Goal: Task Accomplishment & Management: Manage account settings

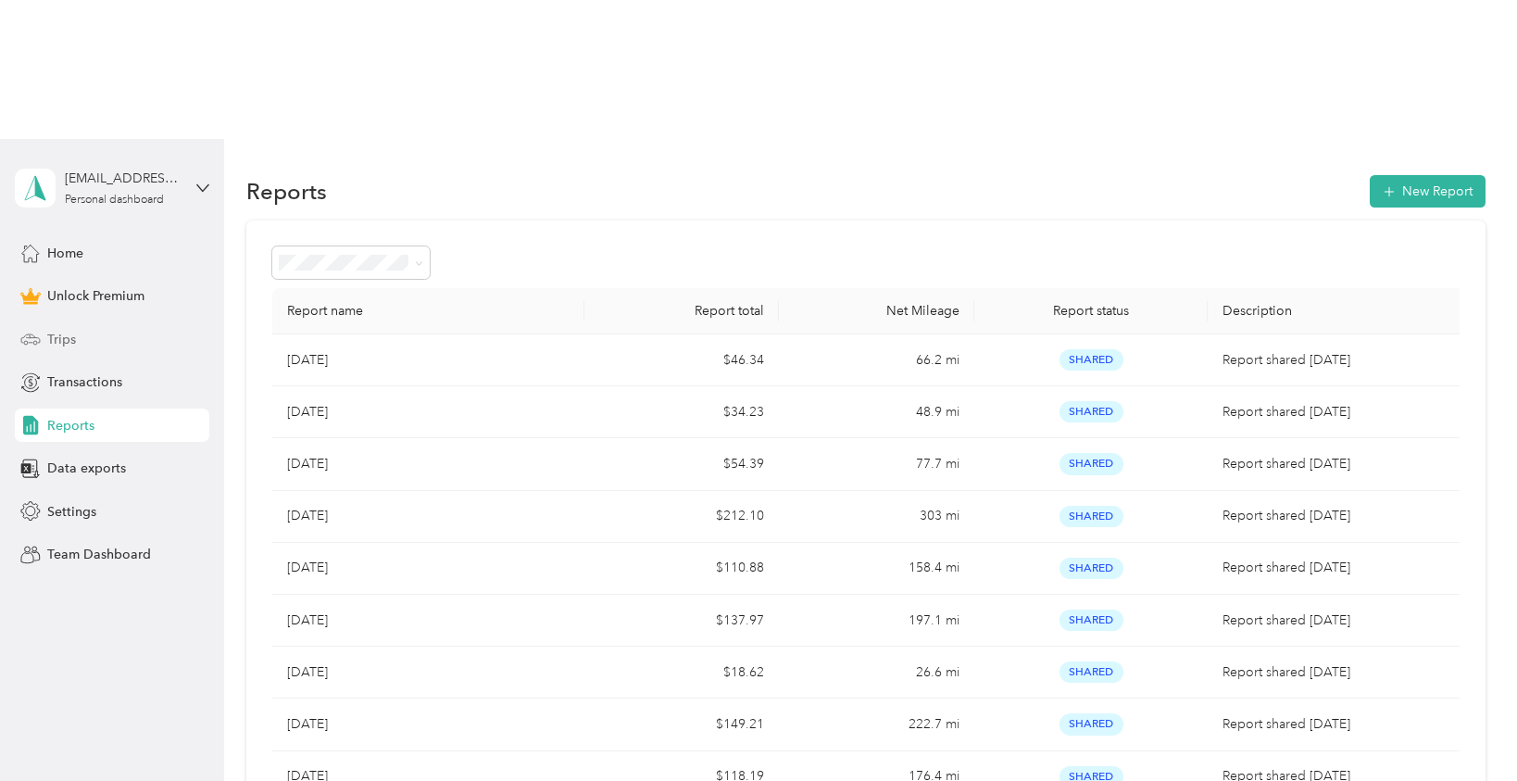
click at [132, 322] on div "Trips" at bounding box center [112, 338] width 194 height 33
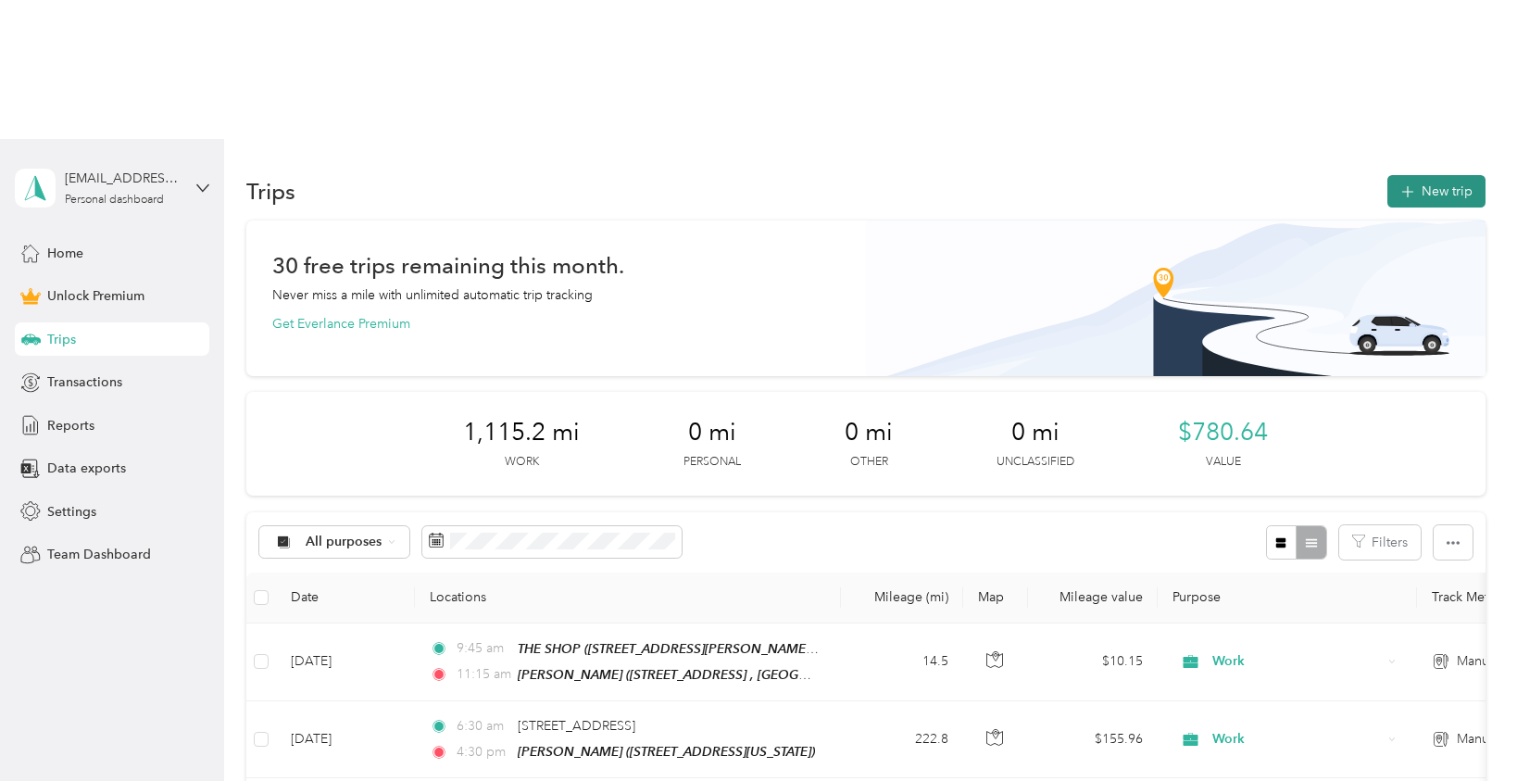
click at [1420, 175] on button "New trip" at bounding box center [1436, 191] width 98 height 32
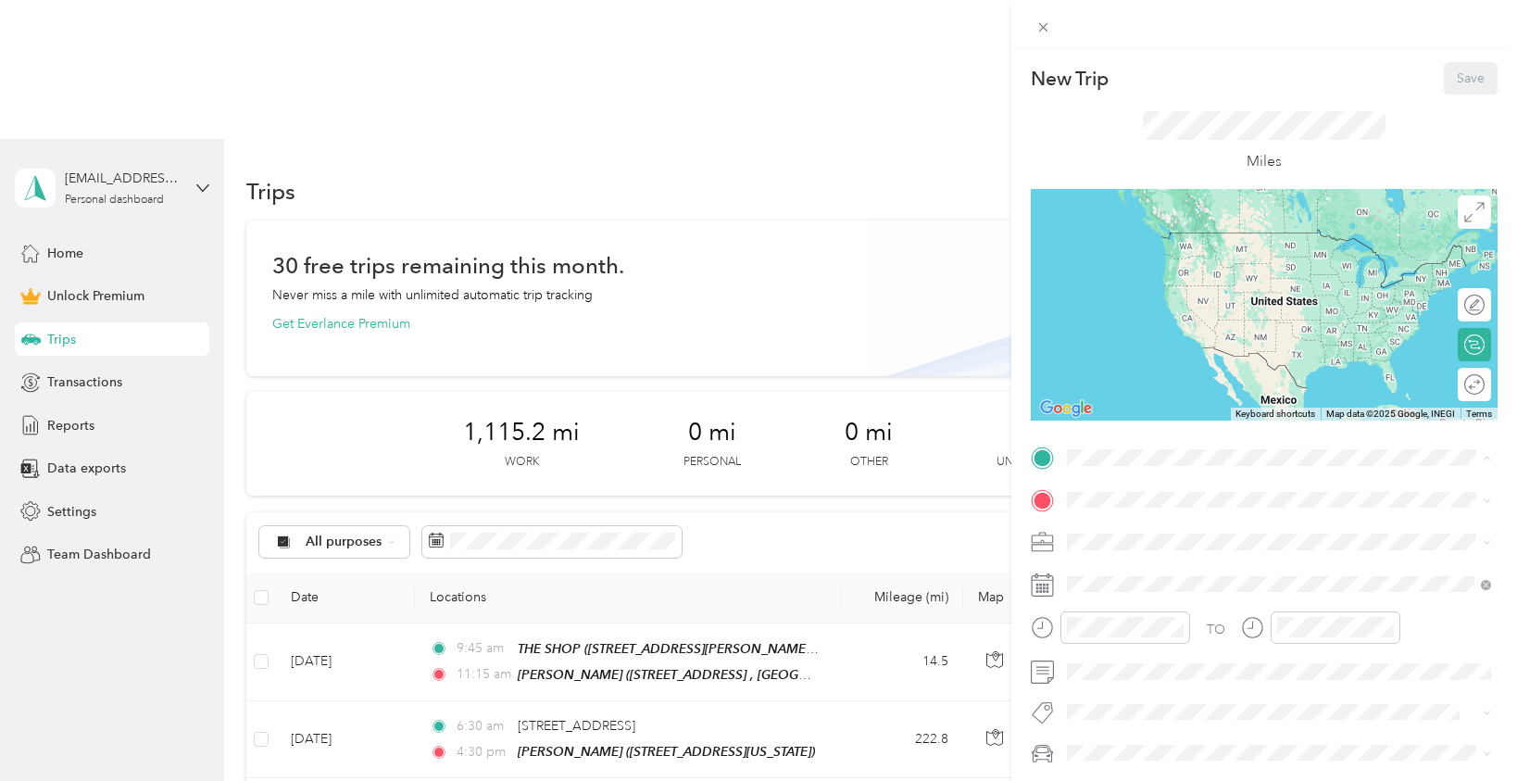
click at [1146, 538] on div "THE SHOP [STREET_ADDRESS][PERSON_NAME] , 95746, [GEOGRAPHIC_DATA], [GEOGRAPHIC_…" at bounding box center [1293, 561] width 382 height 78
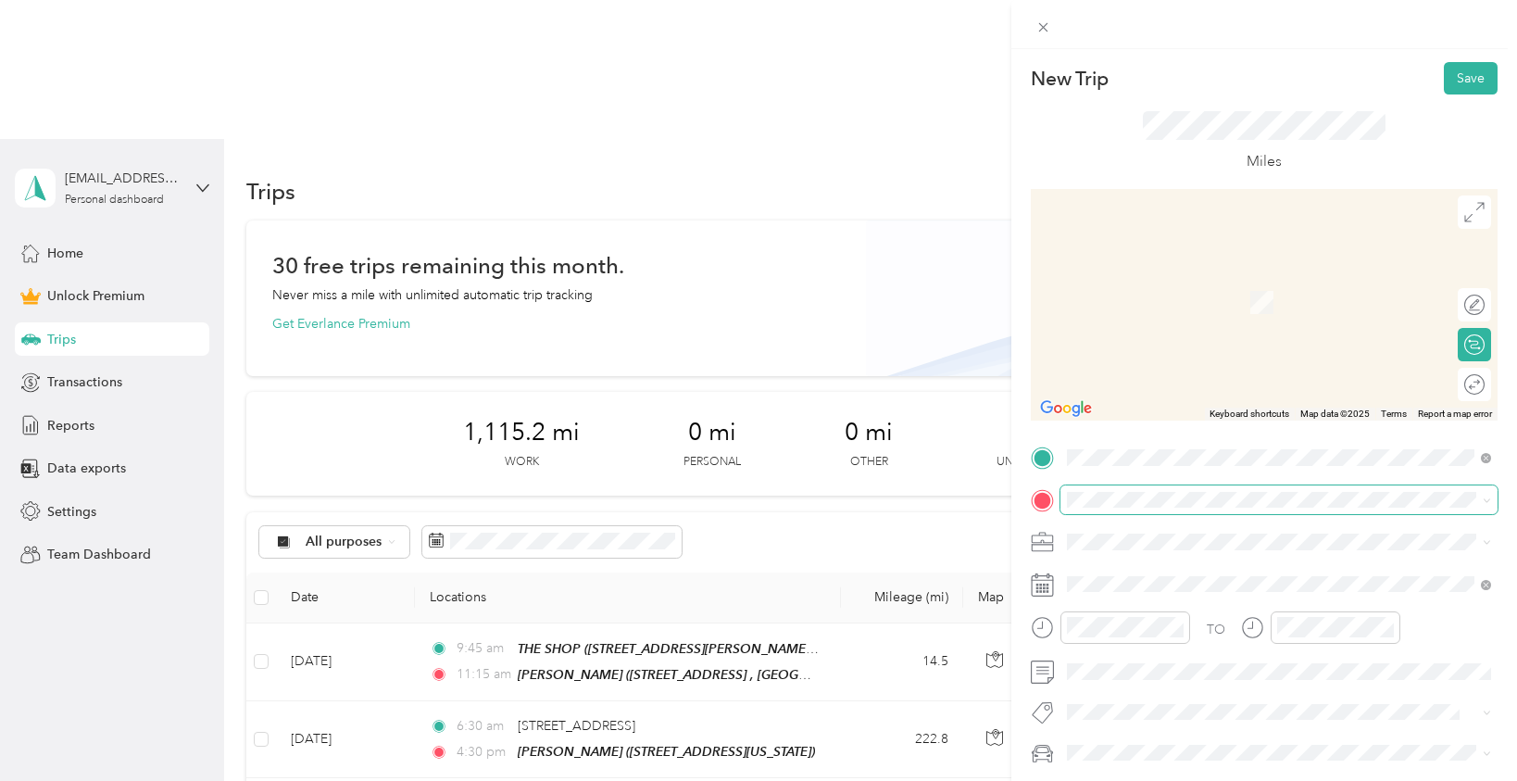
click at [1116, 508] on span at bounding box center [1278, 500] width 437 height 30
click at [1134, 592] on span "[STREET_ADDRESS][US_STATE]" at bounding box center [1194, 593] width 185 height 16
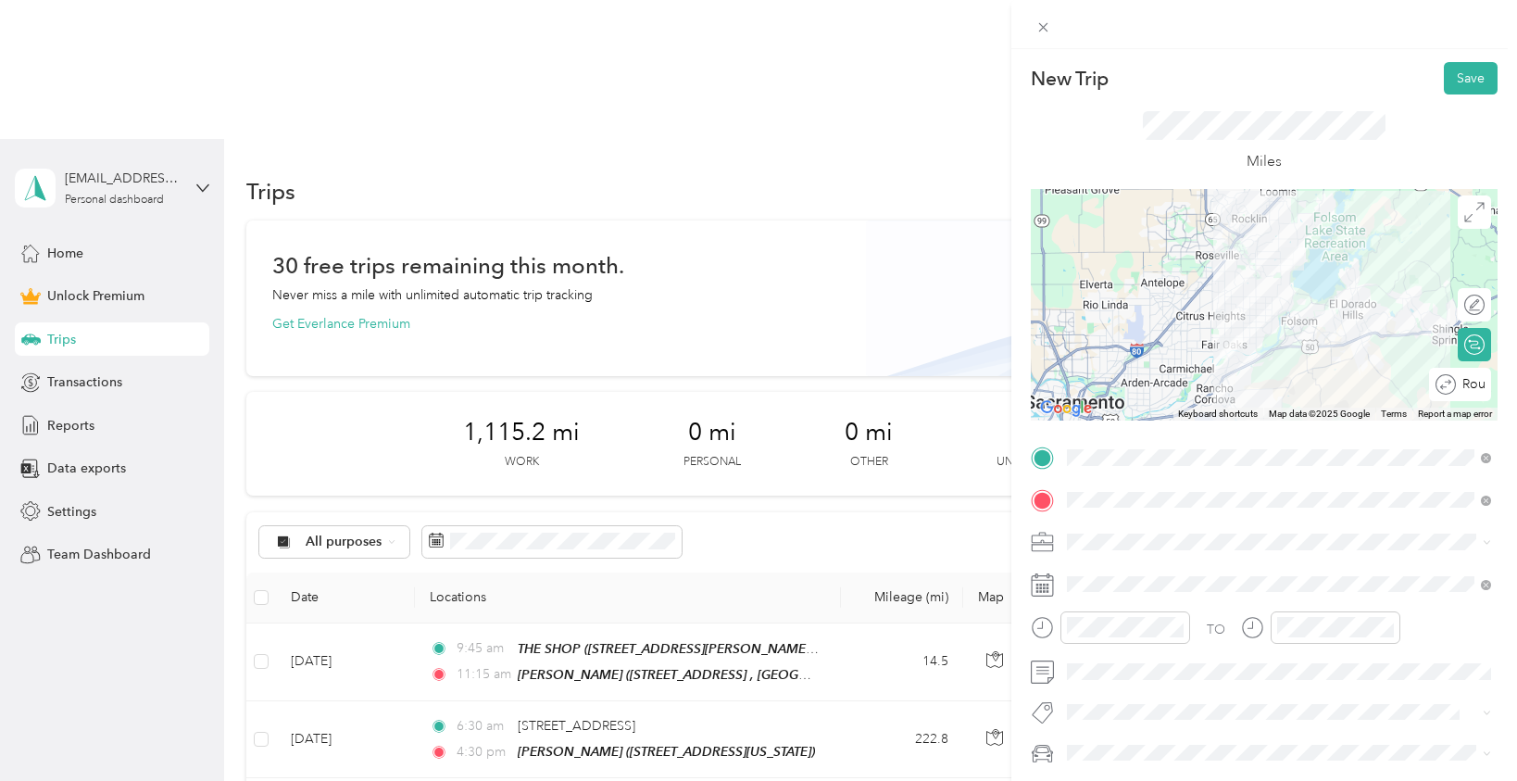
click at [1473, 384] on div "Round trip" at bounding box center [1470, 383] width 29 height 19
click at [1473, 384] on div at bounding box center [1464, 383] width 39 height 19
click at [1114, 283] on div "Work" at bounding box center [1278, 281] width 411 height 19
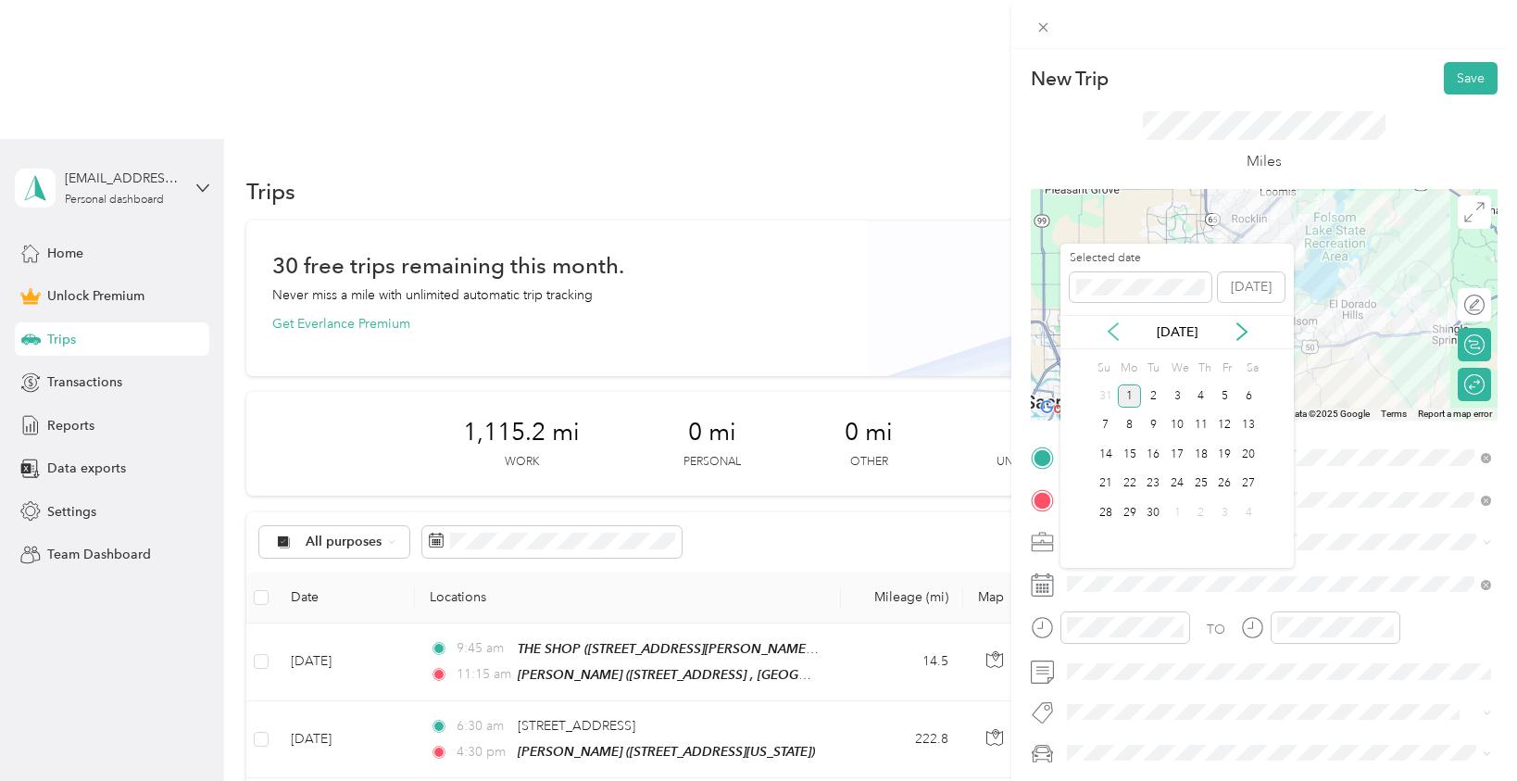
click at [1113, 326] on icon at bounding box center [1112, 331] width 9 height 17
click at [1158, 509] on div "26" at bounding box center [1153, 512] width 24 height 23
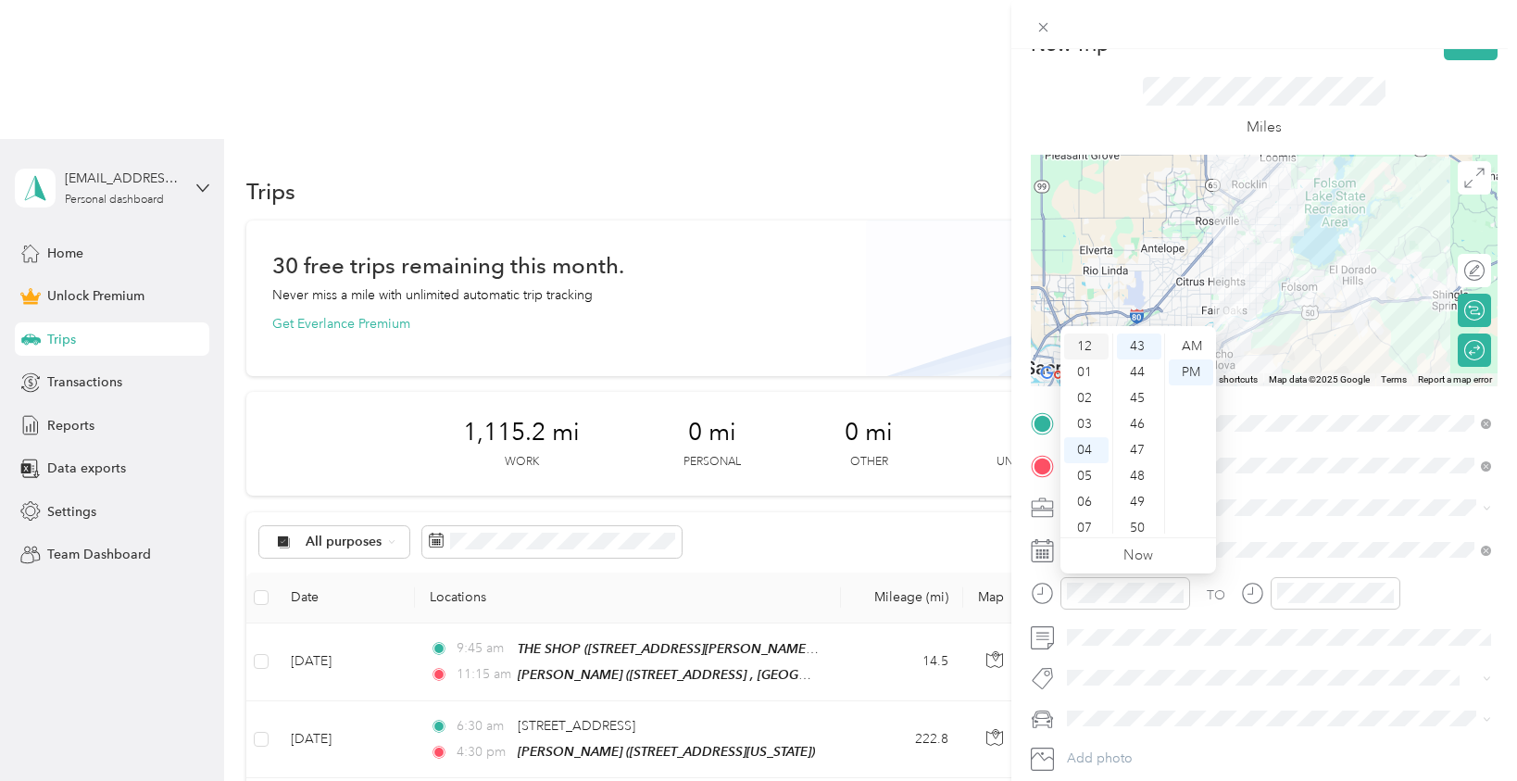
click at [1090, 349] on div "12" at bounding box center [1086, 346] width 44 height 26
click at [1139, 369] on div "30" at bounding box center [1139, 365] width 44 height 26
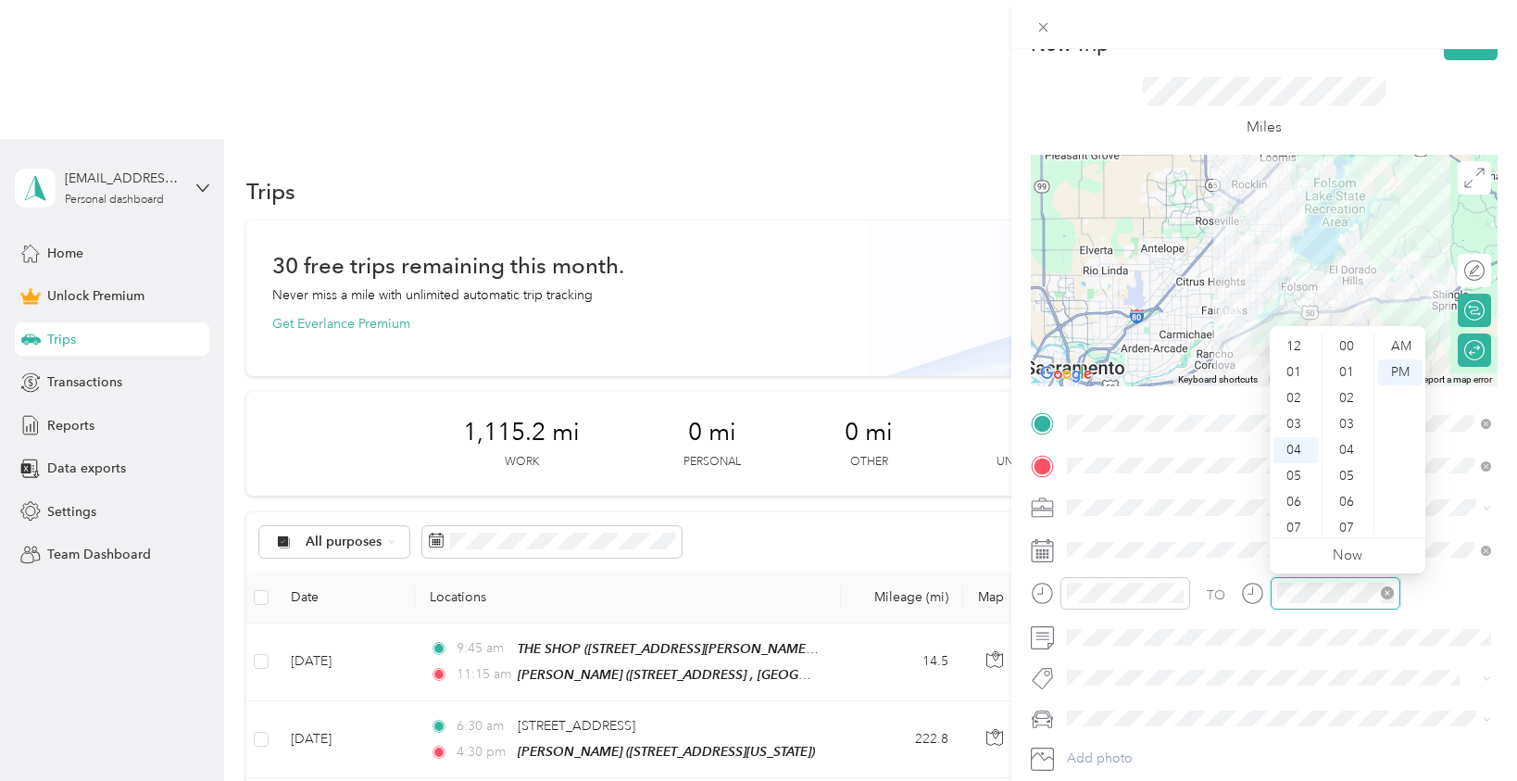
scroll to position [1115, 0]
click at [1348, 396] on div "45" at bounding box center [1348, 398] width 44 height 26
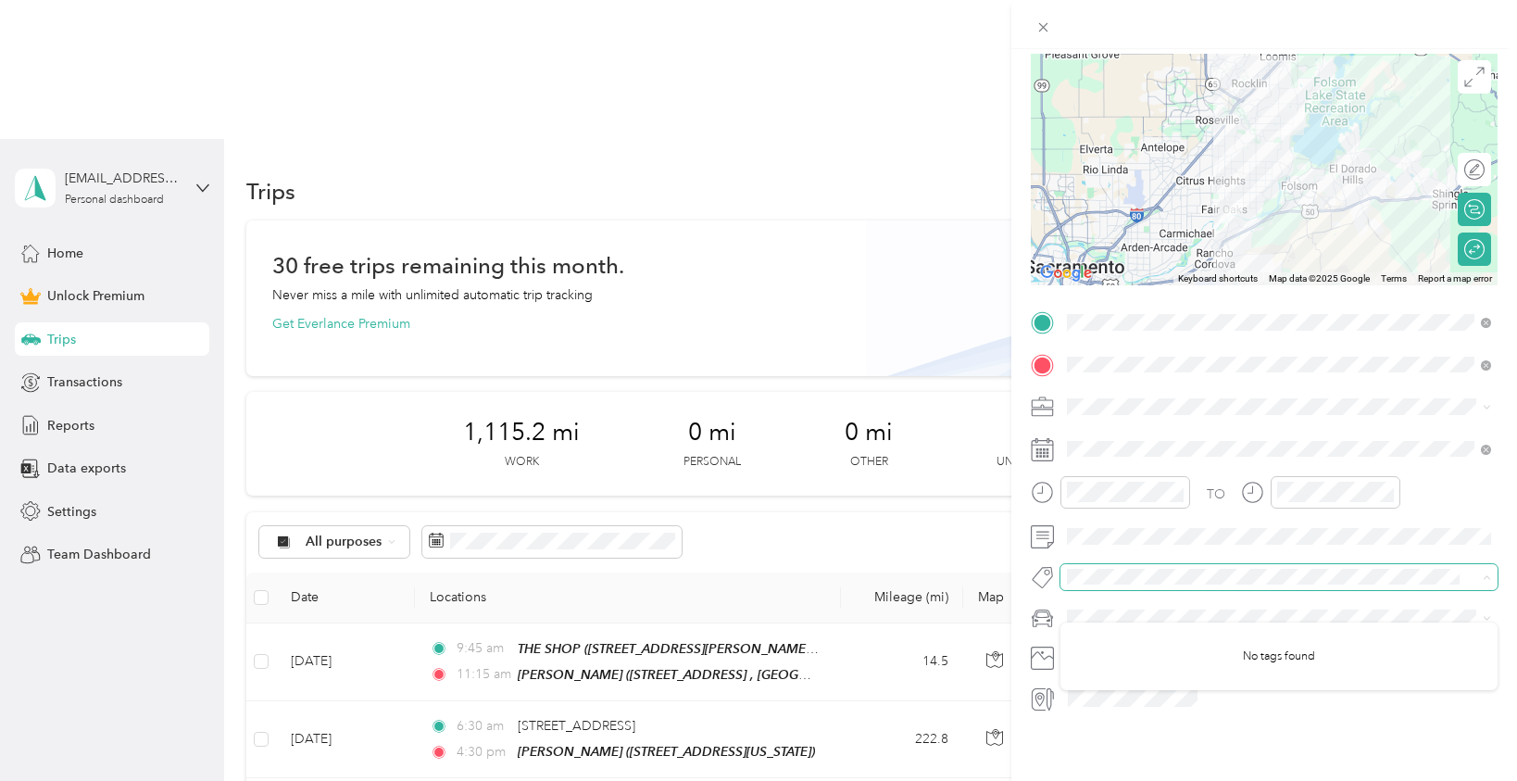
scroll to position [0, 0]
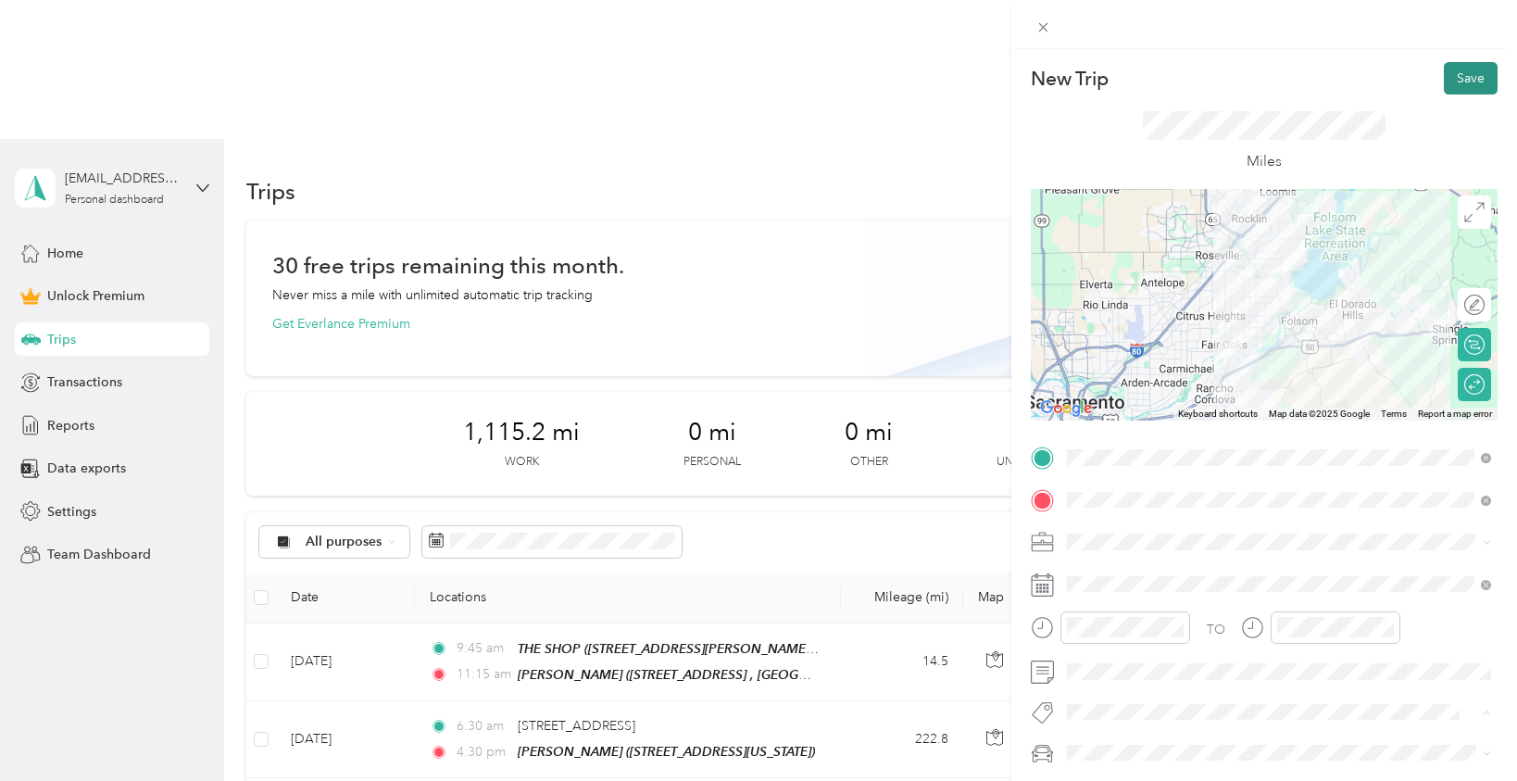
click at [1460, 70] on button "Save" at bounding box center [1471, 78] width 54 height 32
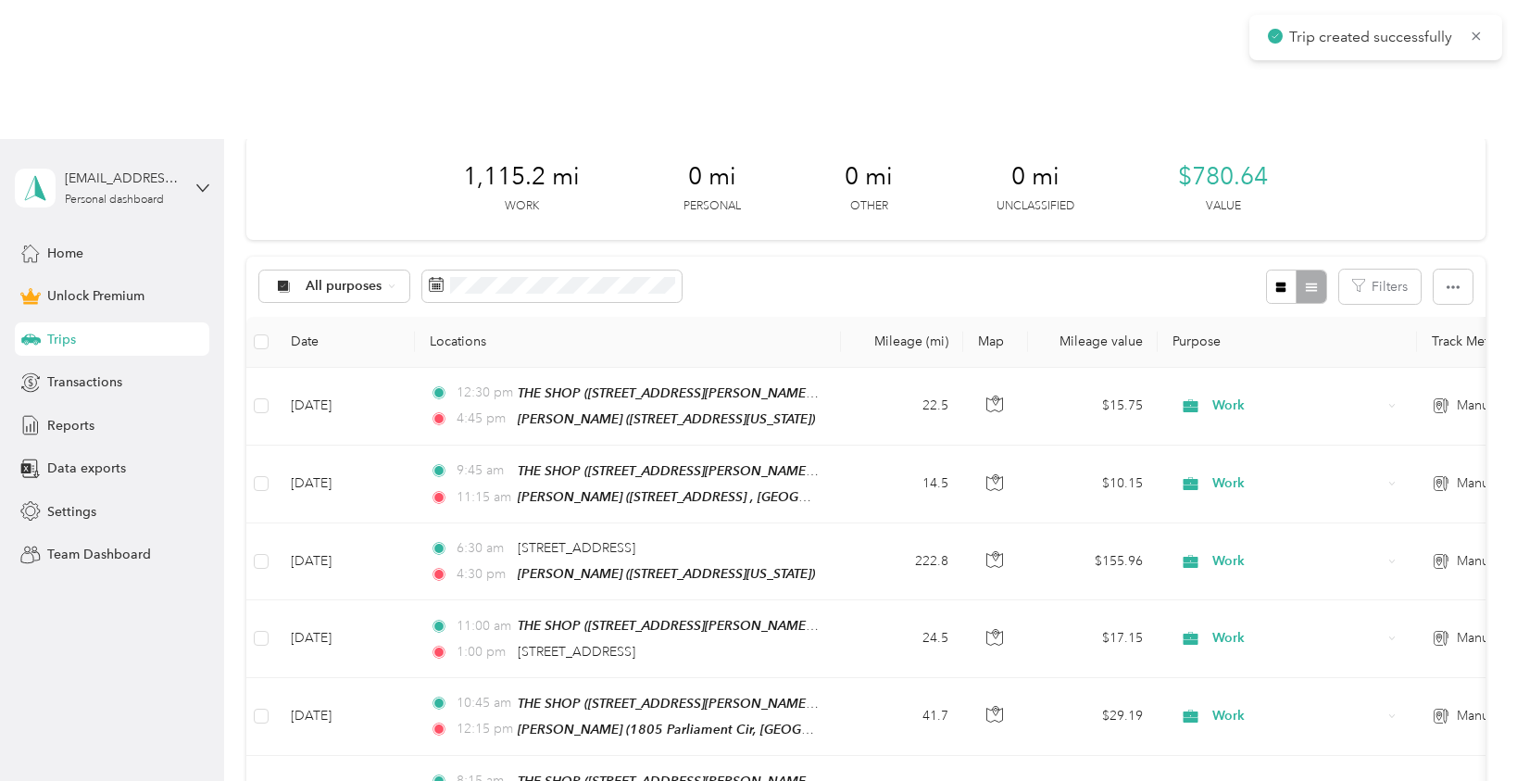
scroll to position [259, 0]
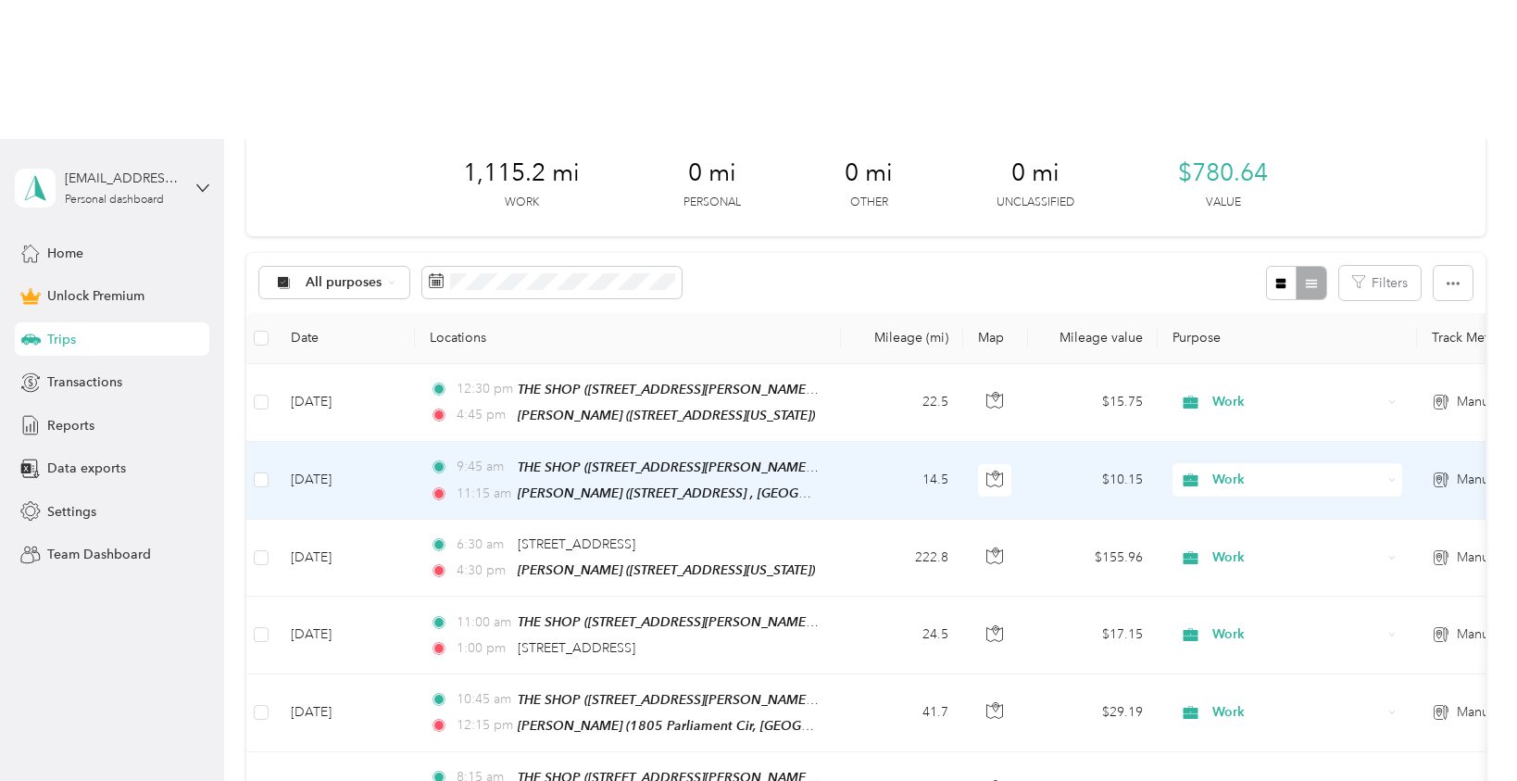
click at [899, 442] on td "14.5" at bounding box center [902, 481] width 122 height 78
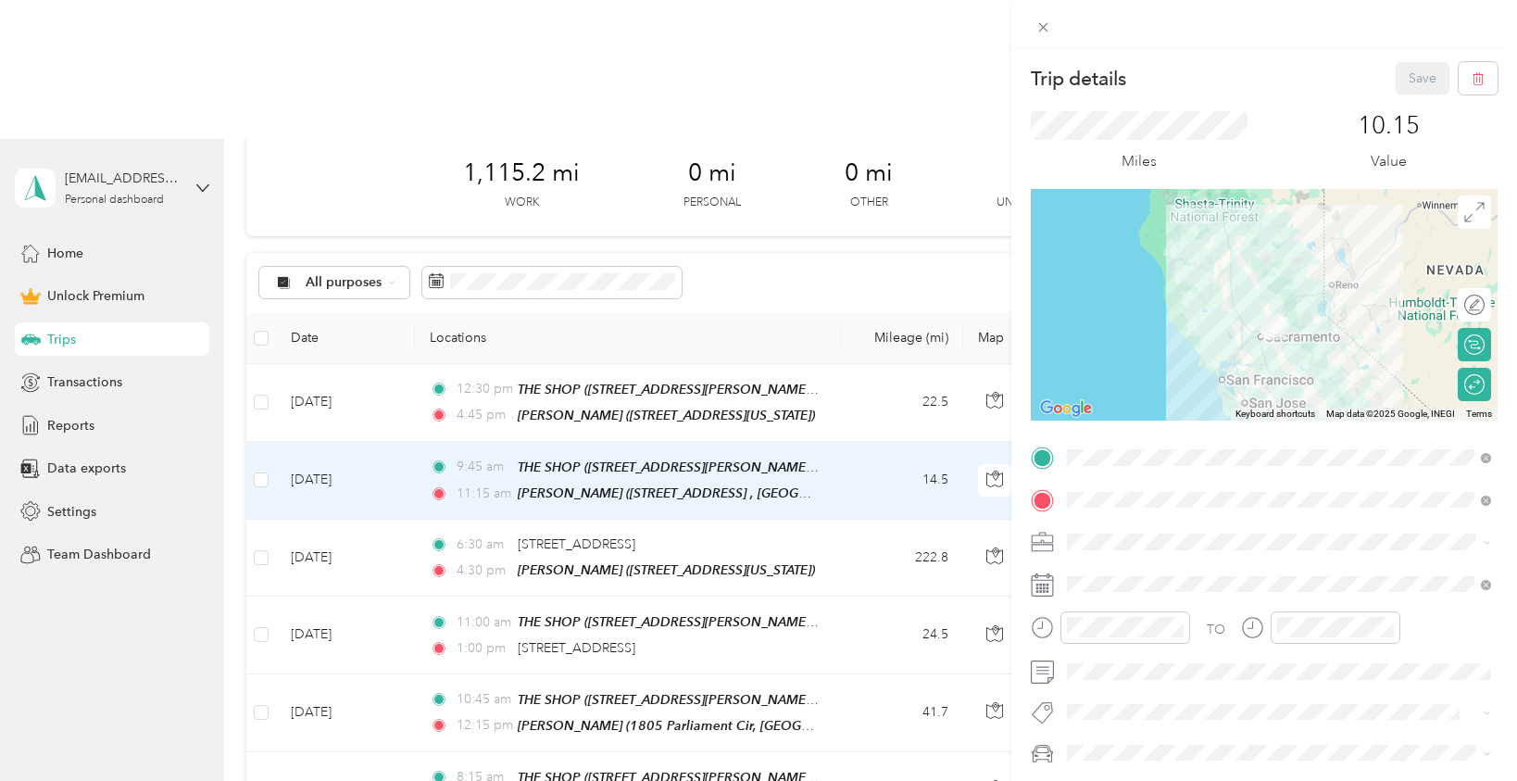
click at [822, 269] on div "Trip details Save This trip cannot be edited because it is either under review,…" at bounding box center [758, 390] width 1517 height 781
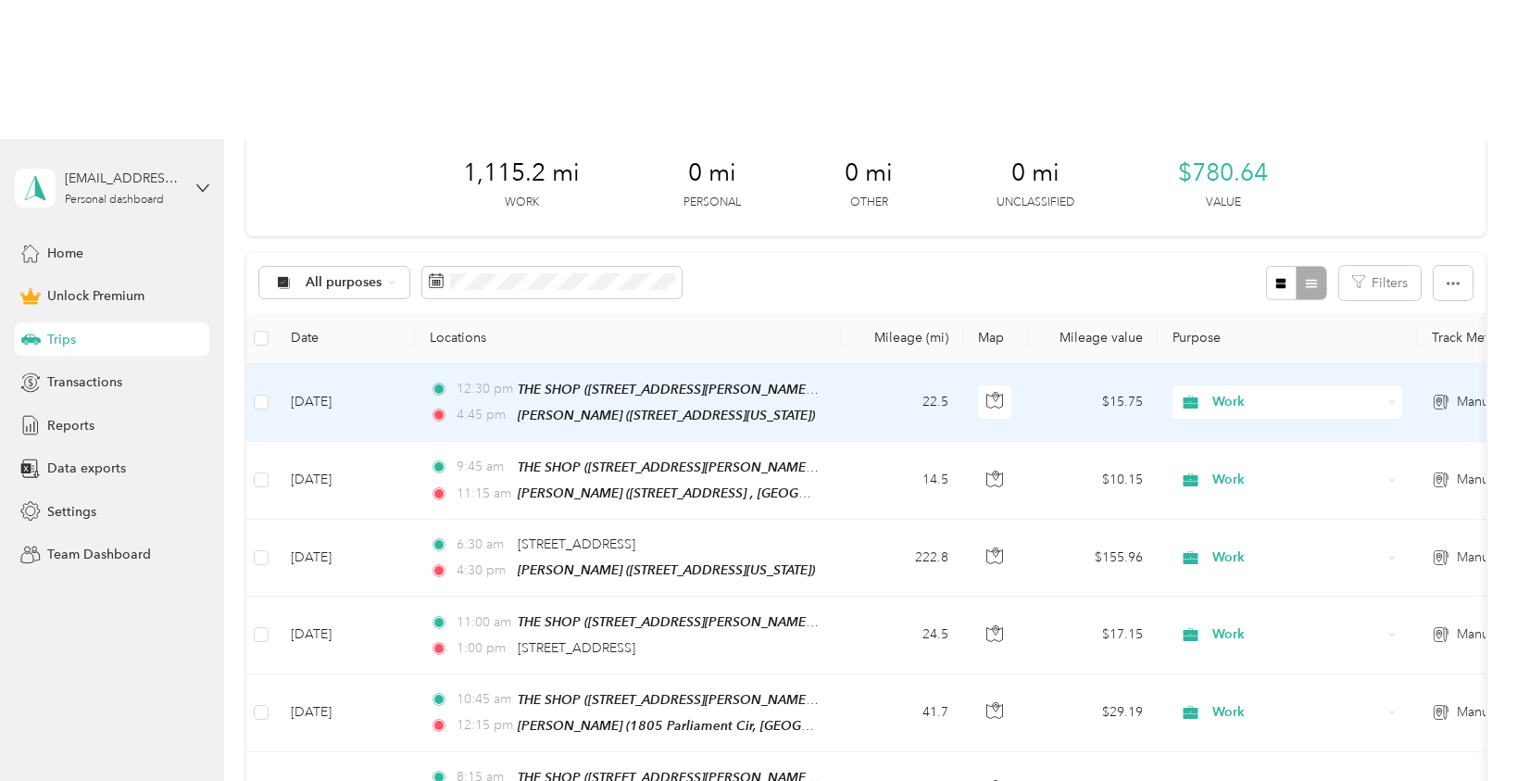
click at [833, 364] on td "12:30 pm THE SHOP ([STREET_ADDRESS][PERSON_NAME] , [GEOGRAPHIC_DATA]) 4:45 pm […" at bounding box center [628, 403] width 426 height 78
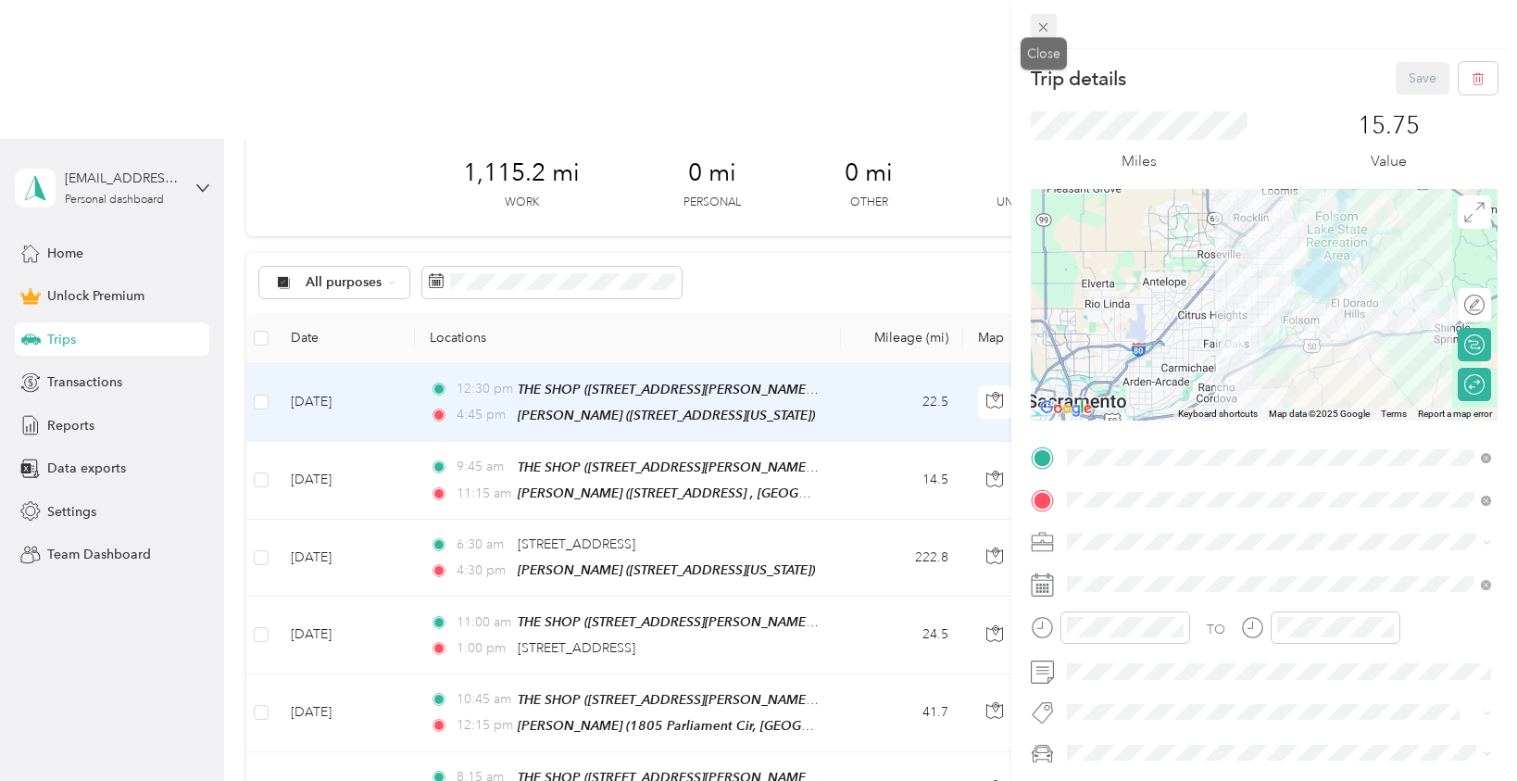
click at [1049, 18] on span at bounding box center [1044, 27] width 26 height 26
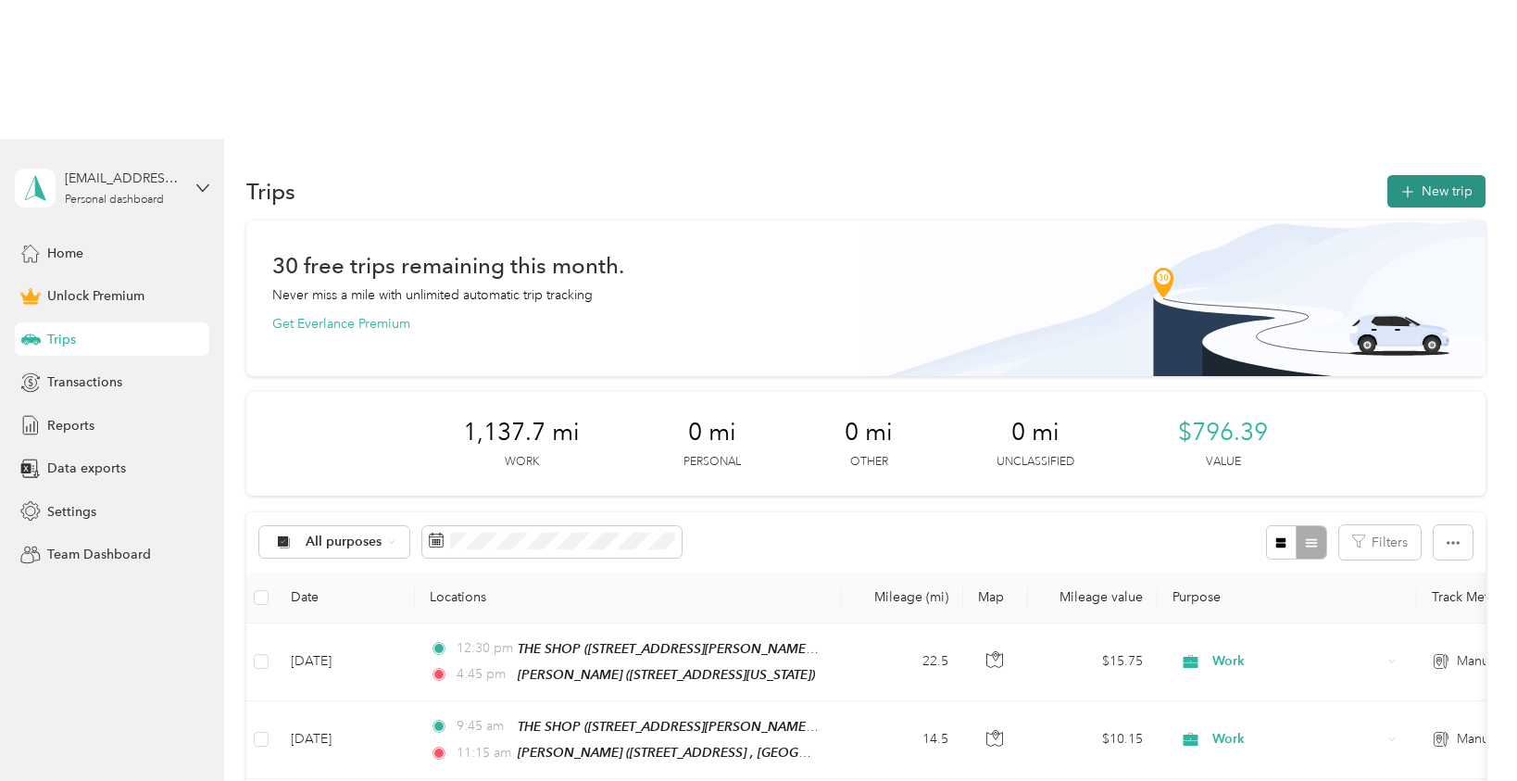
click at [1445, 175] on button "New trip" at bounding box center [1436, 191] width 98 height 32
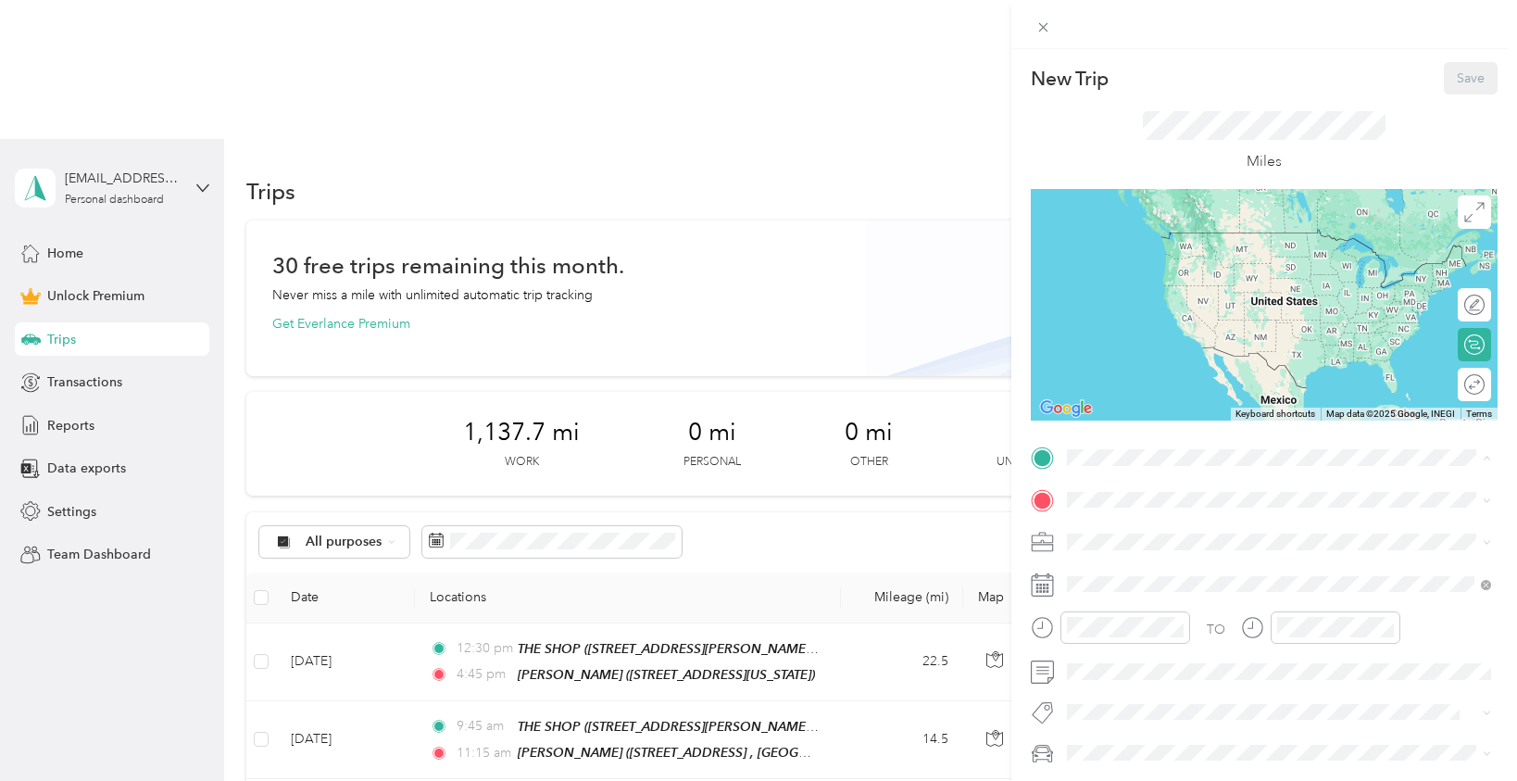
click at [1130, 531] on strong "THE SHOP" at bounding box center [1134, 530] width 65 height 17
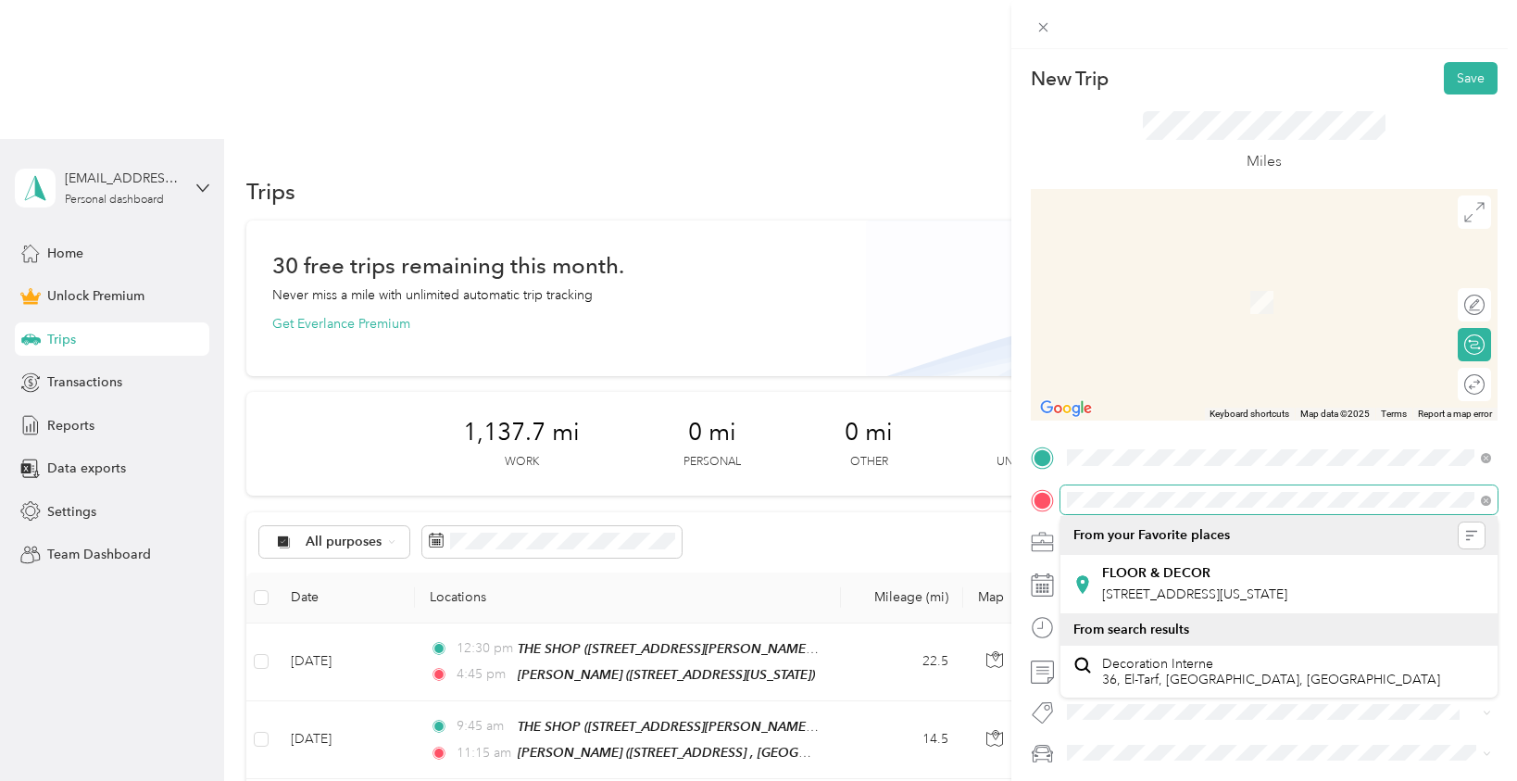
click at [1016, 497] on form "New Trip Save This trip cannot be edited because it is either under review, app…" at bounding box center [1264, 455] width 506 height 786
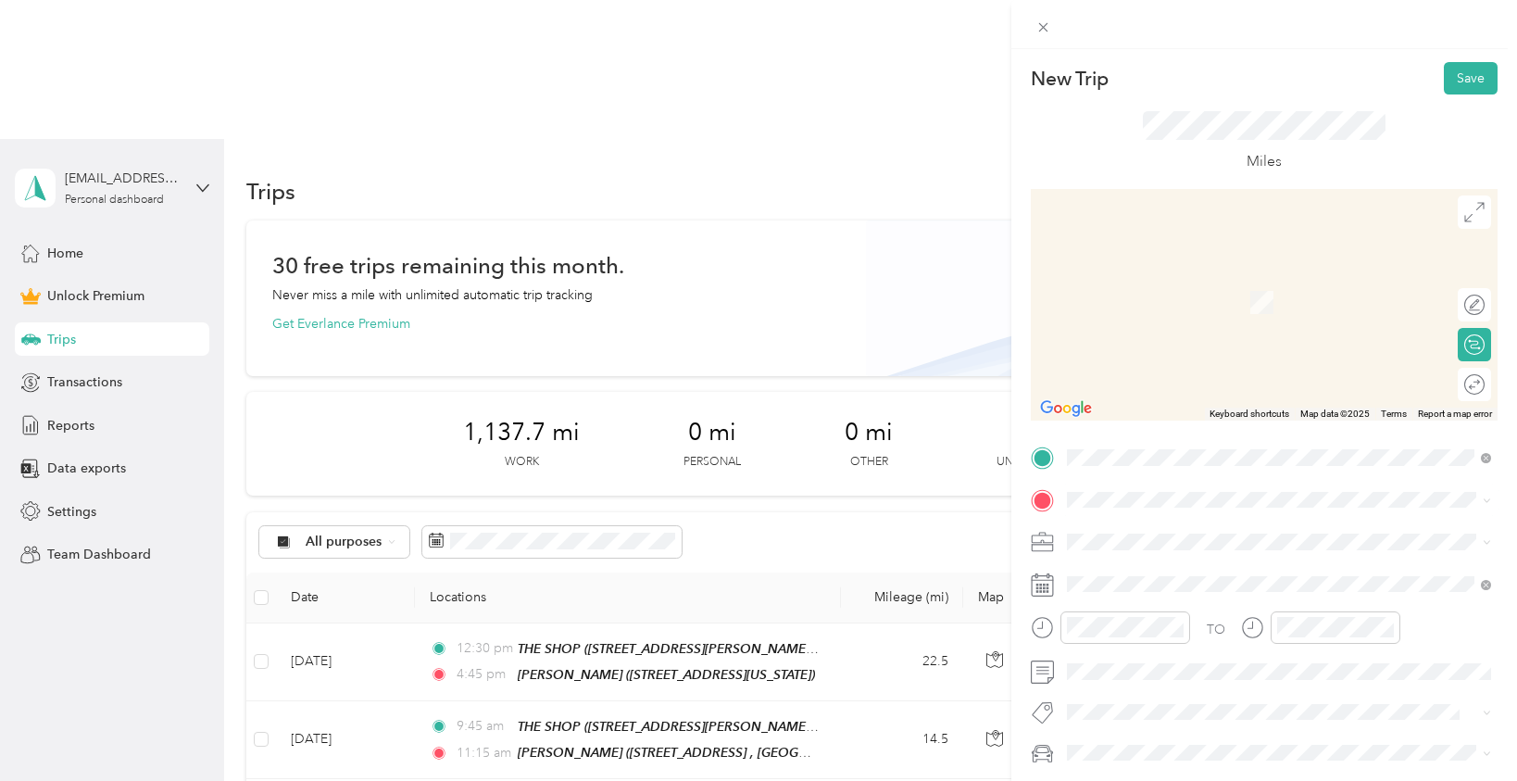
click at [1121, 517] on div "TO Add photo" at bounding box center [1264, 646] width 467 height 406
click at [1121, 507] on span at bounding box center [1278, 500] width 437 height 30
click at [1140, 571] on span "[STREET_ADDRESS][PERSON_NAME][US_STATE]" at bounding box center [1246, 564] width 288 height 17
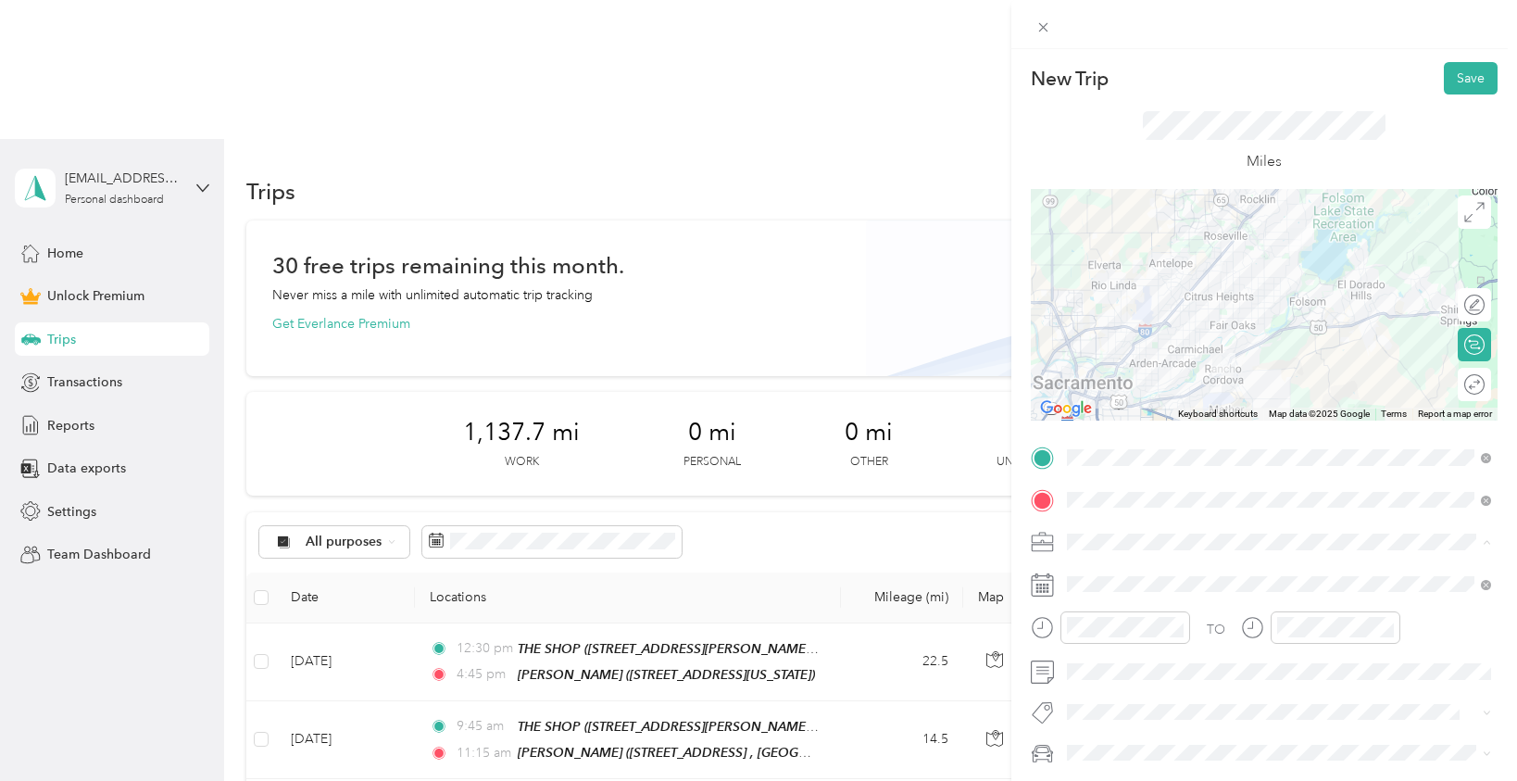
click at [1108, 283] on div "Work" at bounding box center [1278, 281] width 411 height 19
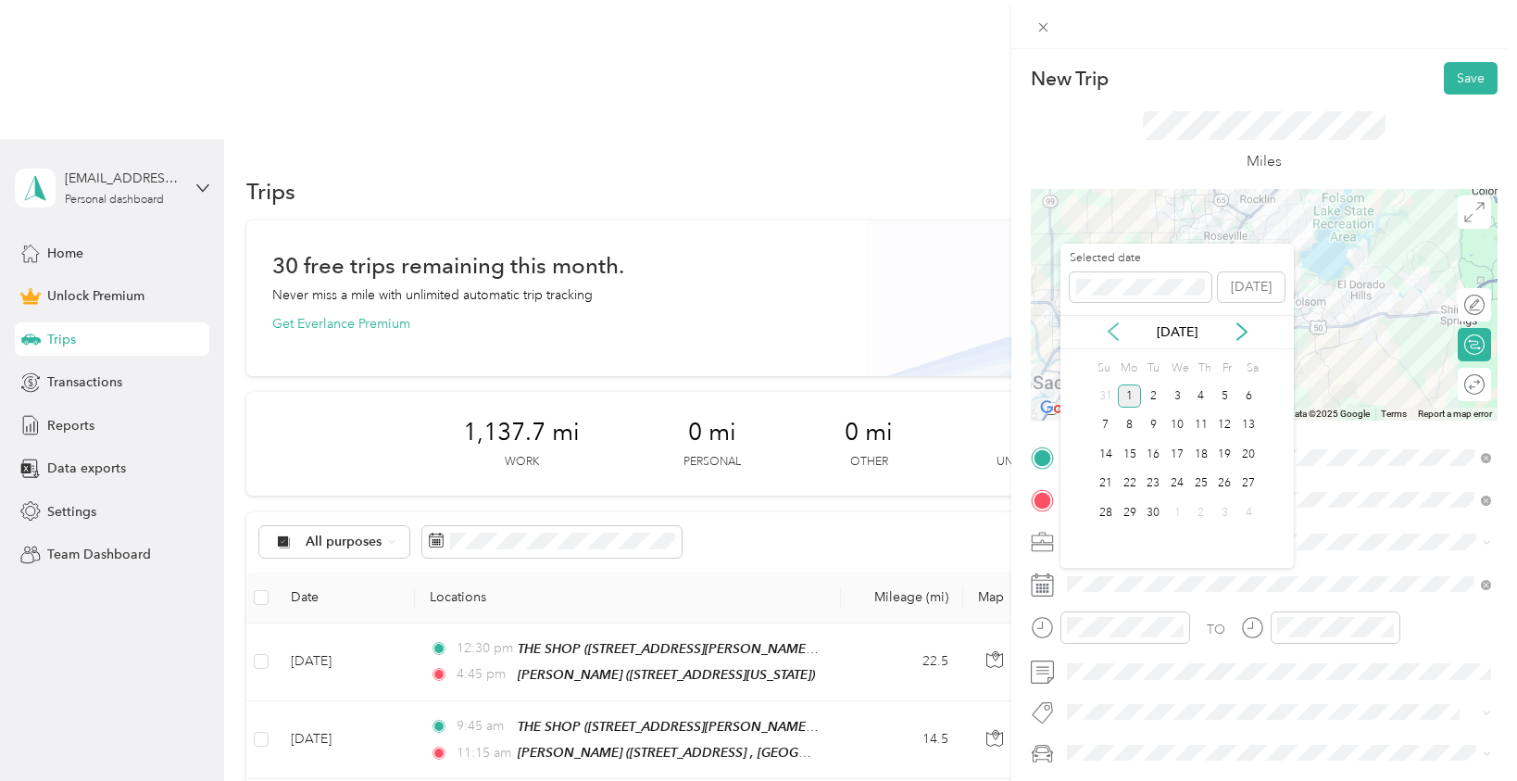
click at [1117, 328] on icon at bounding box center [1113, 331] width 19 height 19
click at [1182, 512] on div "27" at bounding box center [1177, 512] width 24 height 23
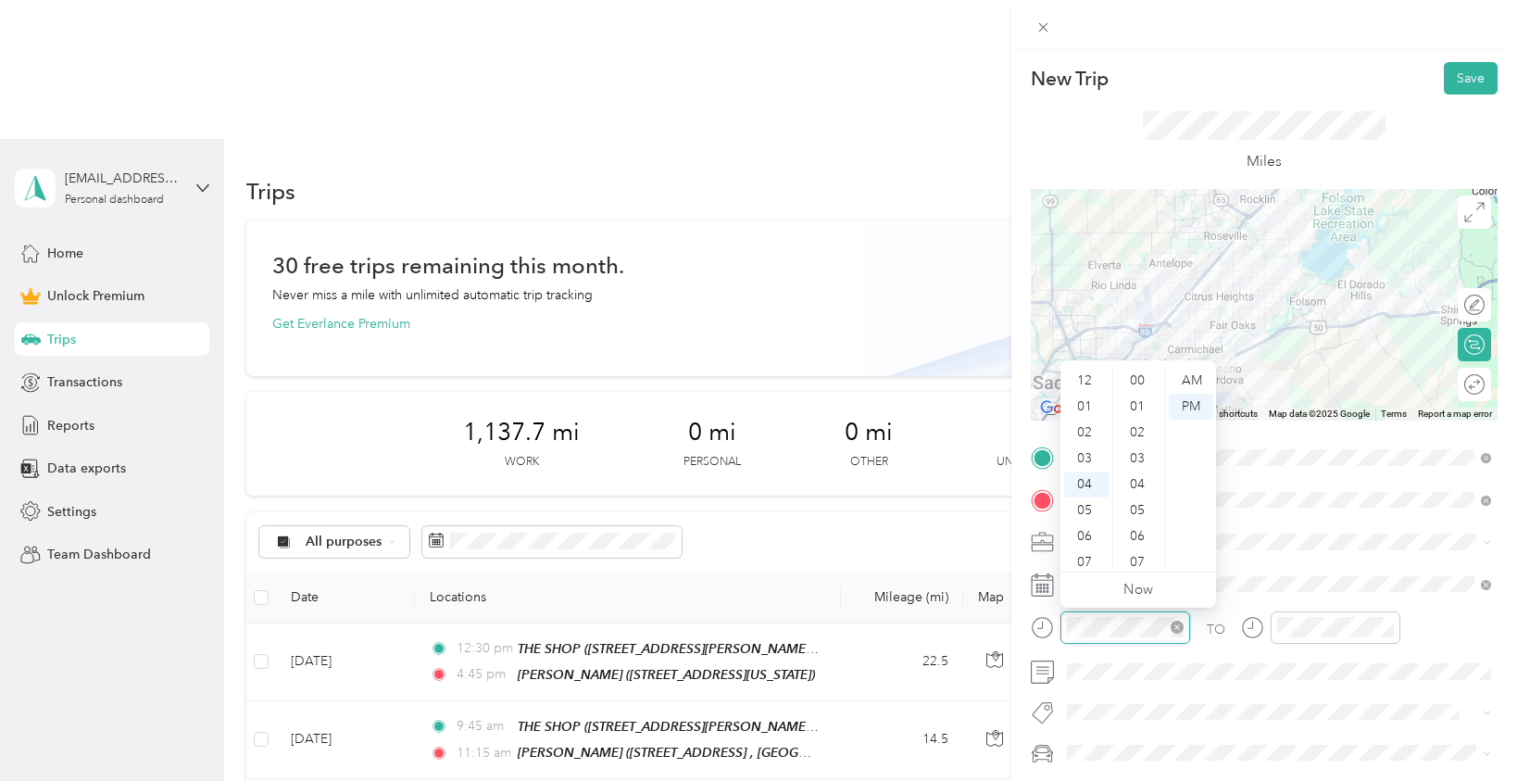
scroll to position [104, 0]
click at [1087, 529] on div "10" at bounding box center [1086, 536] width 44 height 26
click at [1142, 381] on div "00" at bounding box center [1139, 381] width 44 height 26
click at [1190, 379] on div "AM" at bounding box center [1191, 381] width 44 height 26
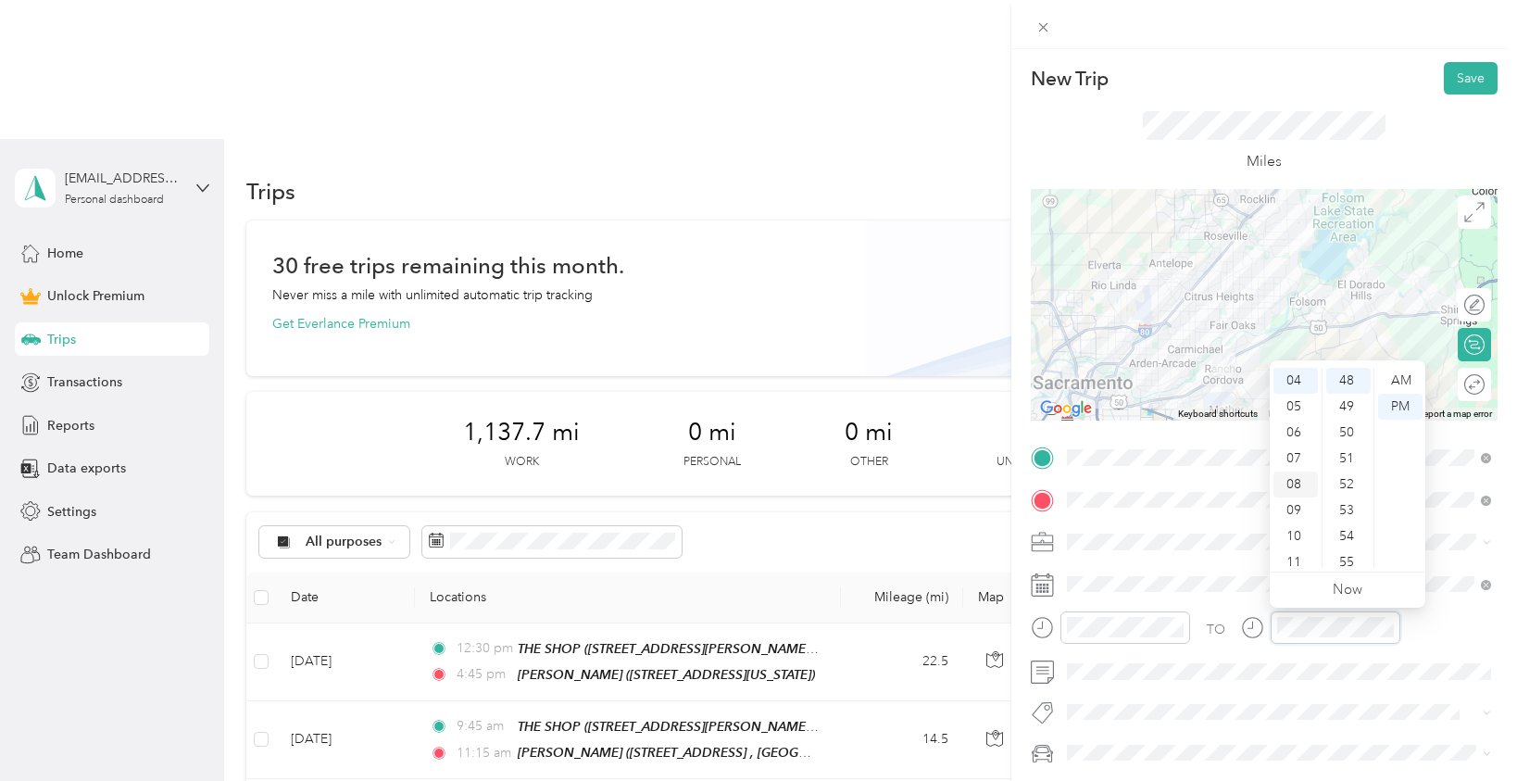
scroll to position [111, 0]
click at [1294, 522] on div "10" at bounding box center [1295, 529] width 44 height 26
click at [1353, 400] on div "30" at bounding box center [1348, 402] width 44 height 26
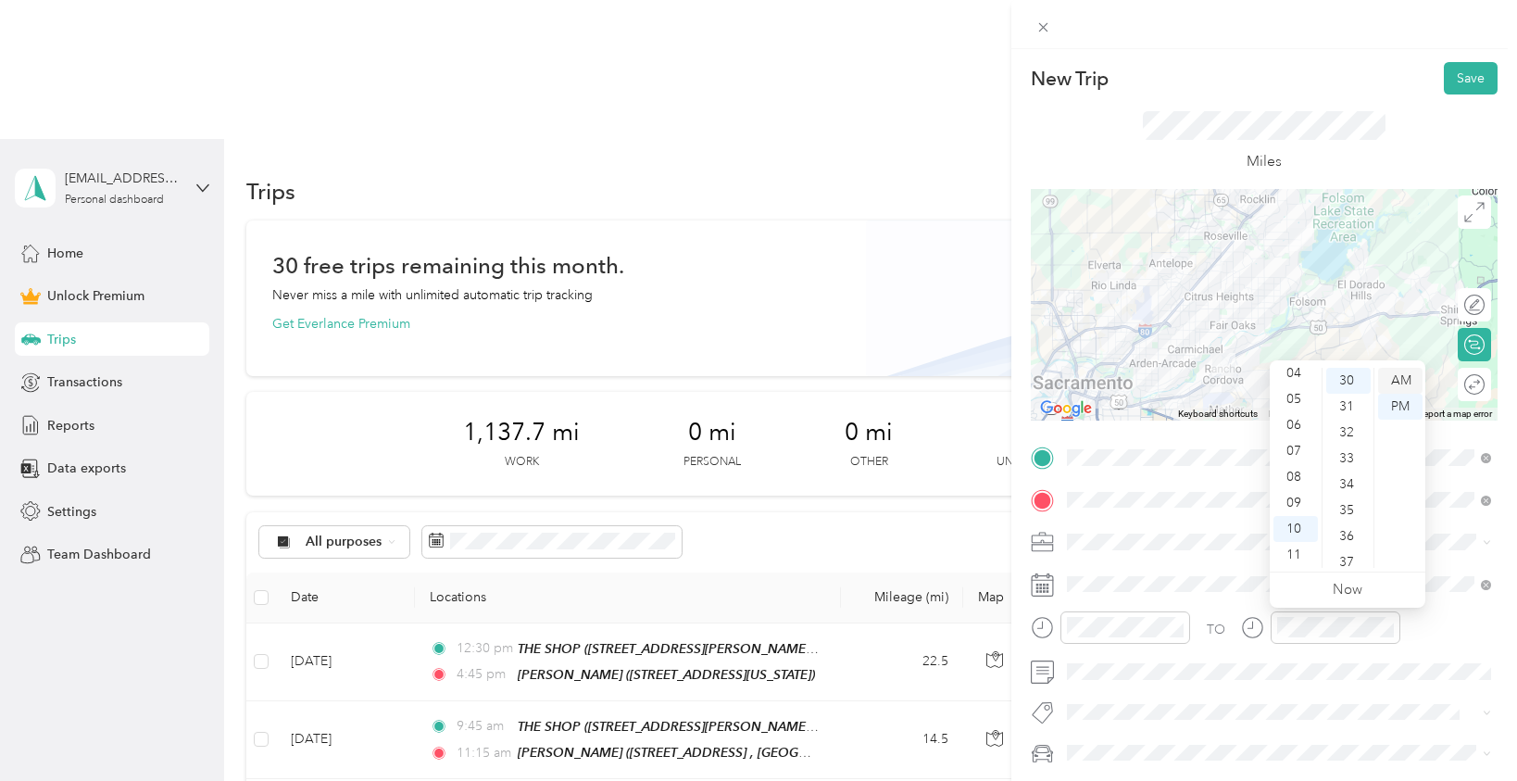
click at [1400, 376] on div "AM" at bounding box center [1400, 381] width 44 height 26
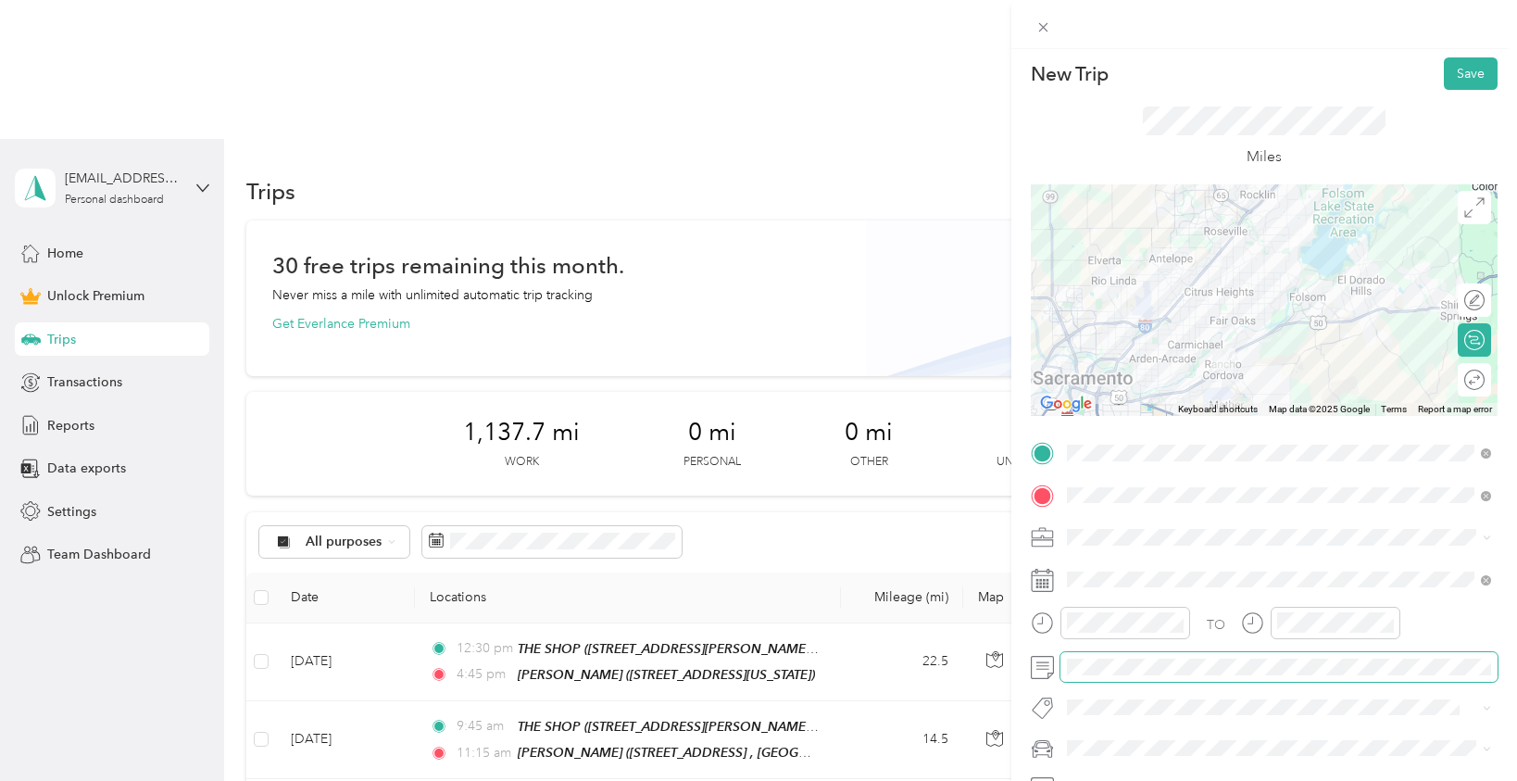
scroll to position [0, 0]
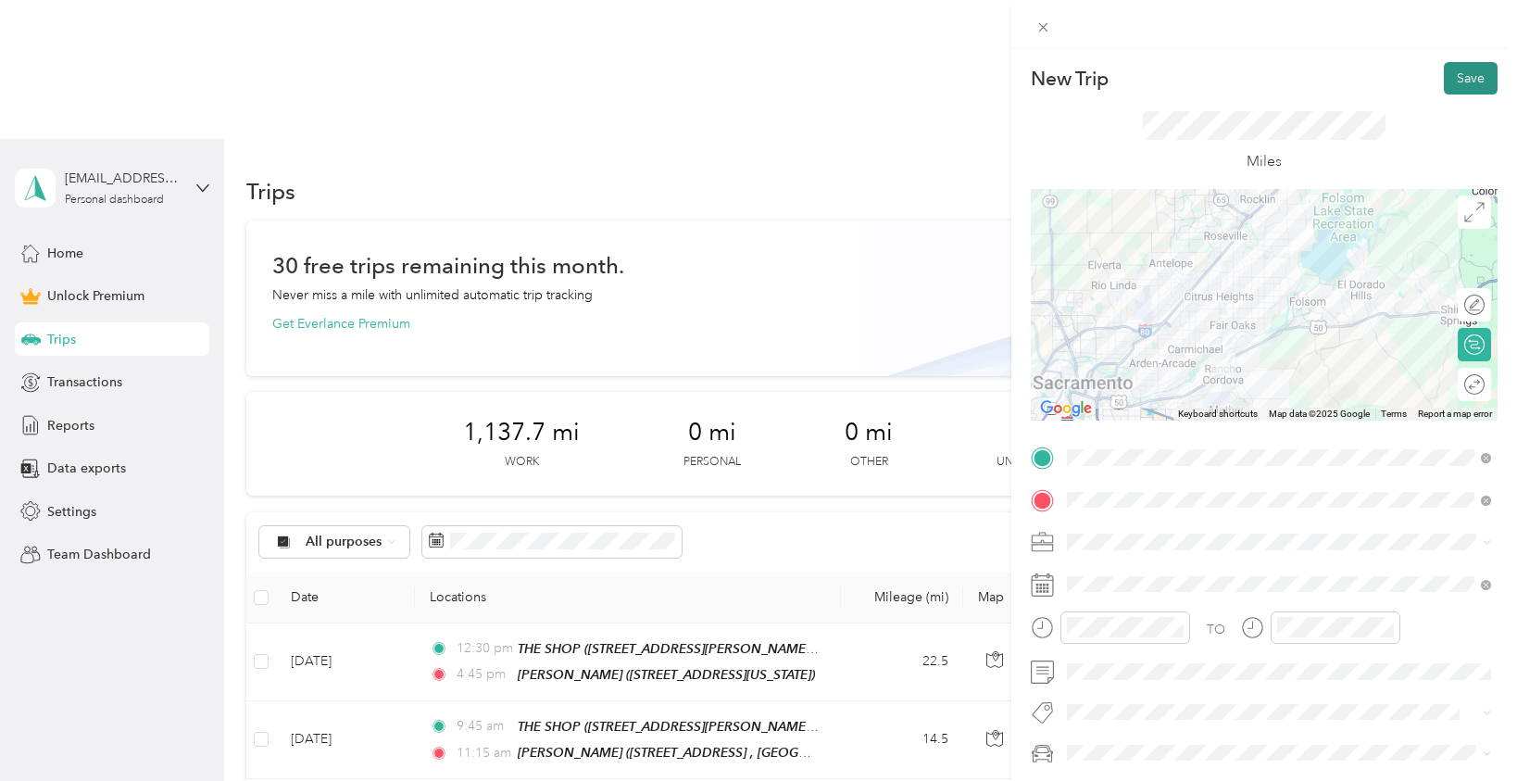
click at [1474, 86] on button "Save" at bounding box center [1471, 78] width 54 height 32
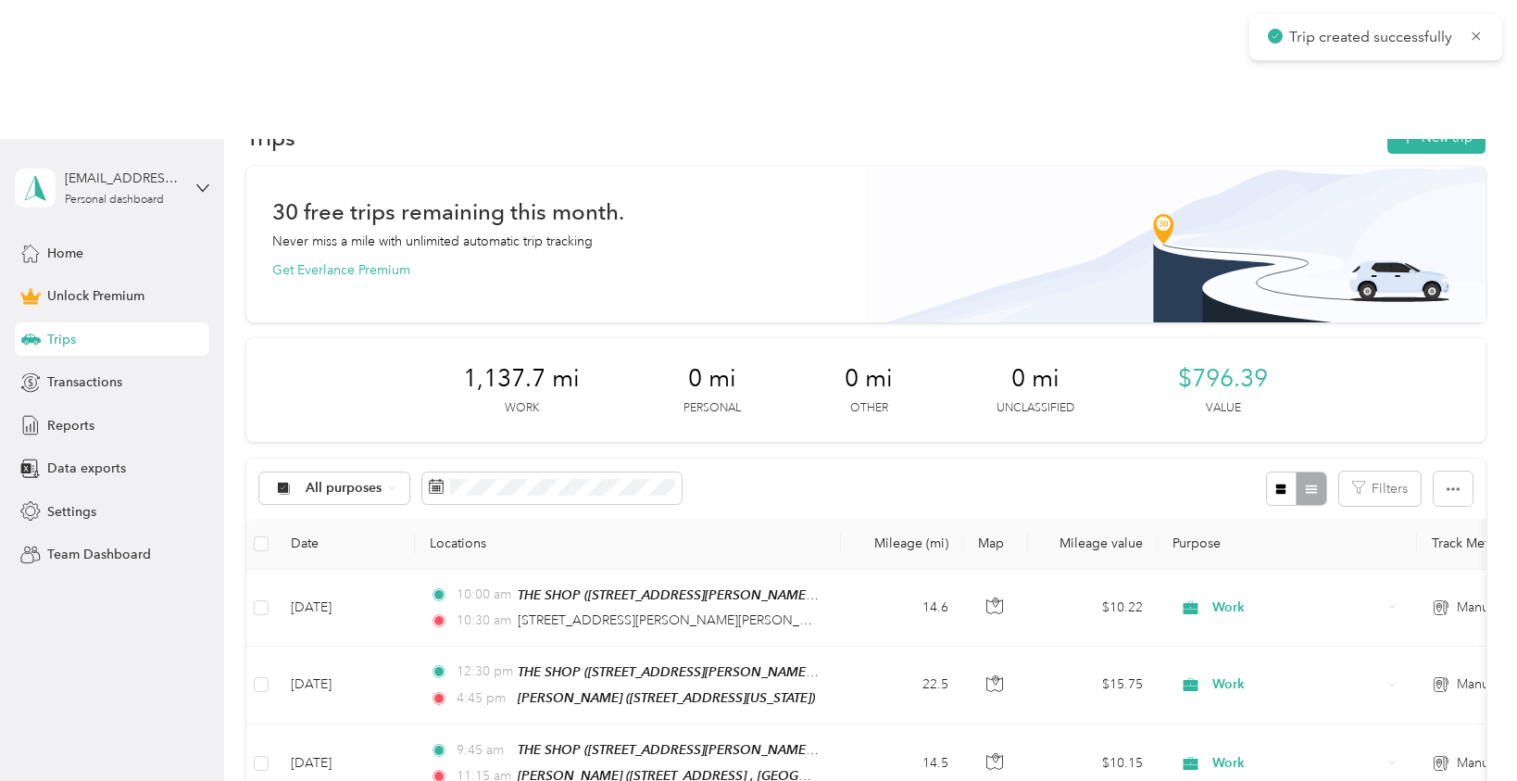
scroll to position [76, 0]
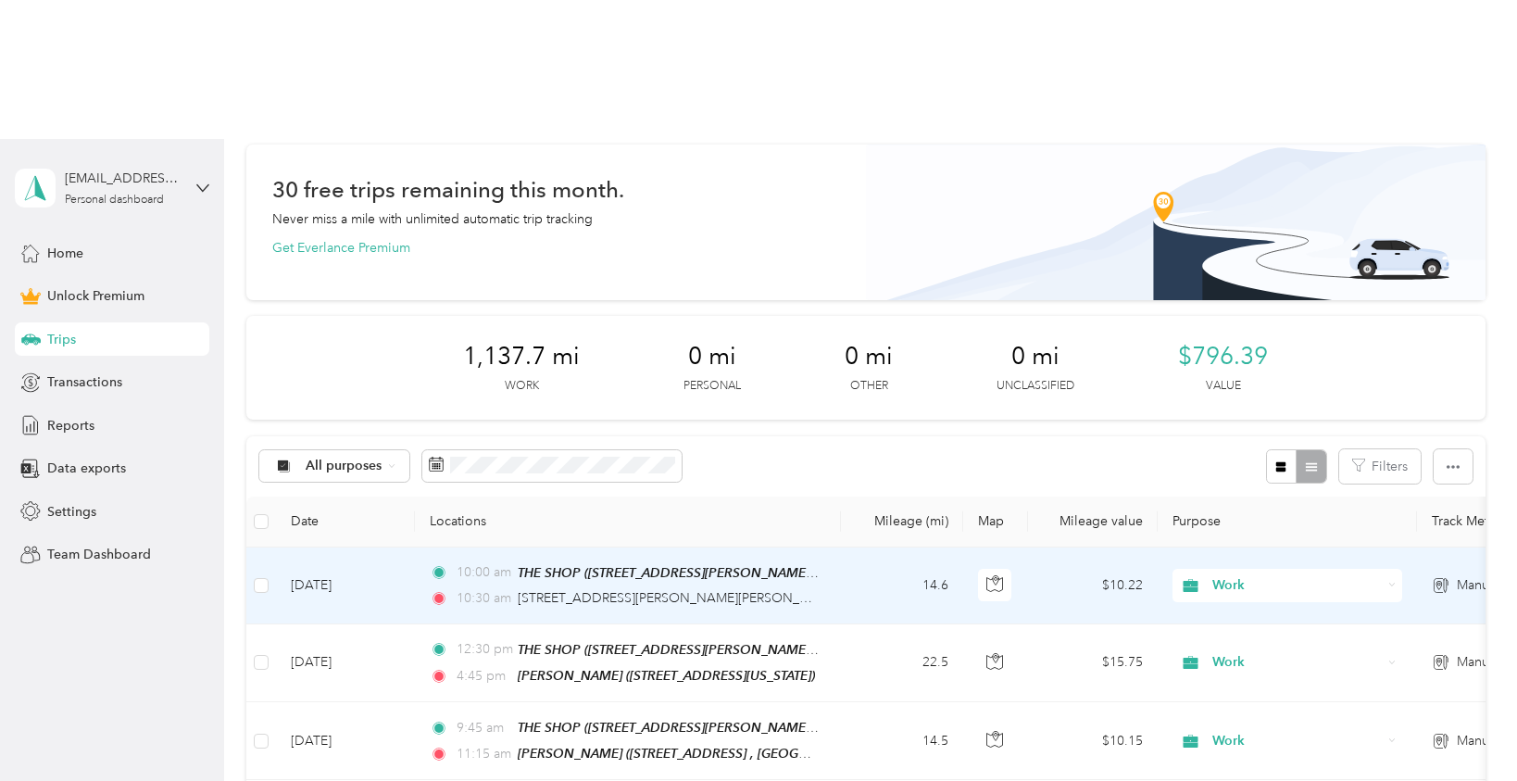
click at [801, 588] on div "10:30 am [STREET_ADDRESS][PERSON_NAME][PERSON_NAME]" at bounding box center [624, 598] width 389 height 20
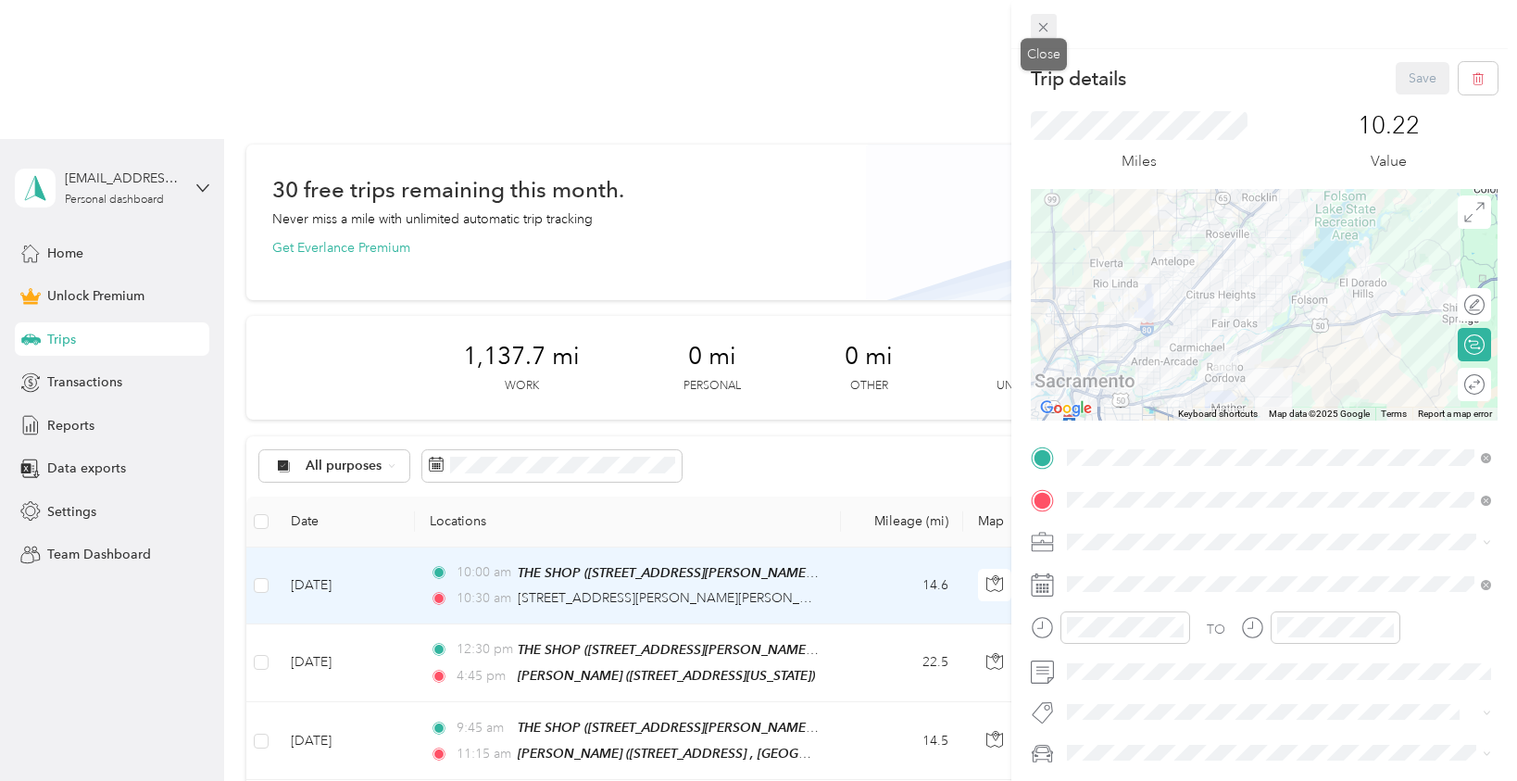
click at [1039, 18] on span at bounding box center [1044, 27] width 26 height 26
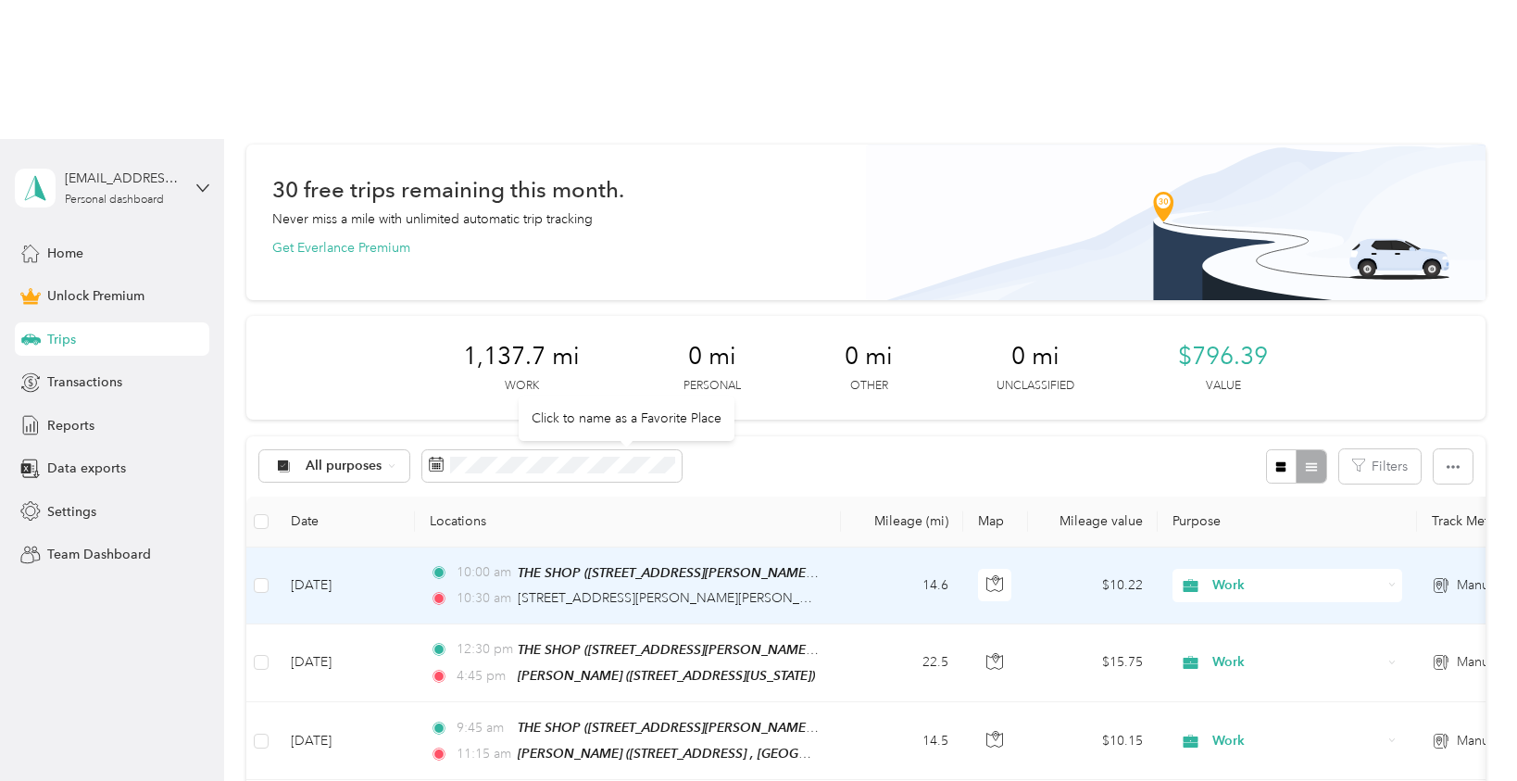
click at [613, 417] on div "Click to name as a Favorite Place" at bounding box center [627, 417] width 216 height 45
click at [613, 590] on span "[STREET_ADDRESS][PERSON_NAME][PERSON_NAME]" at bounding box center [679, 598] width 323 height 16
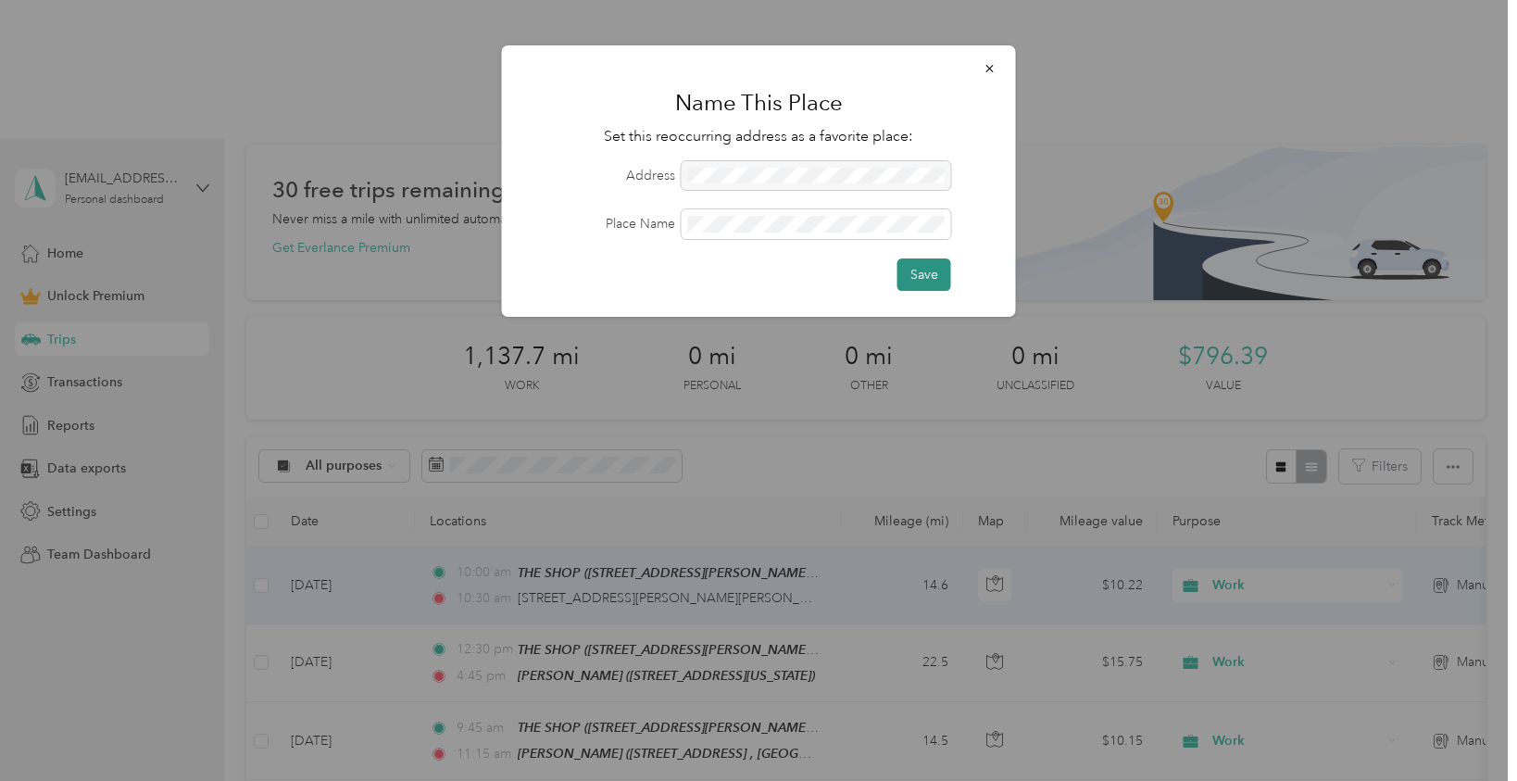
click at [928, 278] on button "Save" at bounding box center [924, 274] width 54 height 32
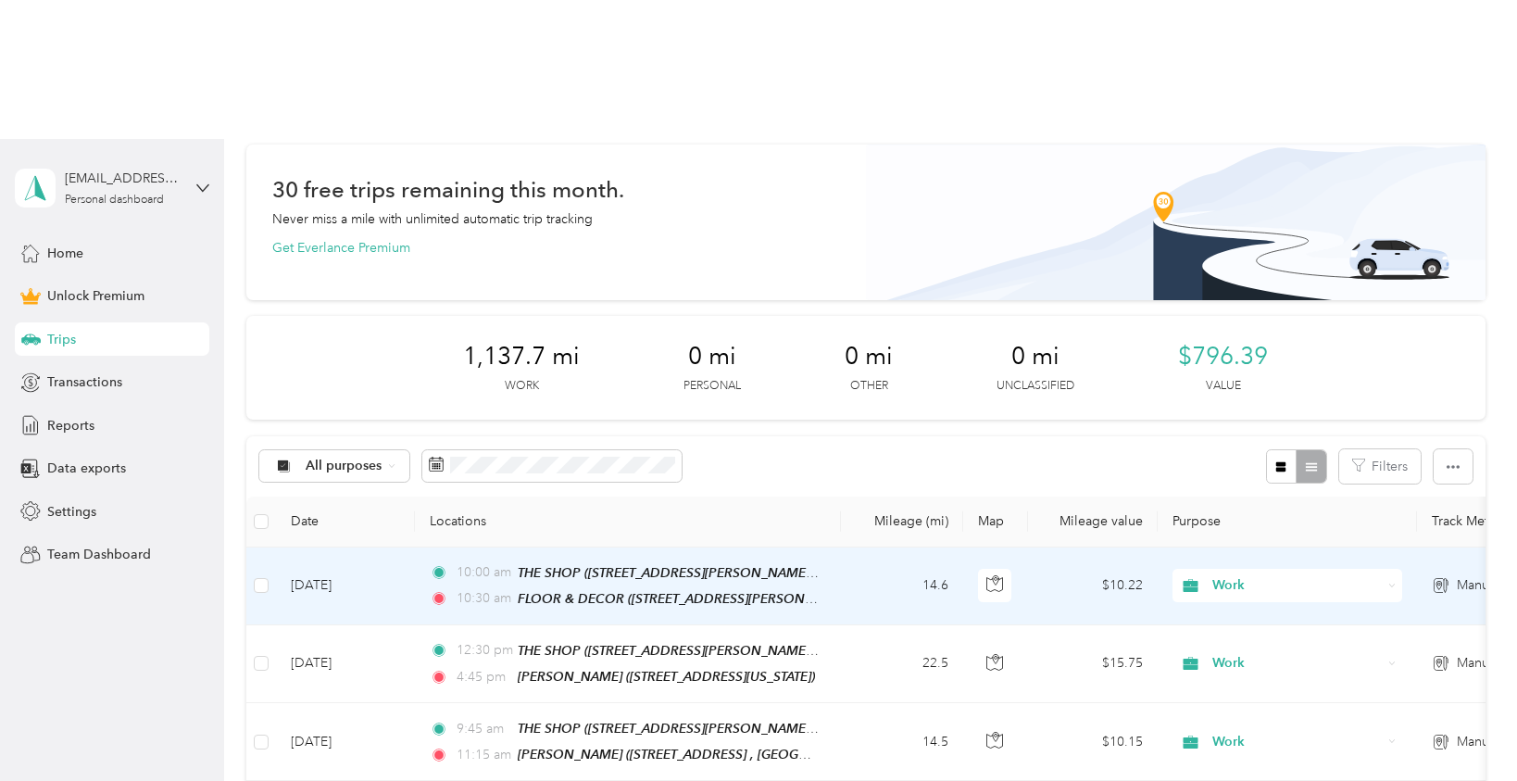
click at [825, 547] on td "10:00 am THE SHOP ([STREET_ADDRESS][PERSON_NAME] , [GEOGRAPHIC_DATA]) 10:30 am …" at bounding box center [628, 586] width 426 height 78
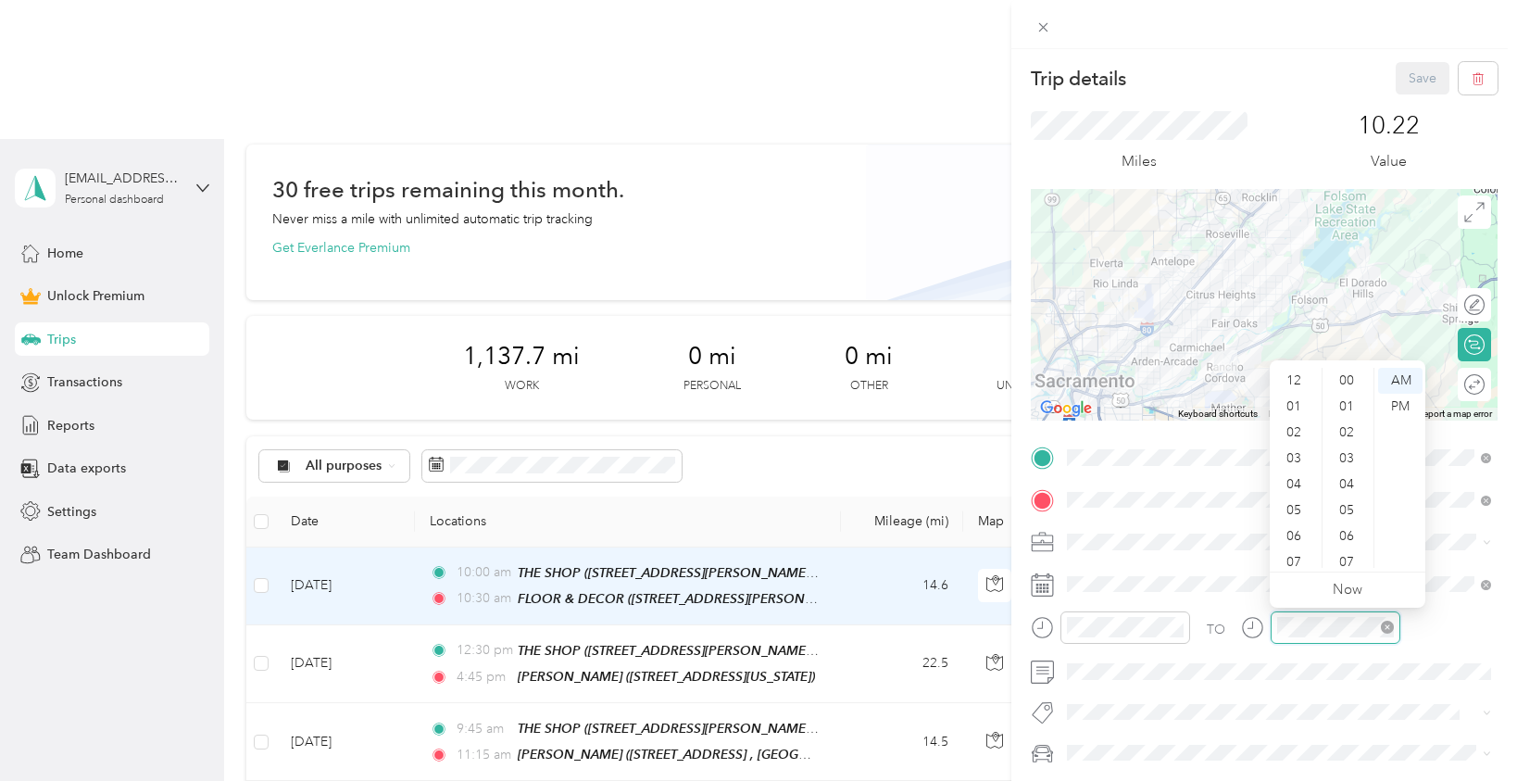
scroll to position [111, 0]
click at [1294, 554] on div "11" at bounding box center [1295, 555] width 44 height 26
click at [1347, 379] on div "00" at bounding box center [1348, 381] width 44 height 26
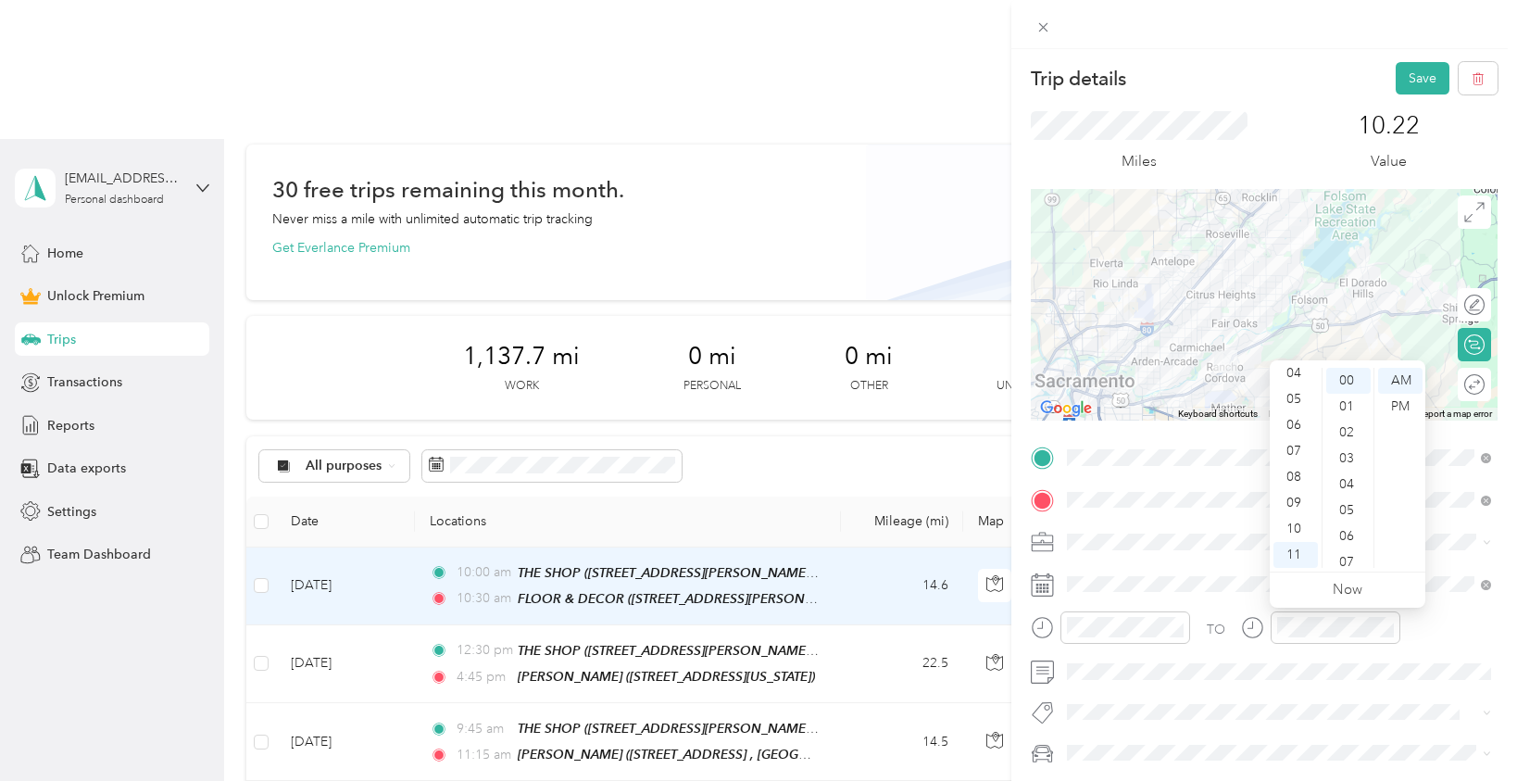
click at [1276, 87] on div "Trip details Save" at bounding box center [1264, 78] width 467 height 32
click at [1409, 77] on button "Save" at bounding box center [1422, 78] width 54 height 32
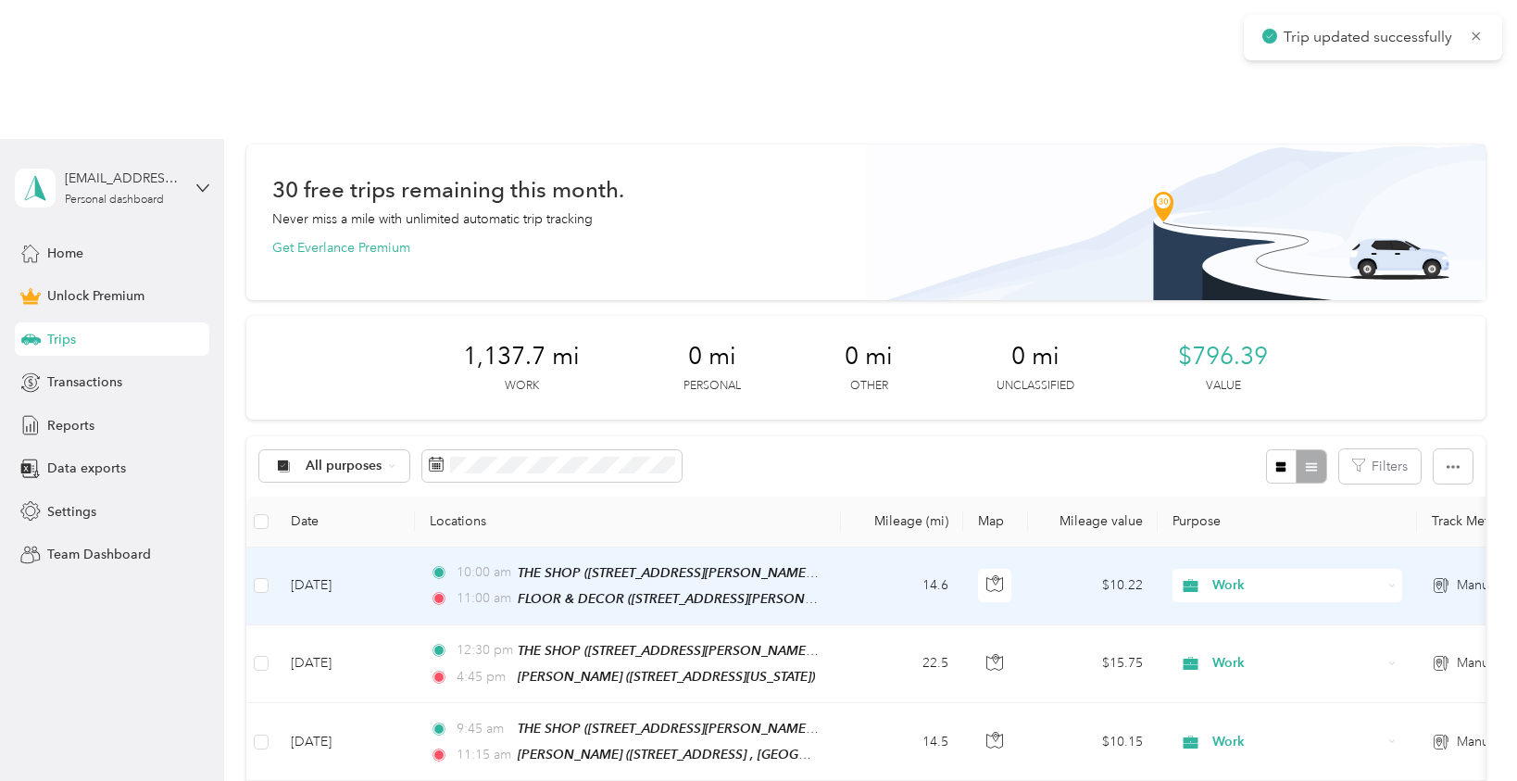
click at [857, 547] on td "14.6" at bounding box center [902, 586] width 122 height 78
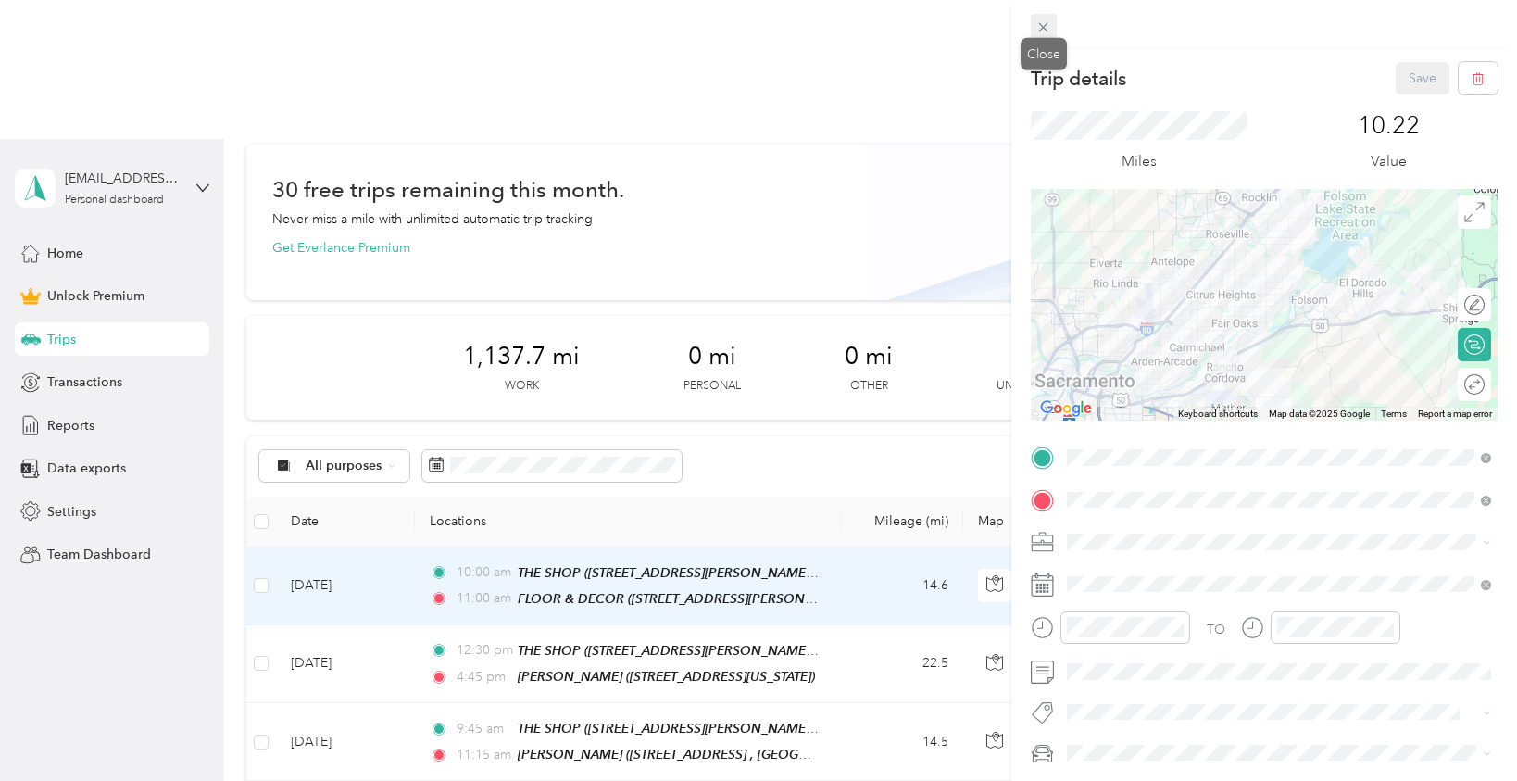
click at [1049, 22] on icon at bounding box center [1043, 27] width 16 height 16
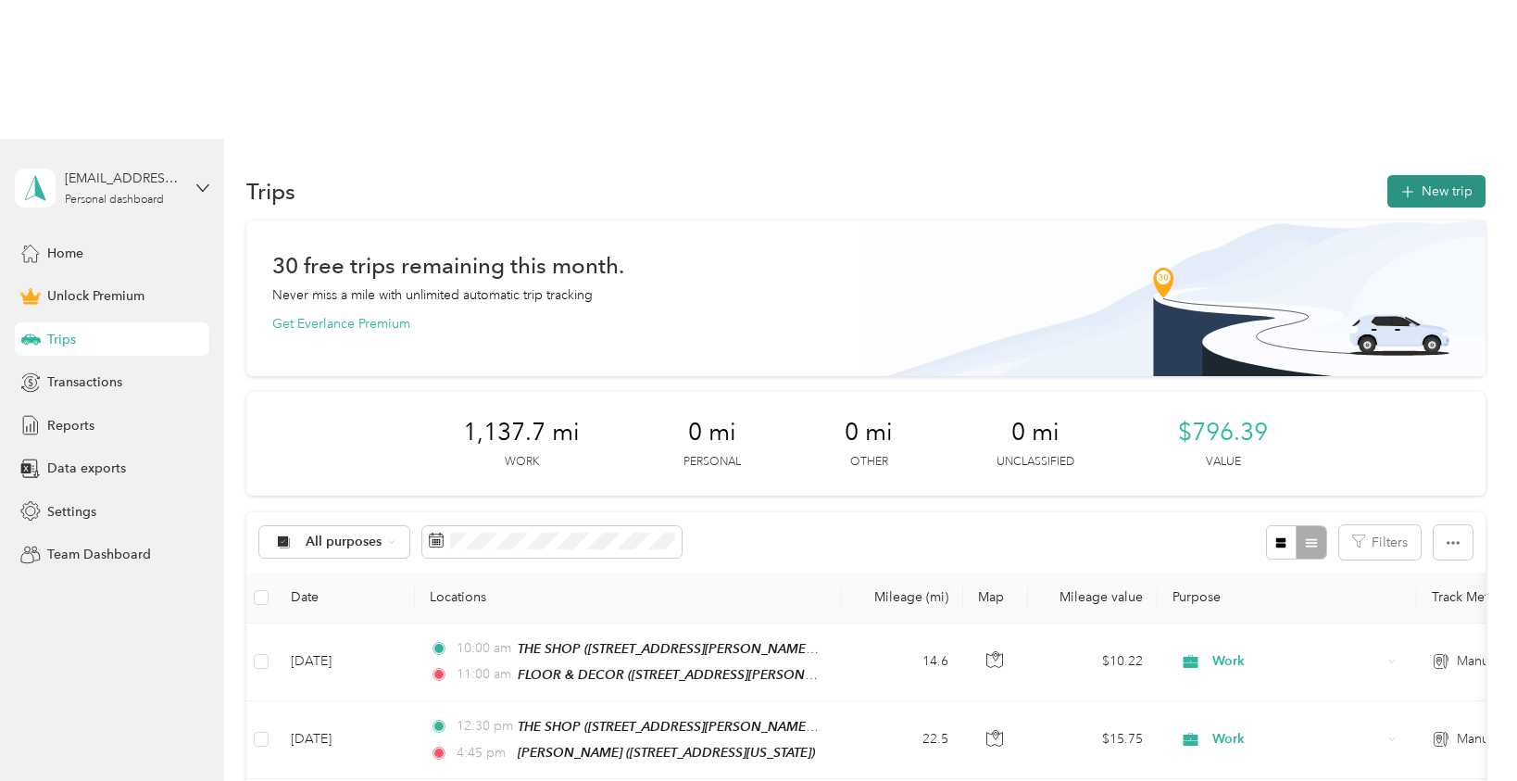
click at [1413, 186] on icon "button" at bounding box center [1407, 192] width 12 height 12
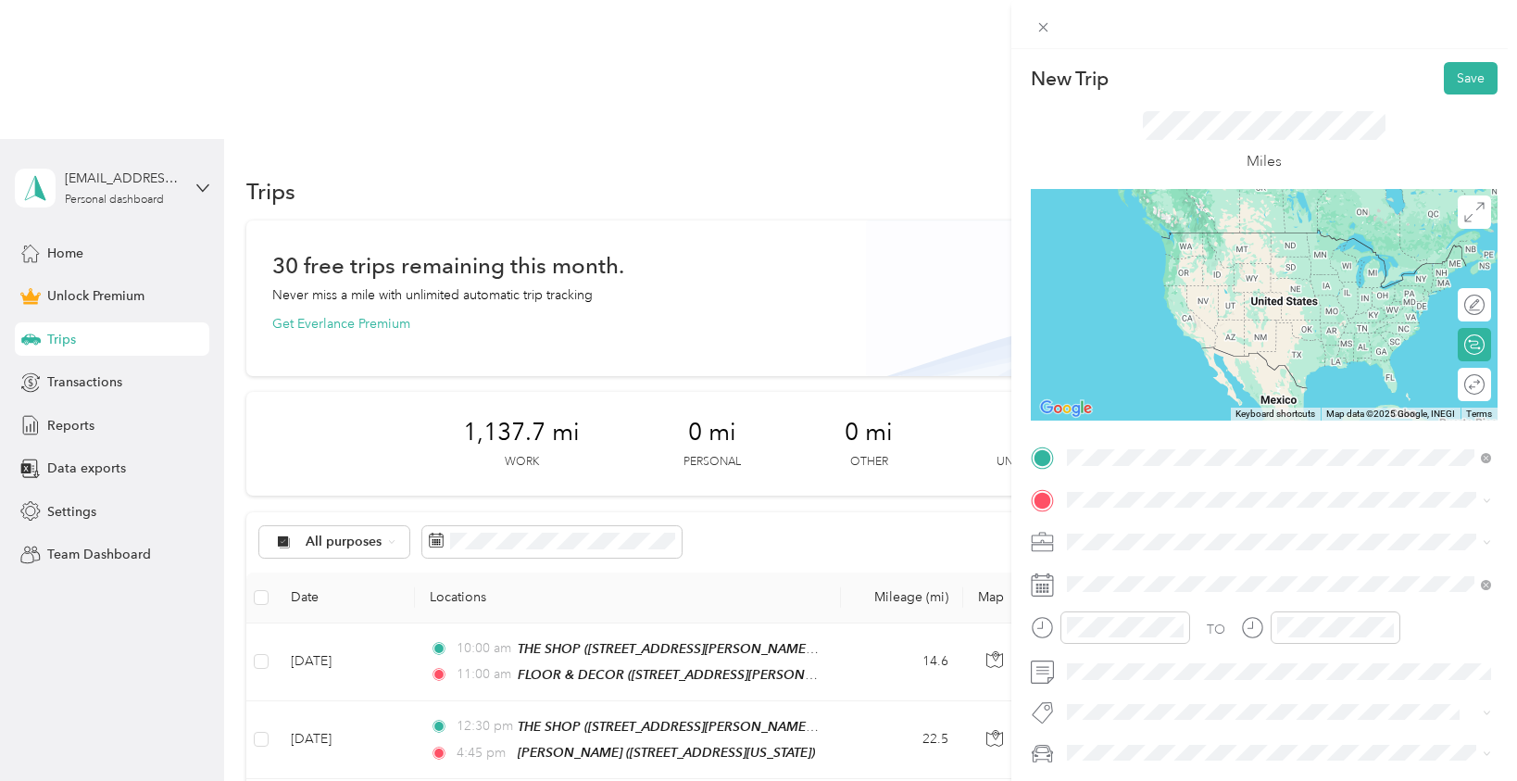
click at [1188, 695] on span "[STREET_ADDRESS][PERSON_NAME][PERSON_NAME][US_STATE]" at bounding box center [1263, 677] width 323 height 35
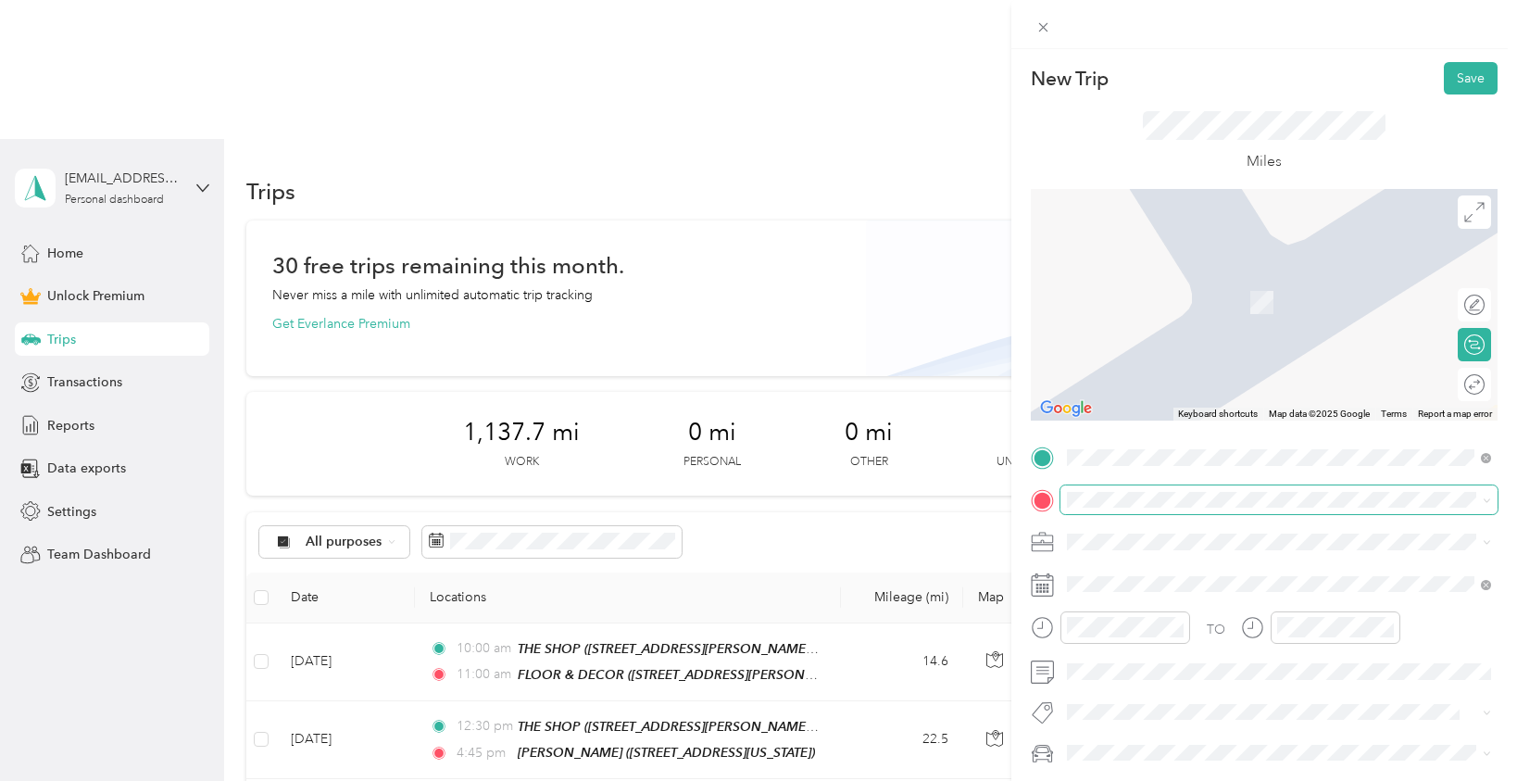
click at [1140, 508] on span at bounding box center [1278, 500] width 437 height 30
click at [1219, 581] on div "BEDROSIANS [STREET_ADDRESS]" at bounding box center [1161, 581] width 118 height 39
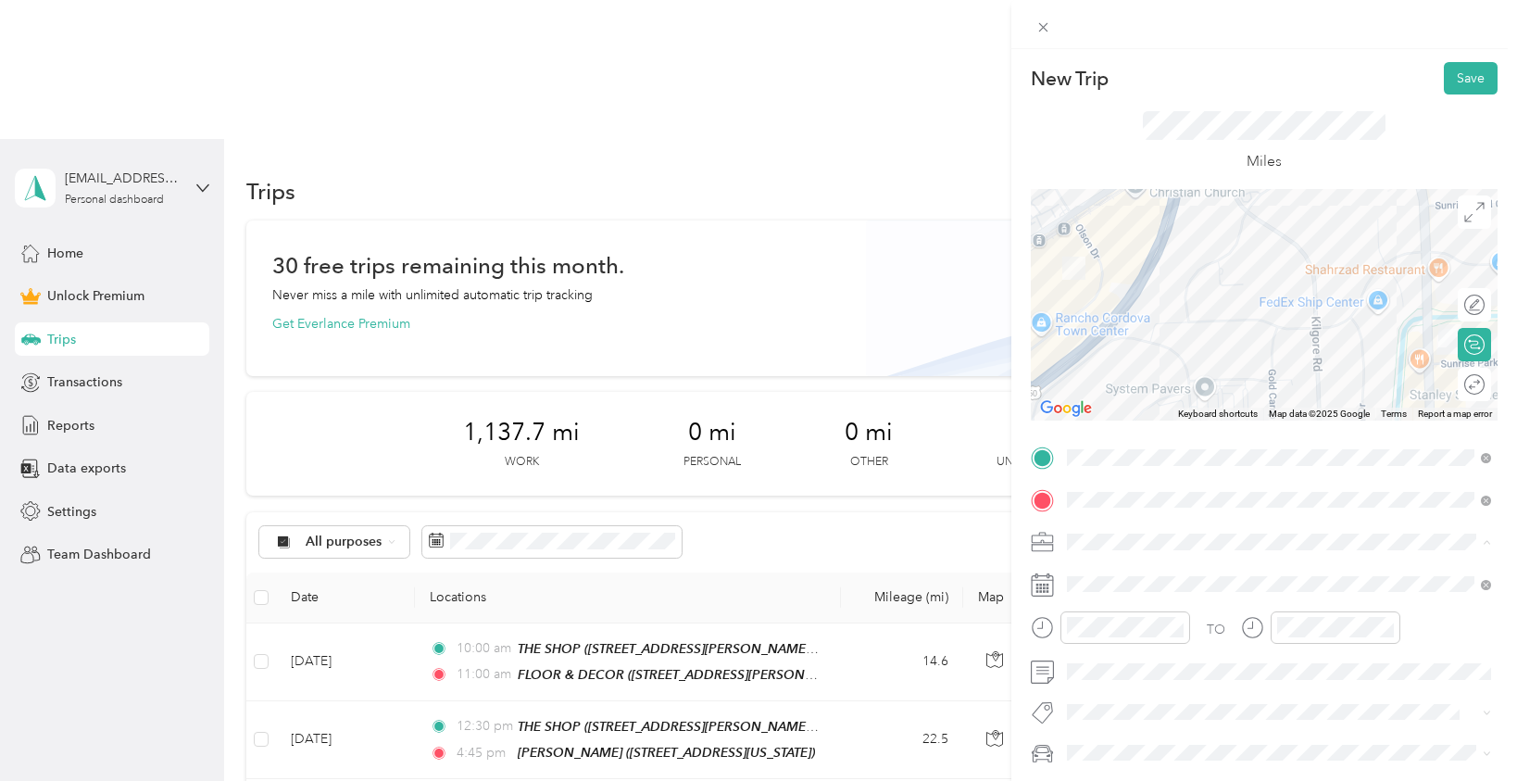
click at [1102, 288] on li "Work" at bounding box center [1278, 282] width 437 height 32
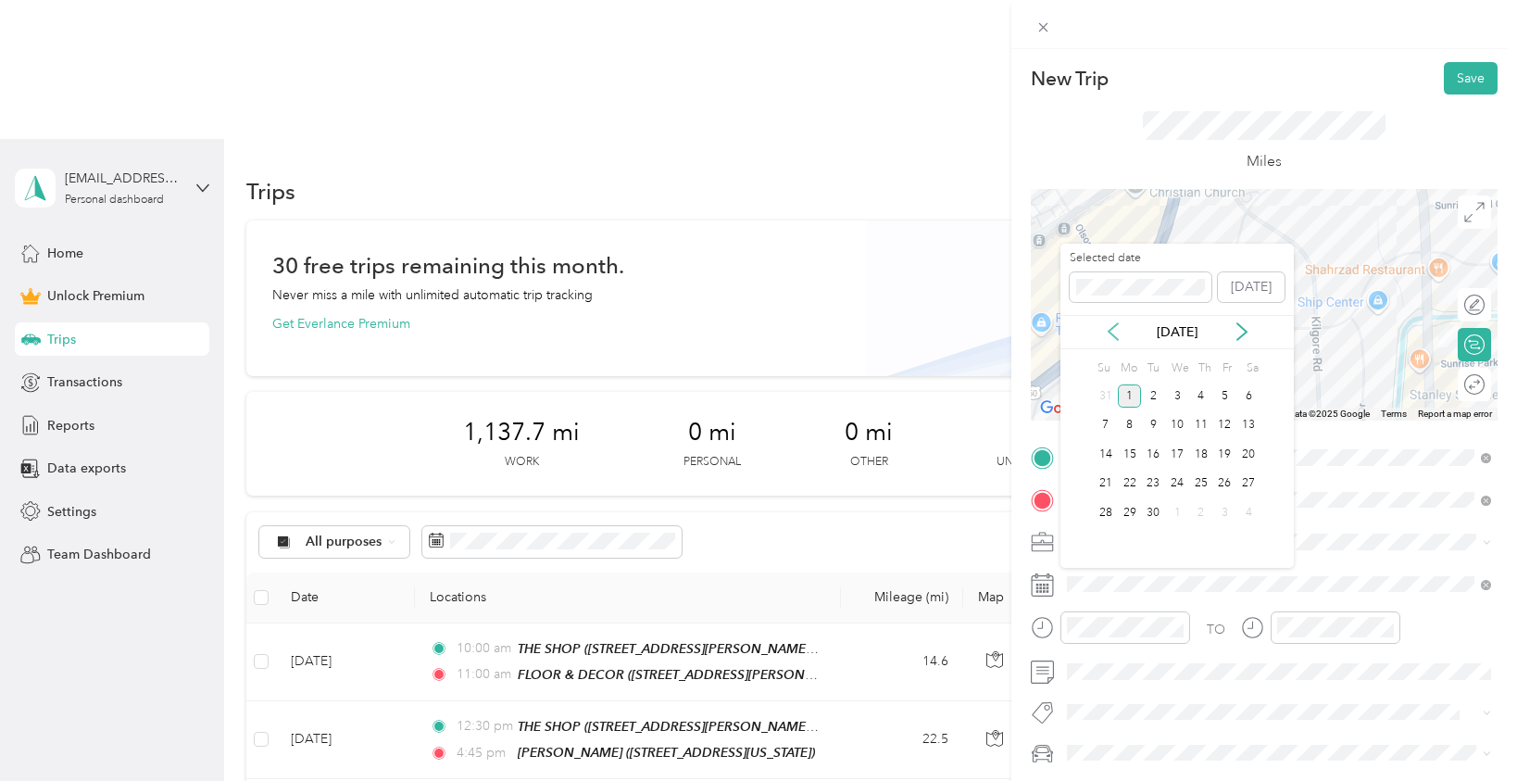
click at [1108, 324] on icon at bounding box center [1113, 331] width 19 height 19
click at [1176, 506] on div "27" at bounding box center [1177, 512] width 24 height 23
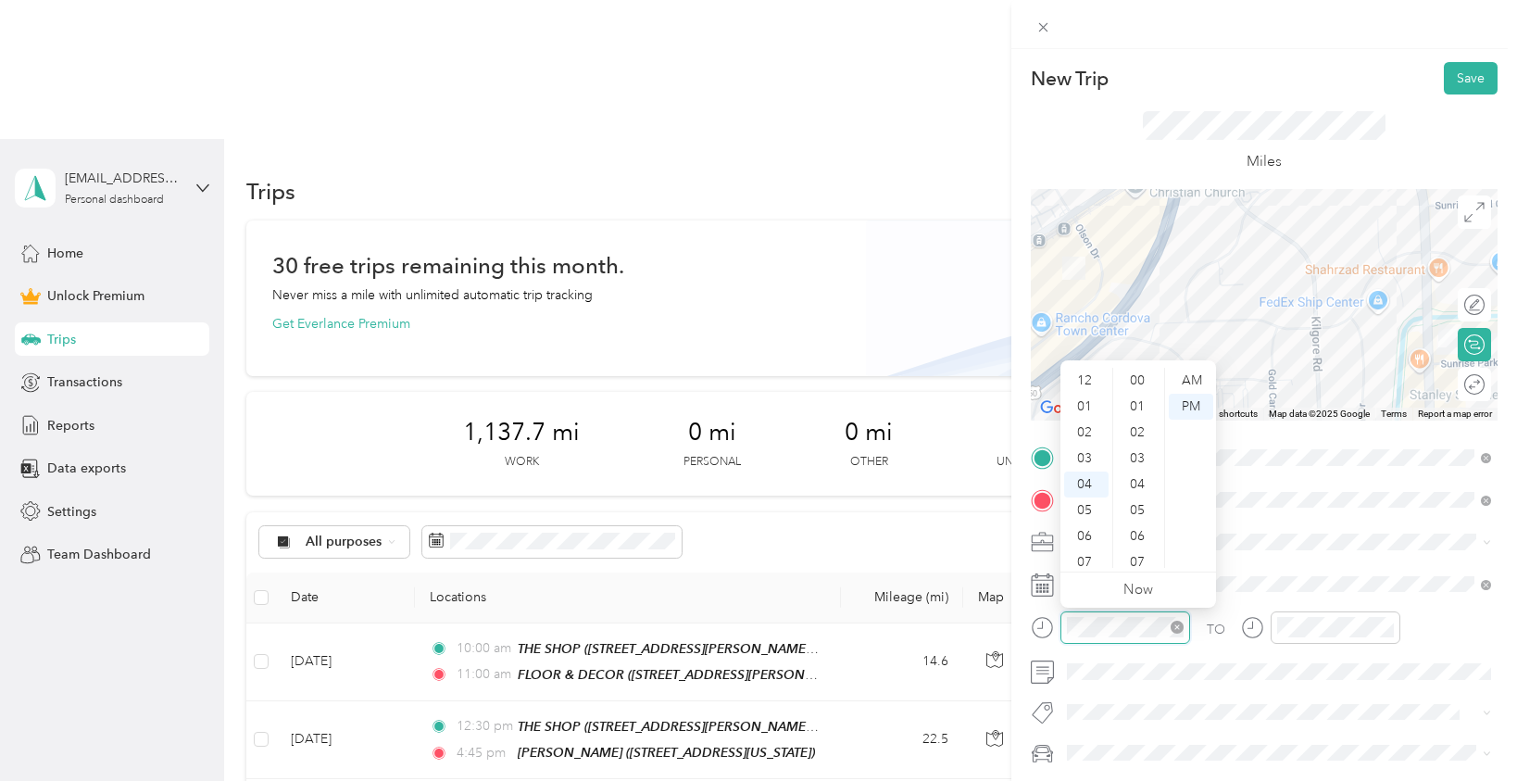
scroll to position [1322, 0]
click at [1088, 555] on div "11" at bounding box center [1086, 562] width 44 height 26
click at [1140, 385] on div "00" at bounding box center [1139, 381] width 44 height 26
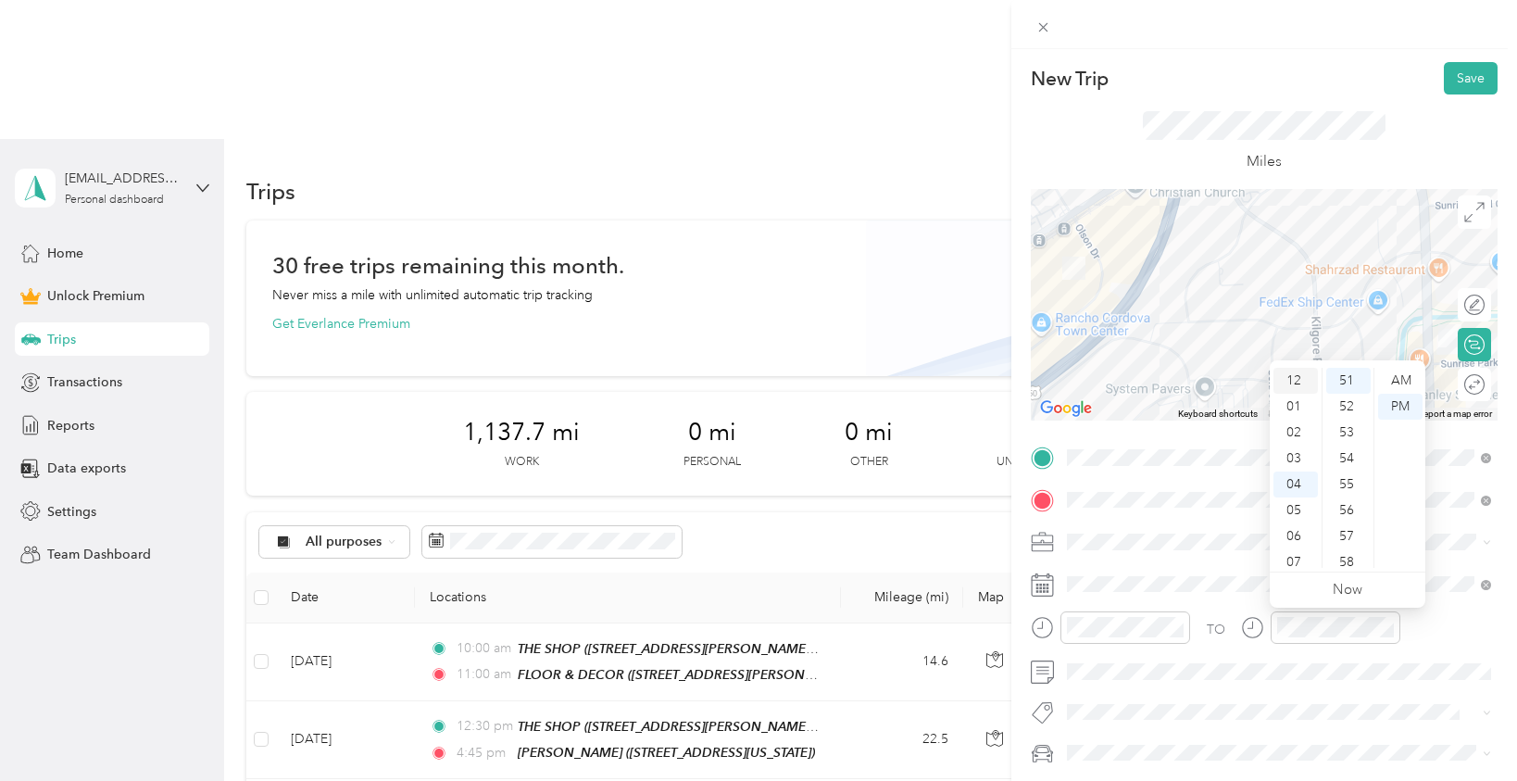
click at [1295, 368] on div "12" at bounding box center [1295, 381] width 44 height 26
click at [1348, 456] on div "15" at bounding box center [1348, 451] width 44 height 26
click at [1429, 625] on div "TO" at bounding box center [1264, 633] width 467 height 45
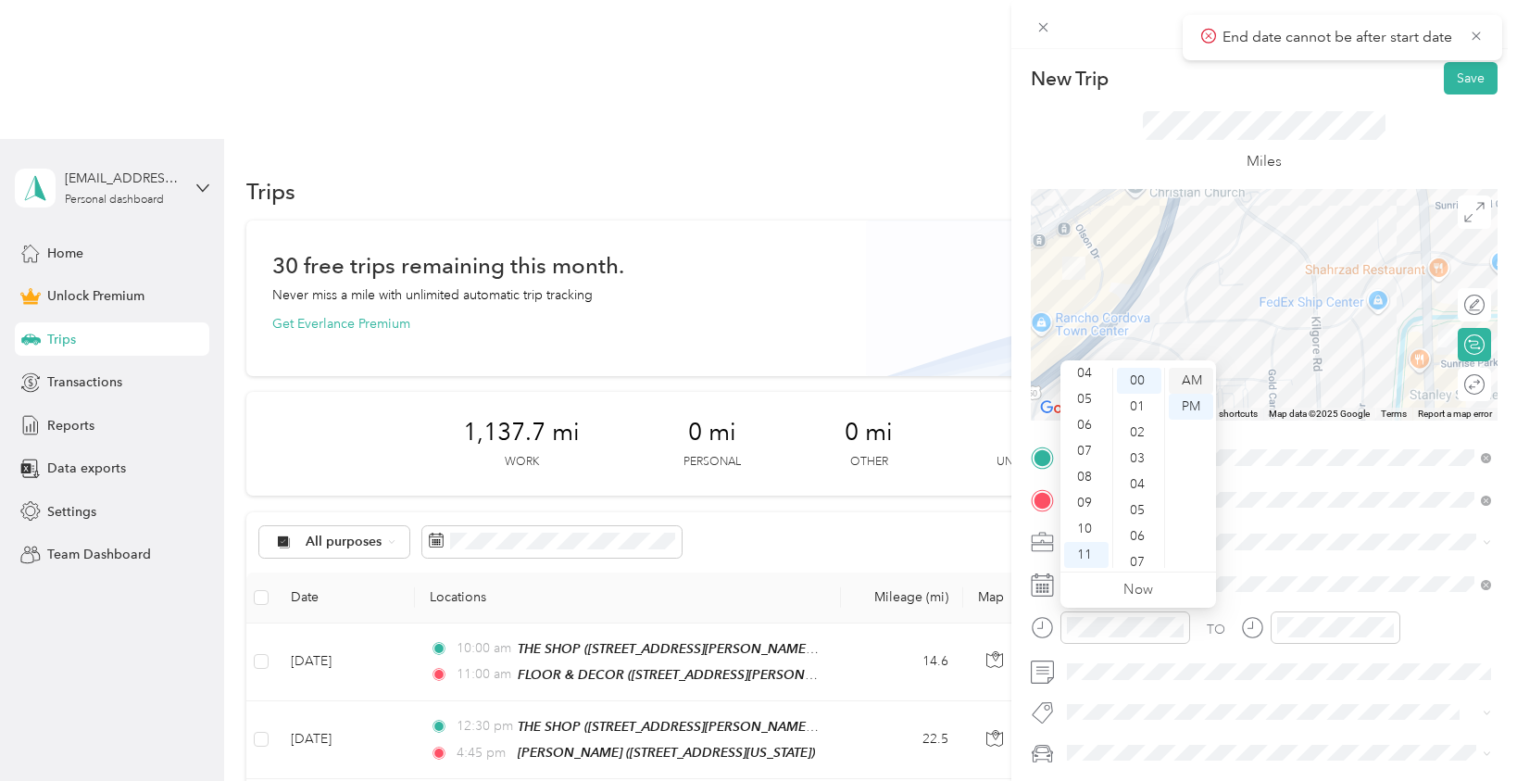
click at [1188, 381] on div "AM" at bounding box center [1191, 381] width 44 height 26
click at [1430, 611] on div "TO" at bounding box center [1264, 633] width 467 height 45
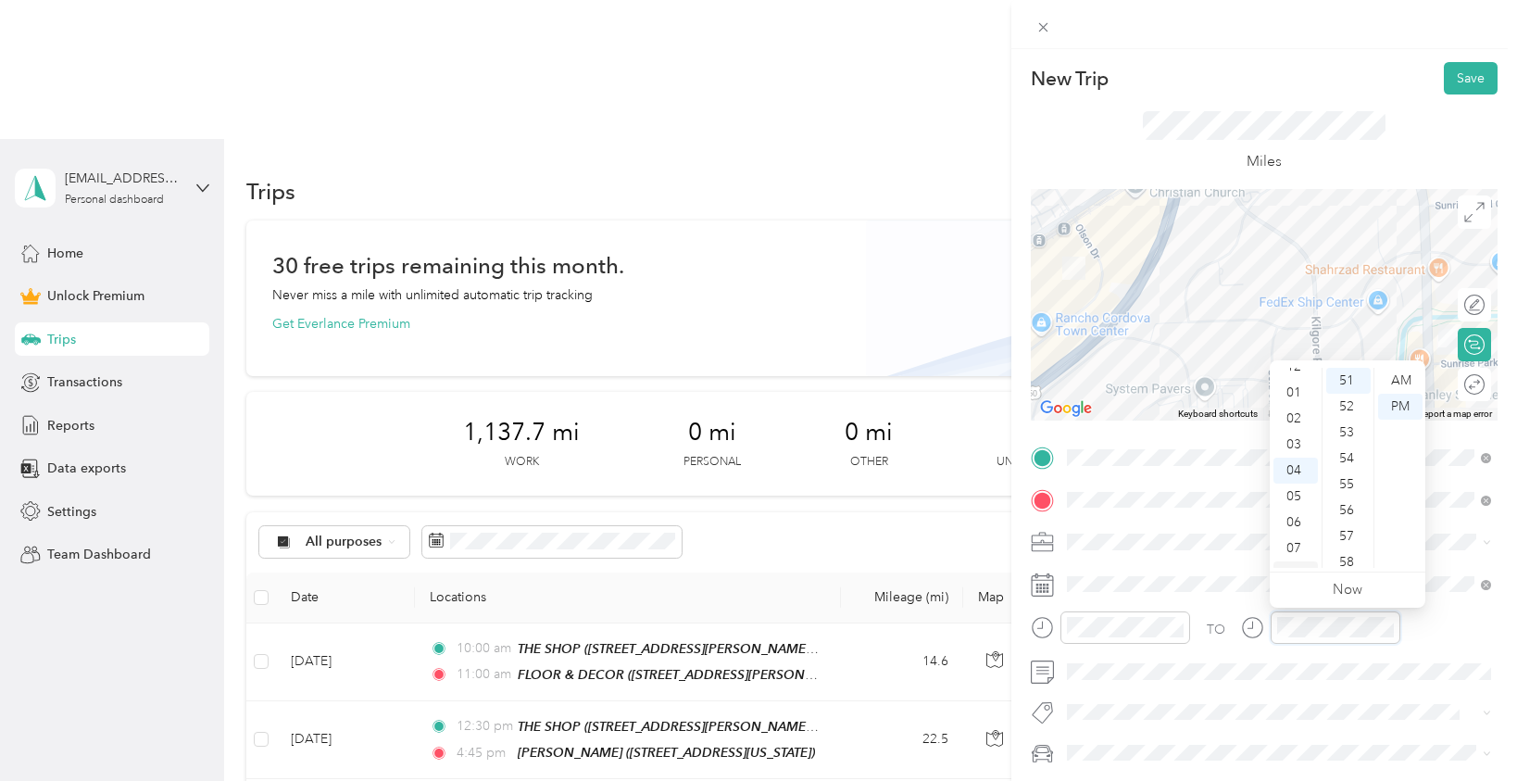
scroll to position [0, 0]
click at [1294, 374] on div "12" at bounding box center [1295, 381] width 44 height 26
click at [1343, 487] on div "15" at bounding box center [1348, 495] width 44 height 26
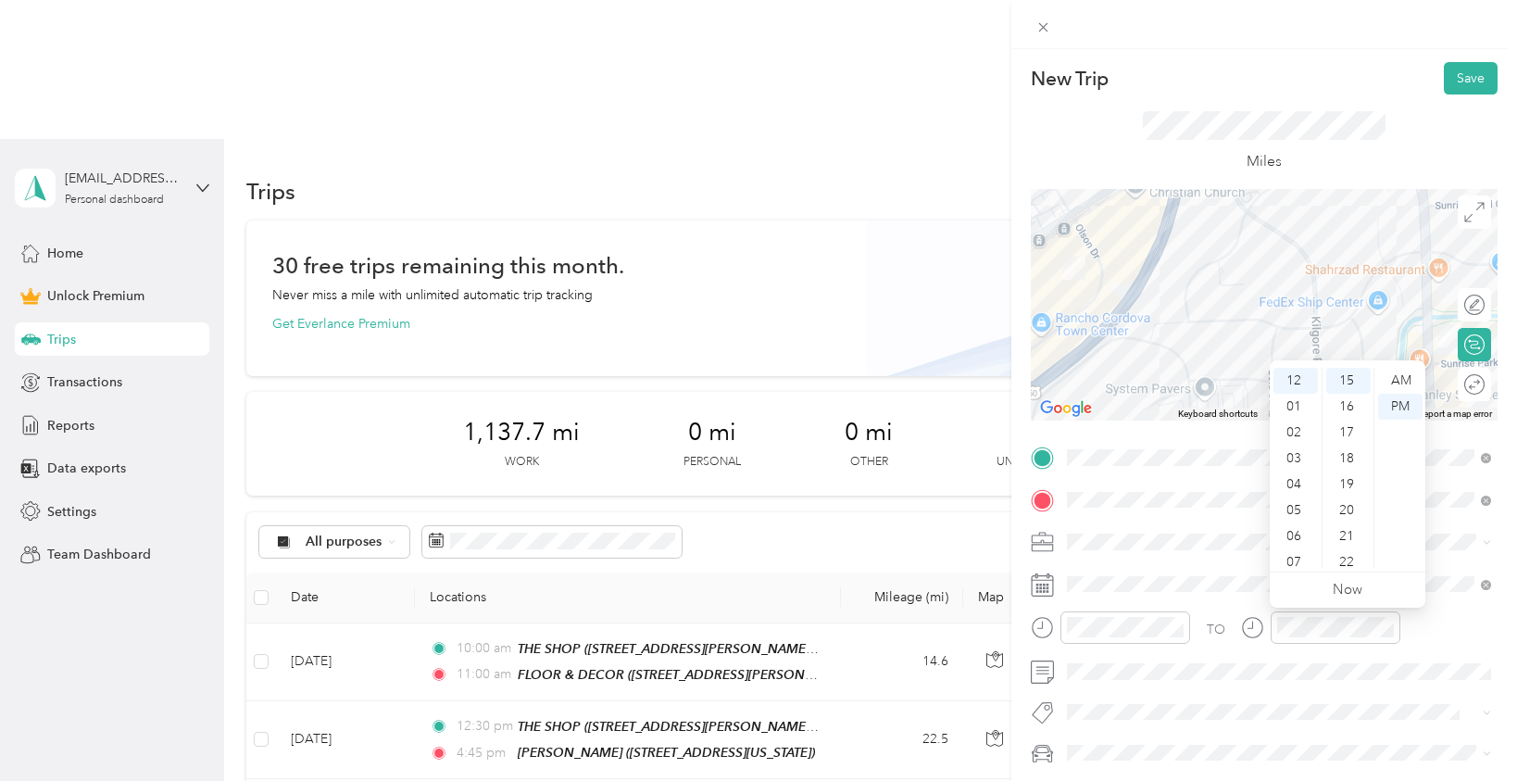
click at [1422, 626] on div "TO" at bounding box center [1264, 633] width 467 height 45
click at [1482, 81] on button "Save" at bounding box center [1471, 78] width 54 height 32
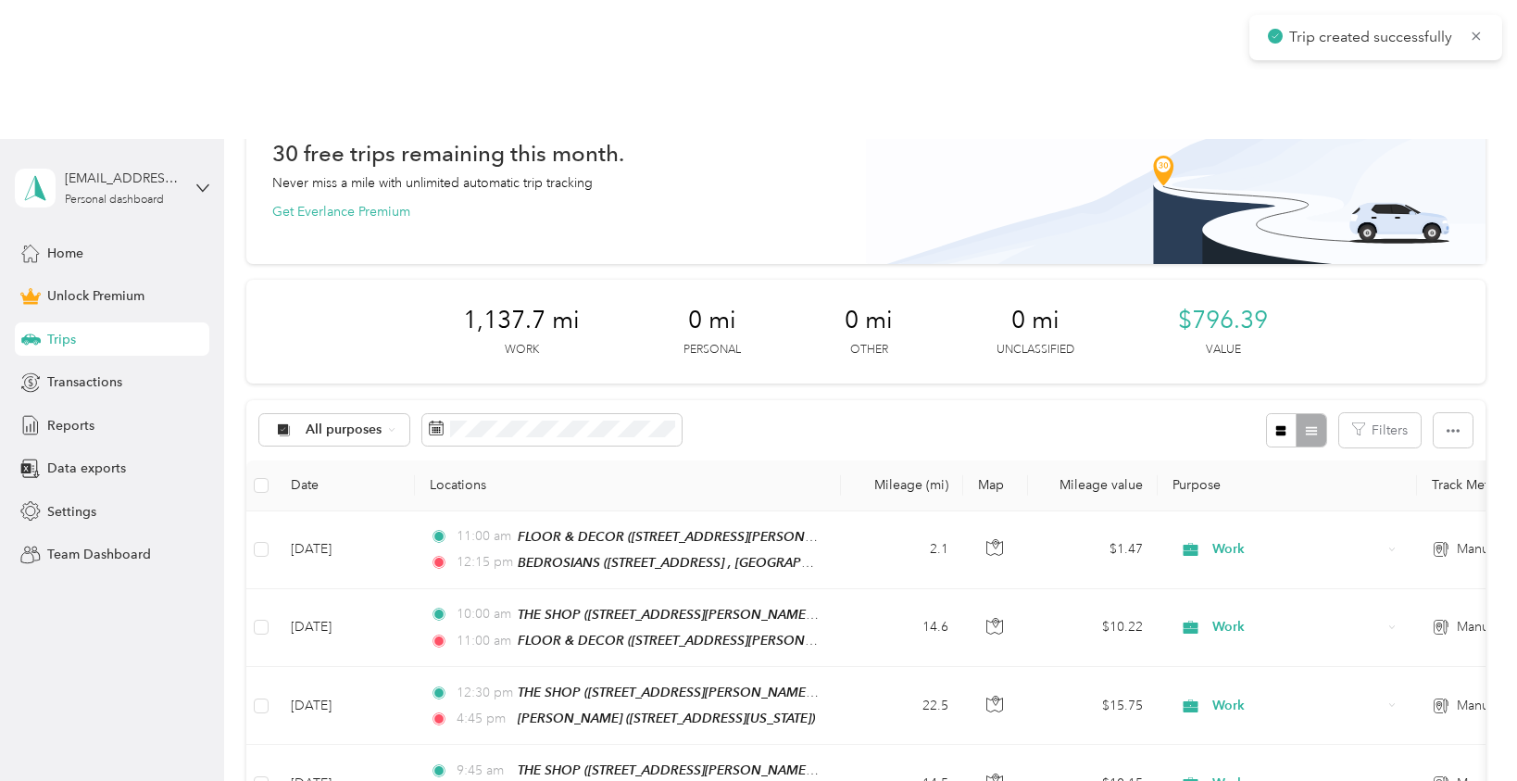
scroll to position [119, 0]
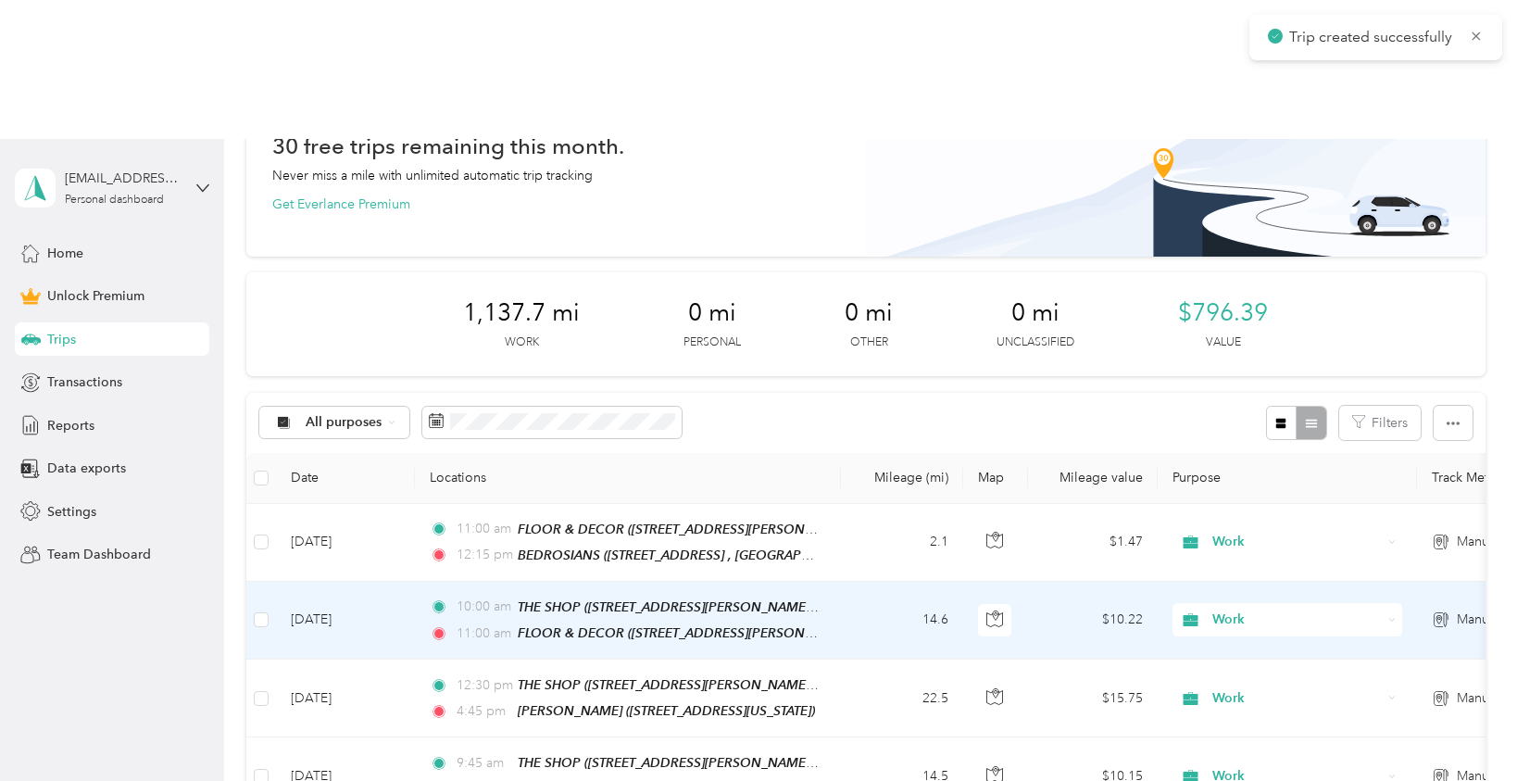
click at [866, 581] on td "14.6" at bounding box center [902, 620] width 122 height 78
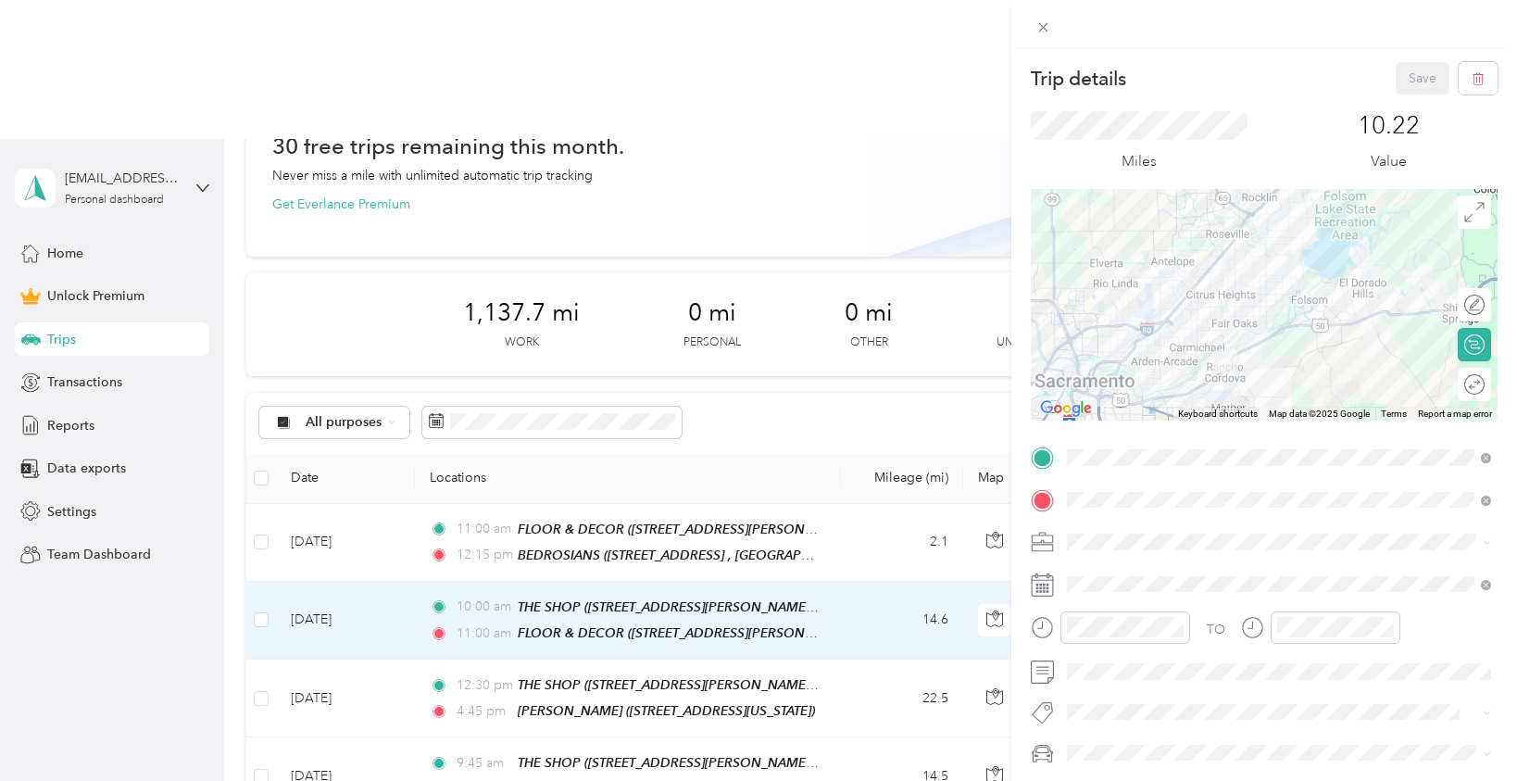
click at [856, 404] on div "Trip details Save This trip cannot be edited because it is either under review,…" at bounding box center [758, 390] width 1517 height 781
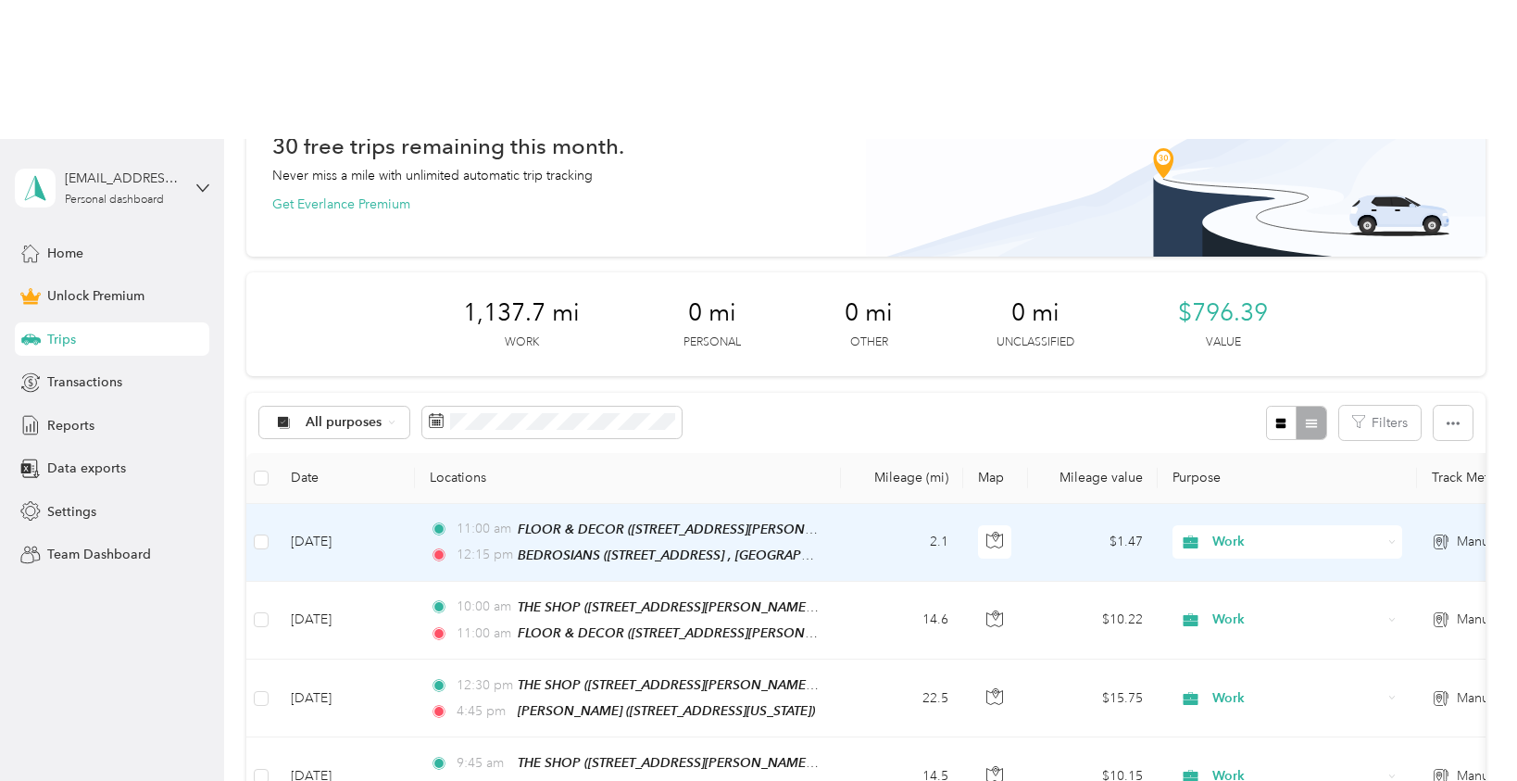
click at [851, 504] on td "2.1" at bounding box center [902, 543] width 122 height 78
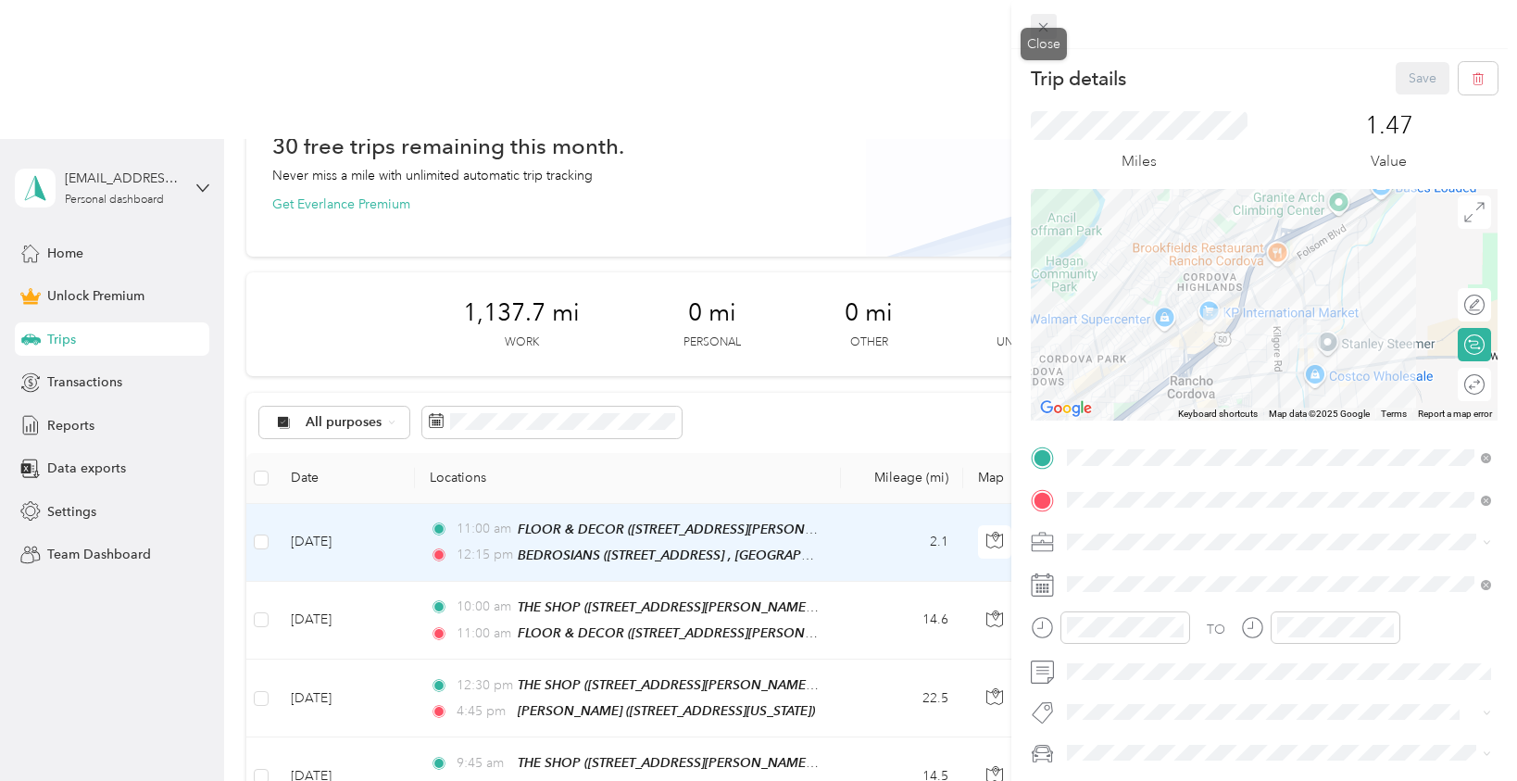
click at [1045, 31] on icon at bounding box center [1043, 27] width 16 height 16
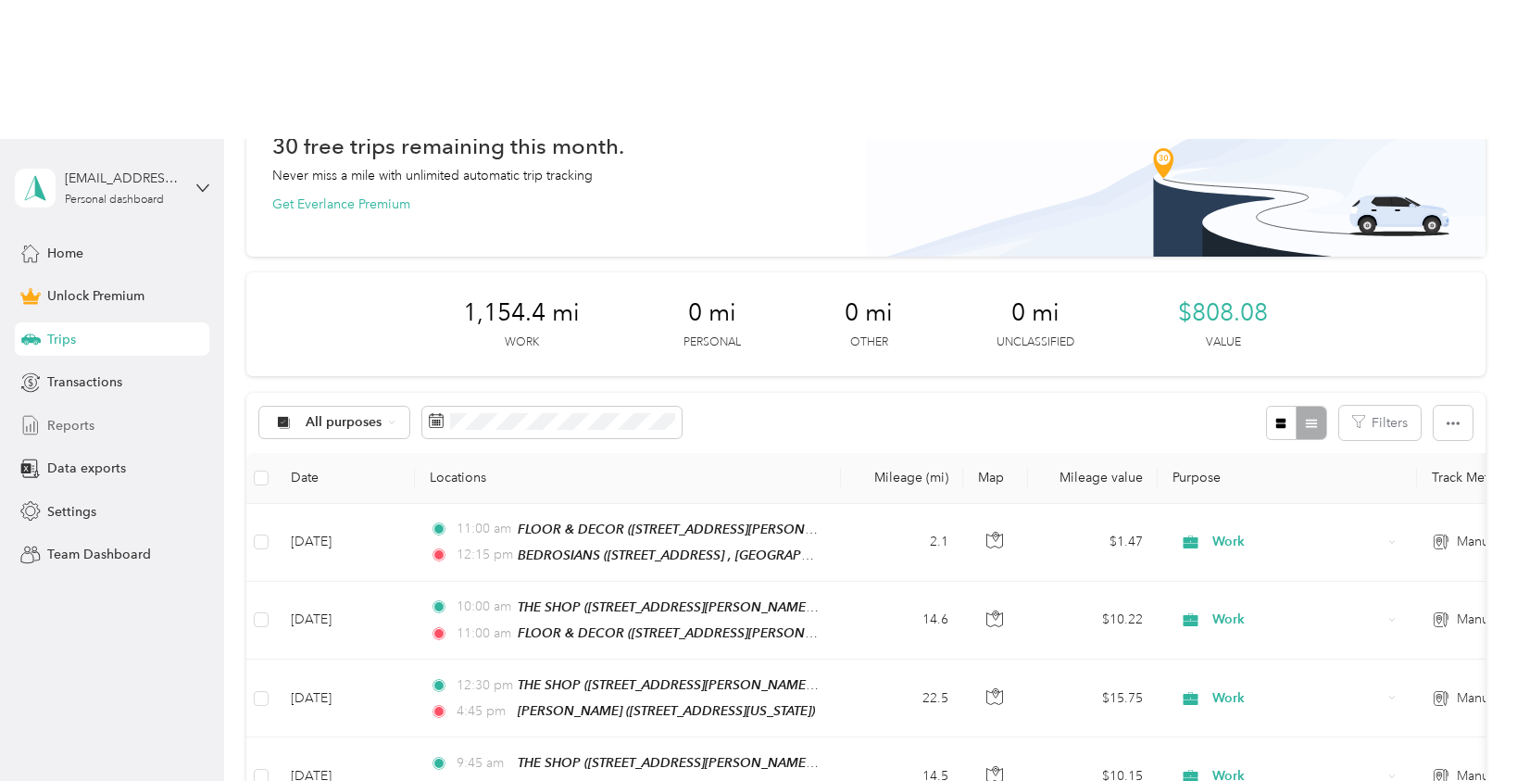
click at [75, 416] on span "Reports" at bounding box center [70, 425] width 47 height 19
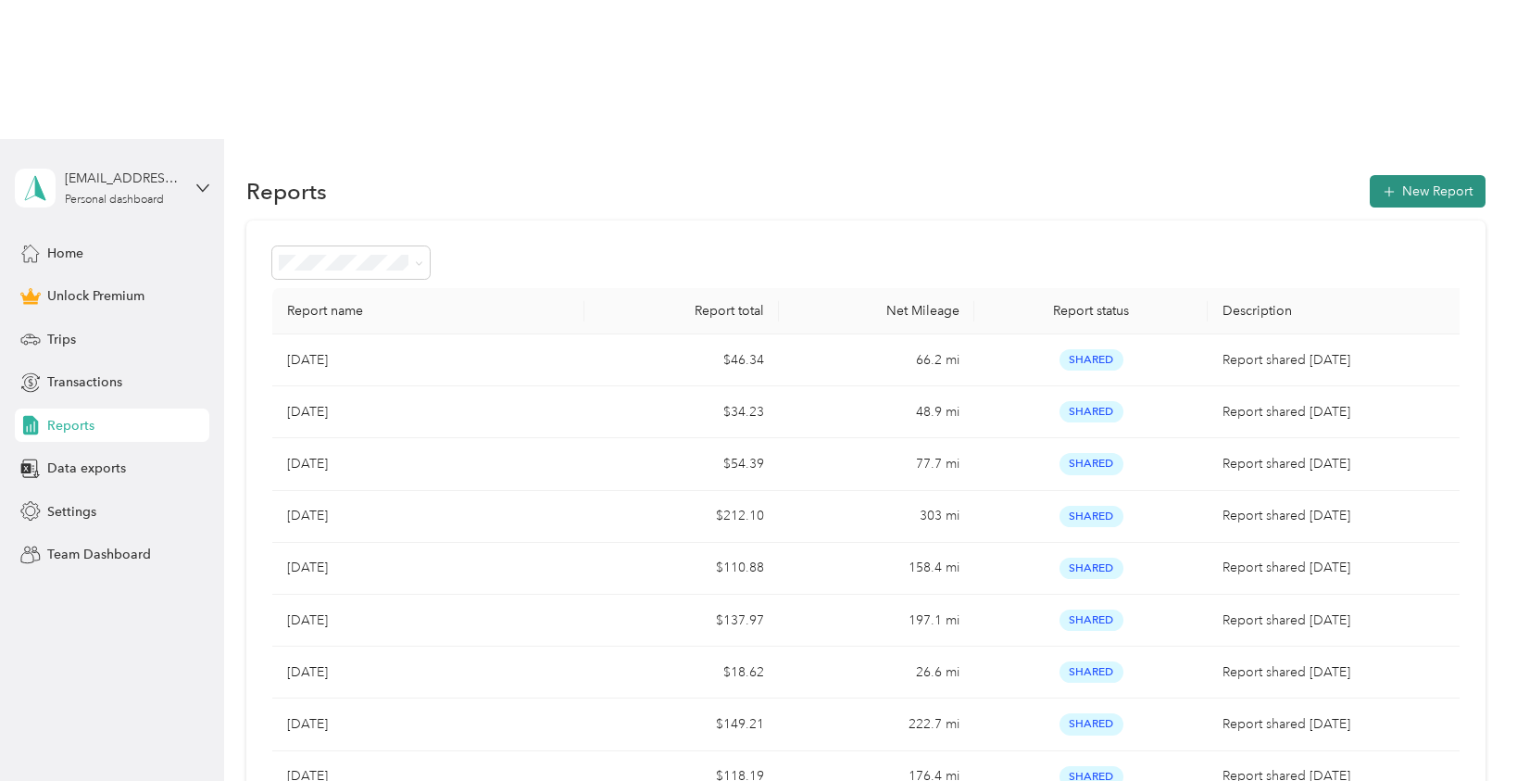
click at [1423, 175] on button "New Report" at bounding box center [1427, 191] width 116 height 32
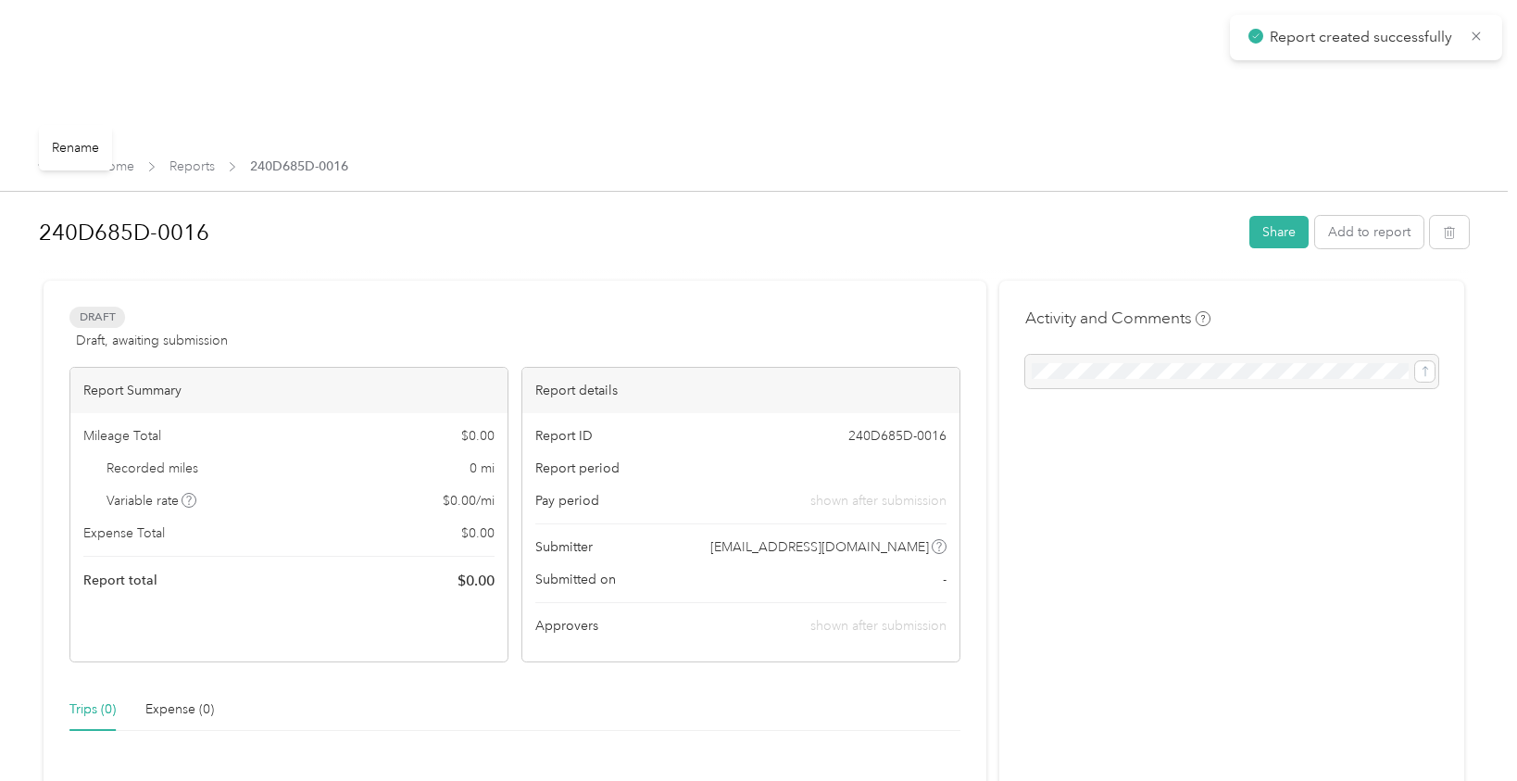
click at [150, 210] on h1 "240D685D-0016" at bounding box center [637, 232] width 1197 height 44
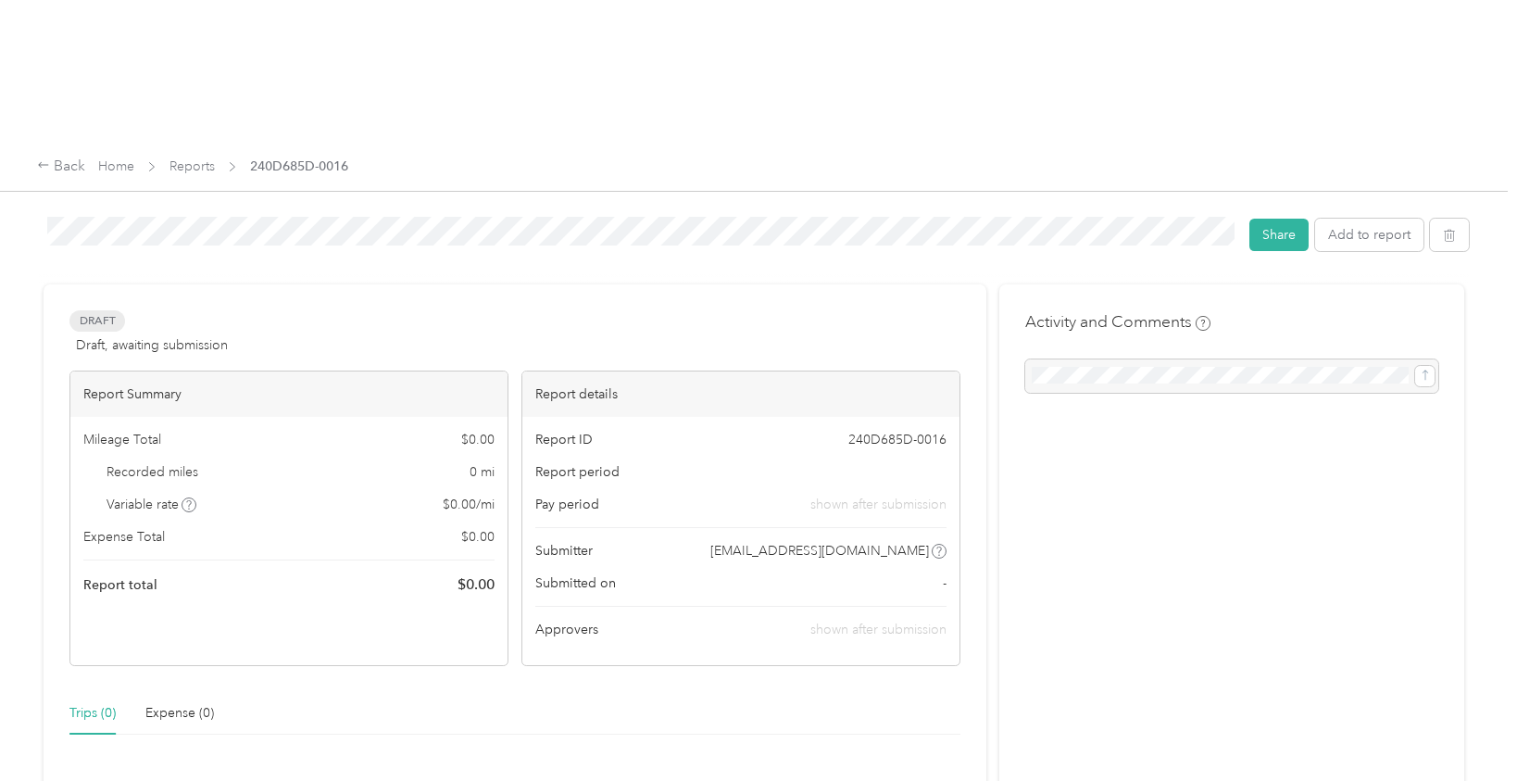
click at [0, 84] on html "Report created successfully Back Home Reports 240D685D-0016 240D685D-0016 Share…" at bounding box center [753, 390] width 1507 height 781
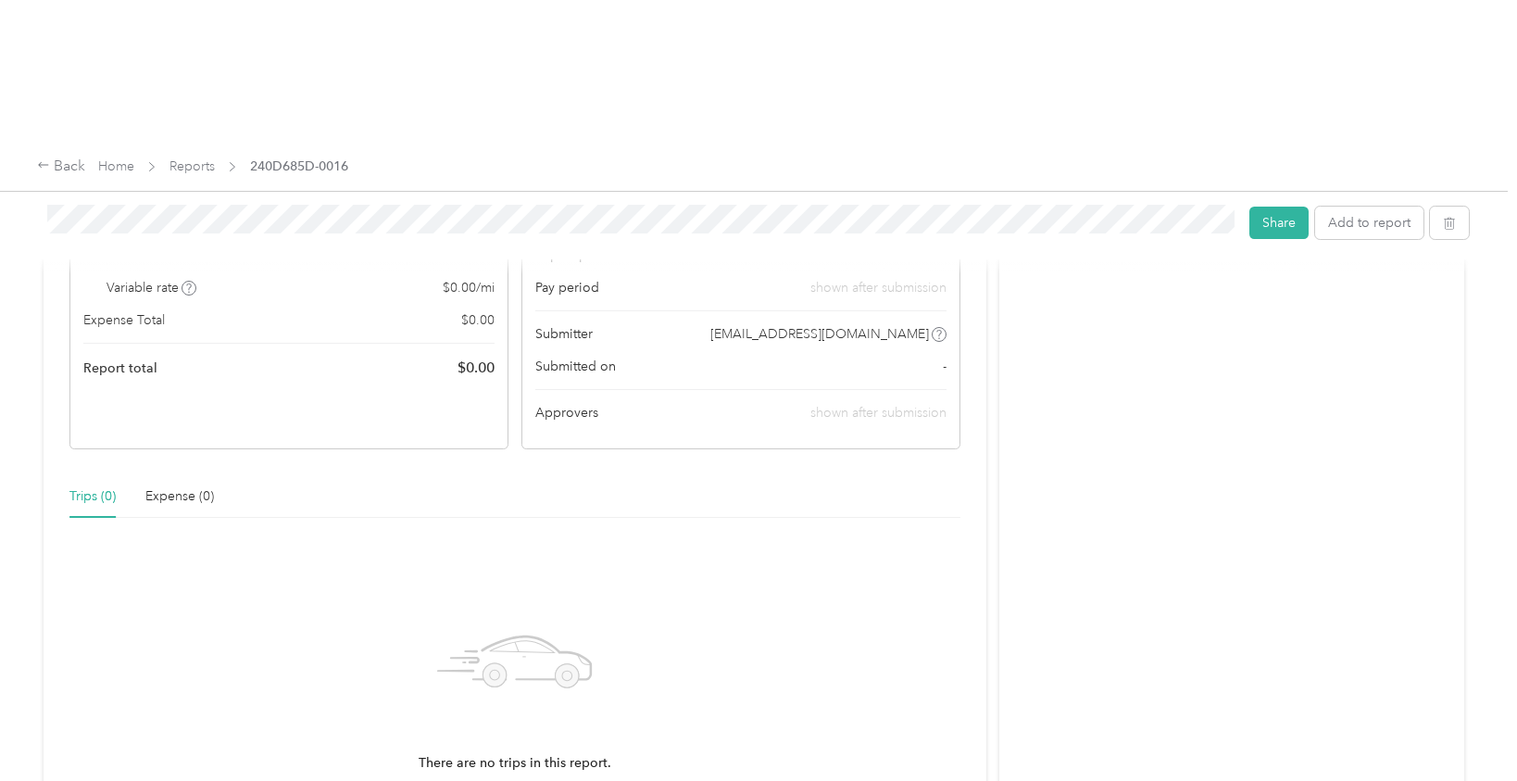
scroll to position [238, 0]
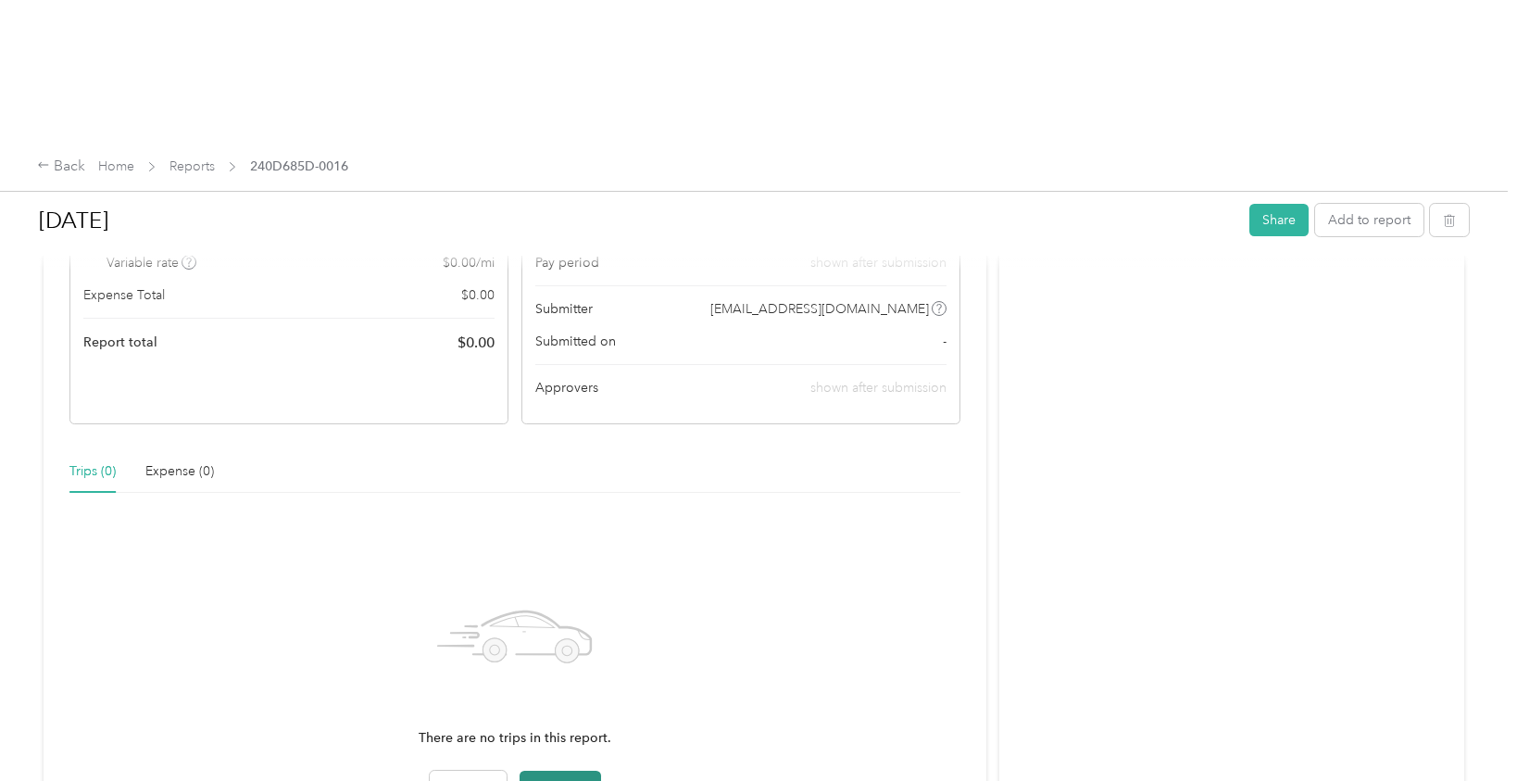
click at [571, 770] on button "Add trips" at bounding box center [559, 786] width 81 height 33
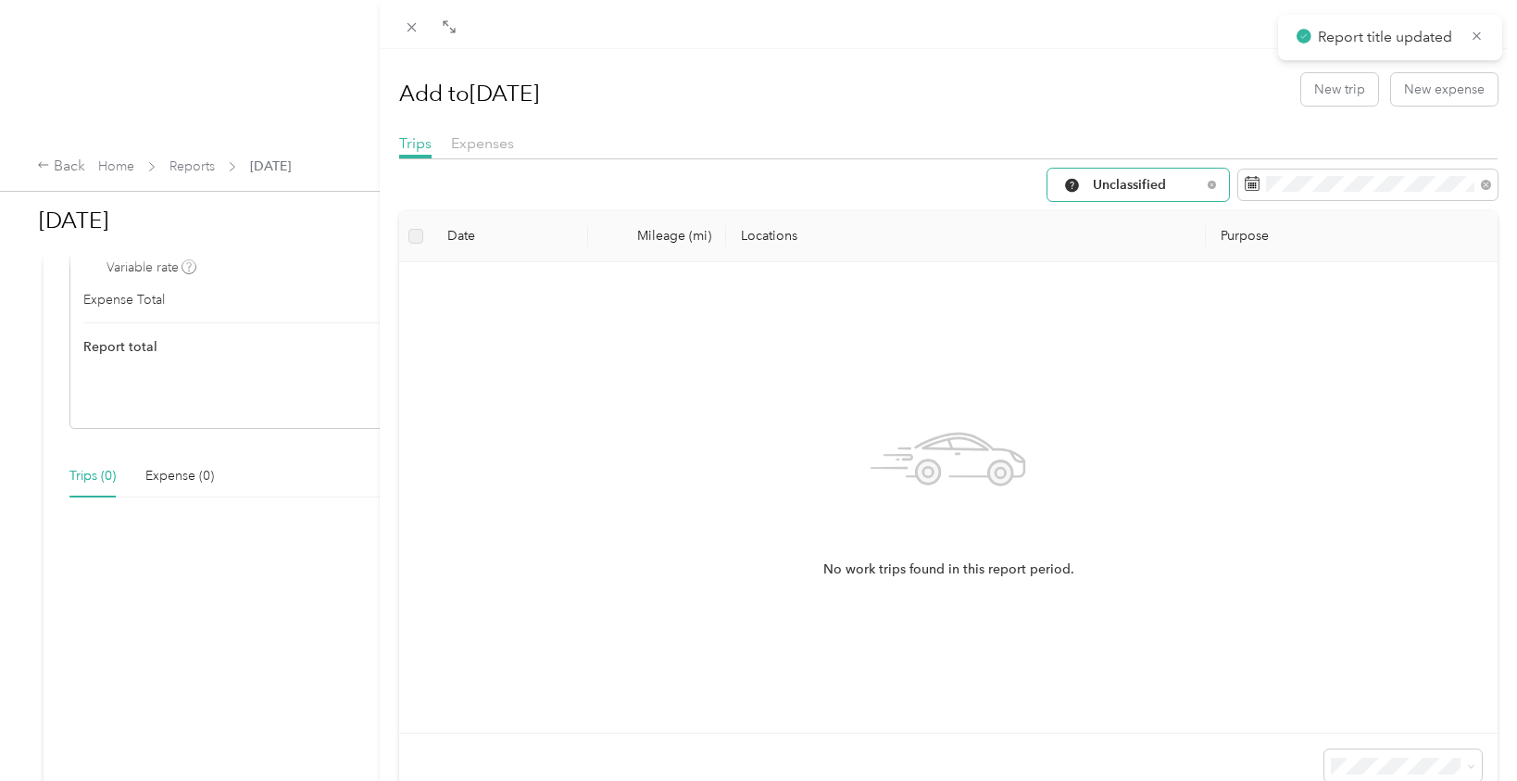
click at [1101, 192] on span "Unclassified" at bounding box center [1147, 185] width 108 height 13
click at [1112, 277] on span "Work" at bounding box center [1154, 283] width 123 height 19
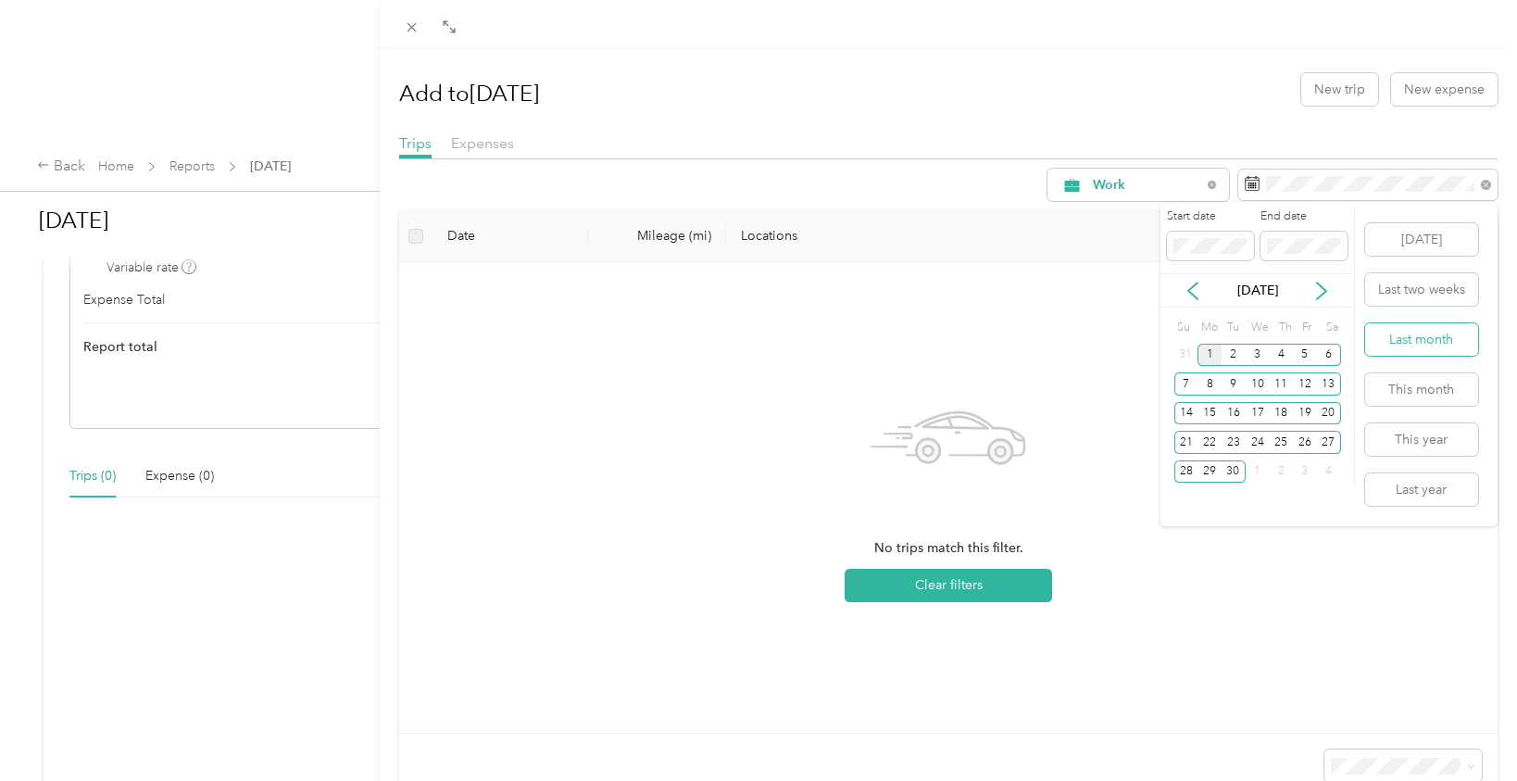
click at [1407, 340] on button "Last month" at bounding box center [1421, 339] width 113 height 32
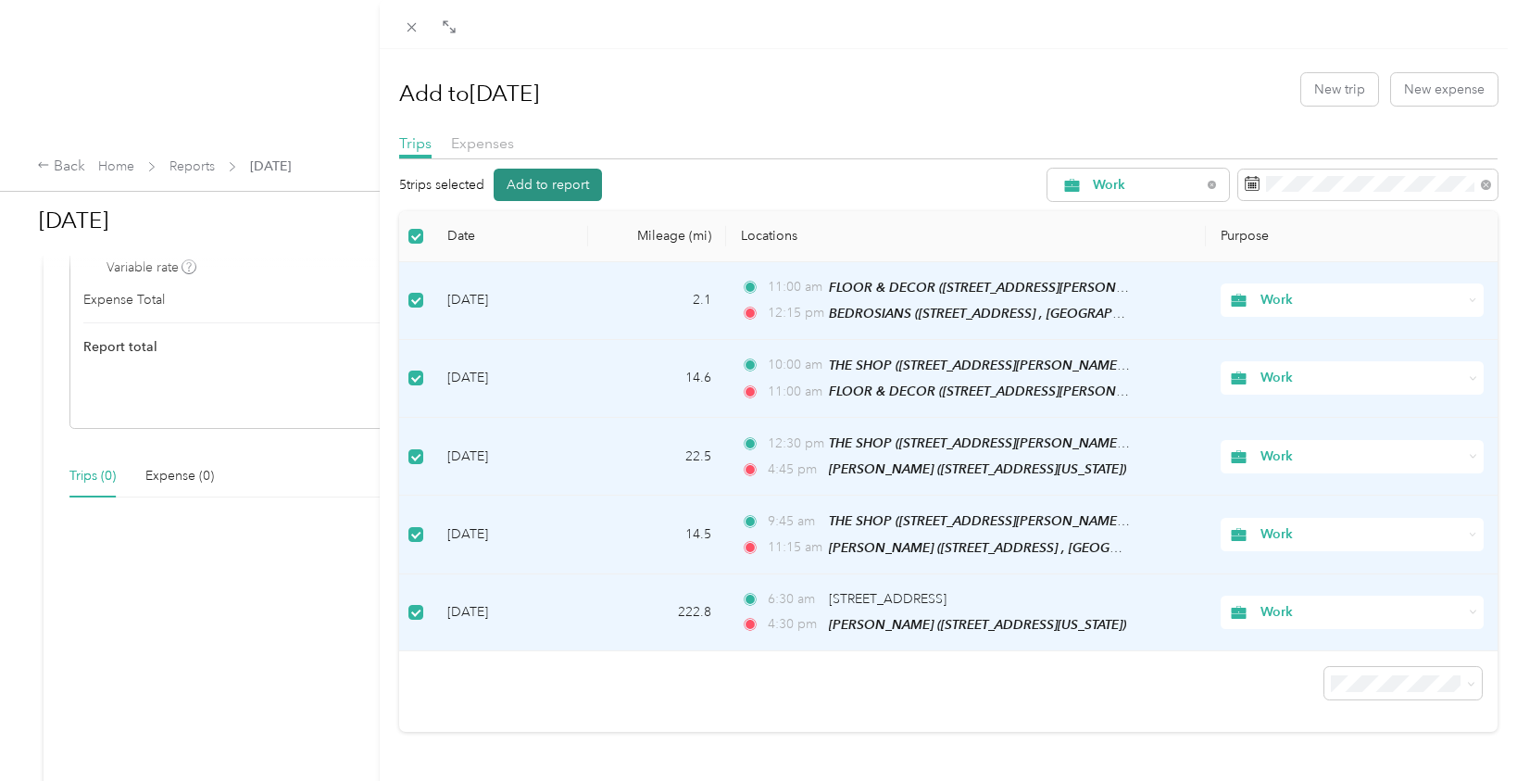
click at [529, 190] on button "Add to report" at bounding box center [548, 185] width 108 height 32
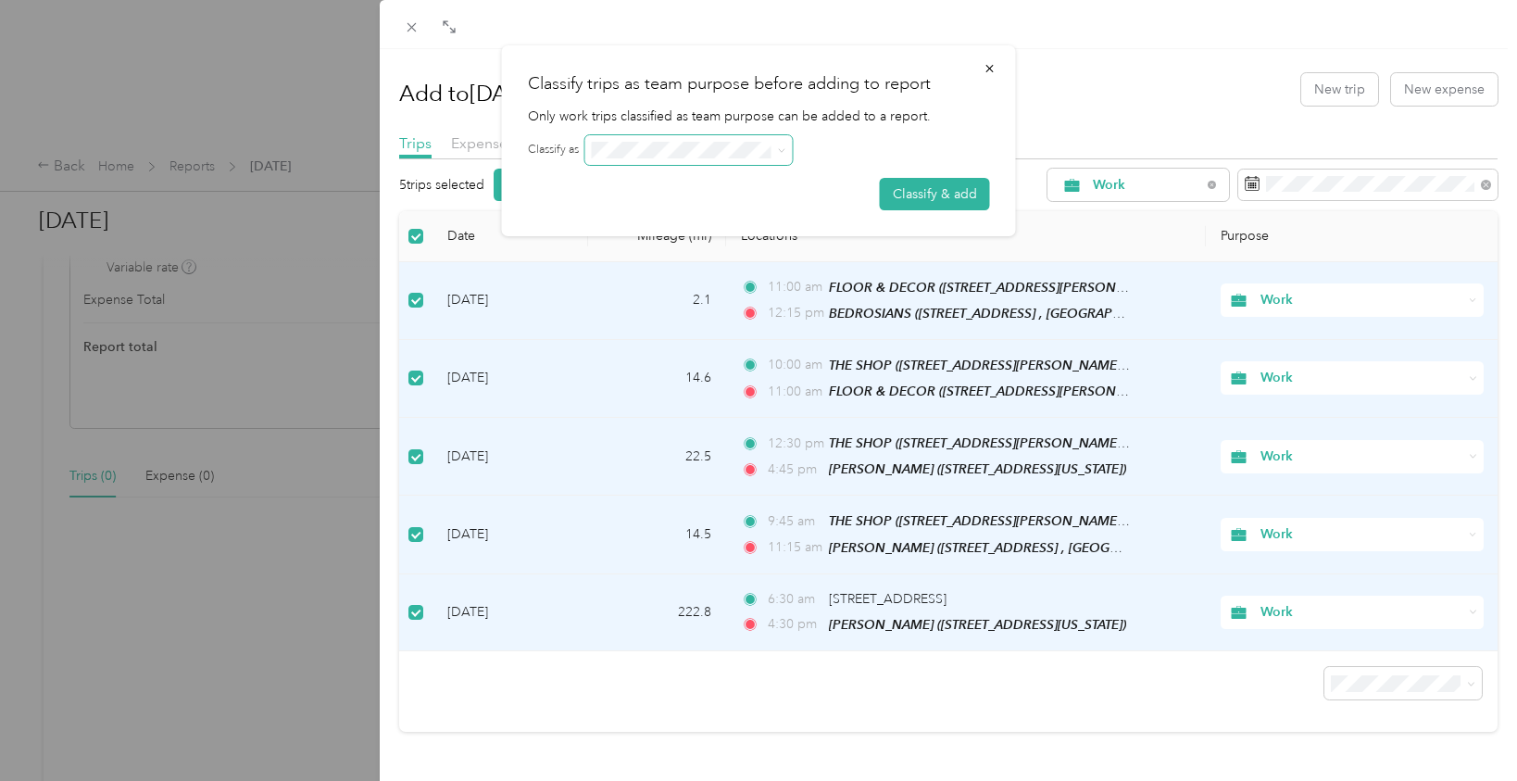
click at [617, 141] on span at bounding box center [688, 150] width 207 height 30
click at [917, 204] on button "Classify & add" at bounding box center [935, 194] width 110 height 32
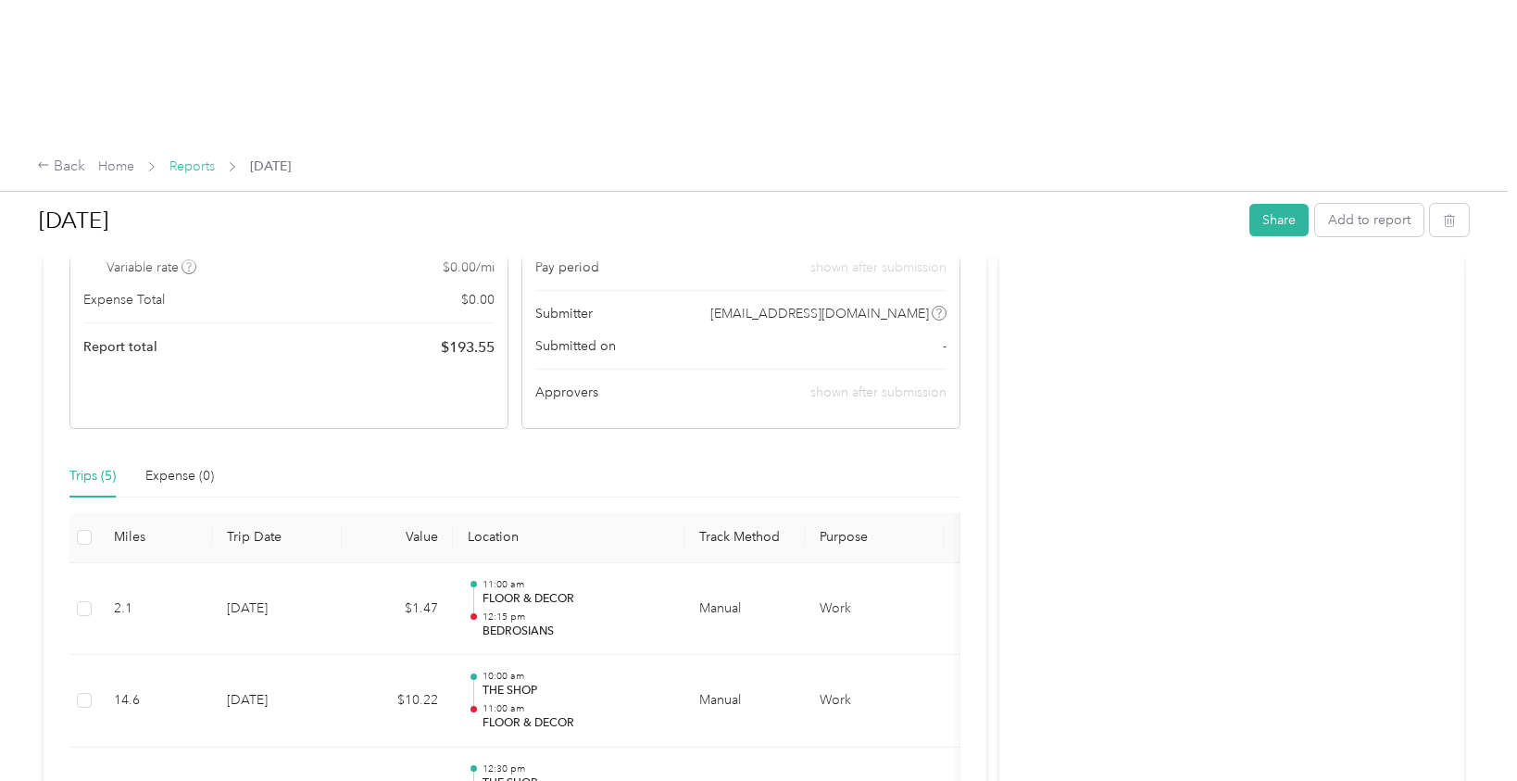
click at [185, 158] on link "Reports" at bounding box center [191, 166] width 45 height 16
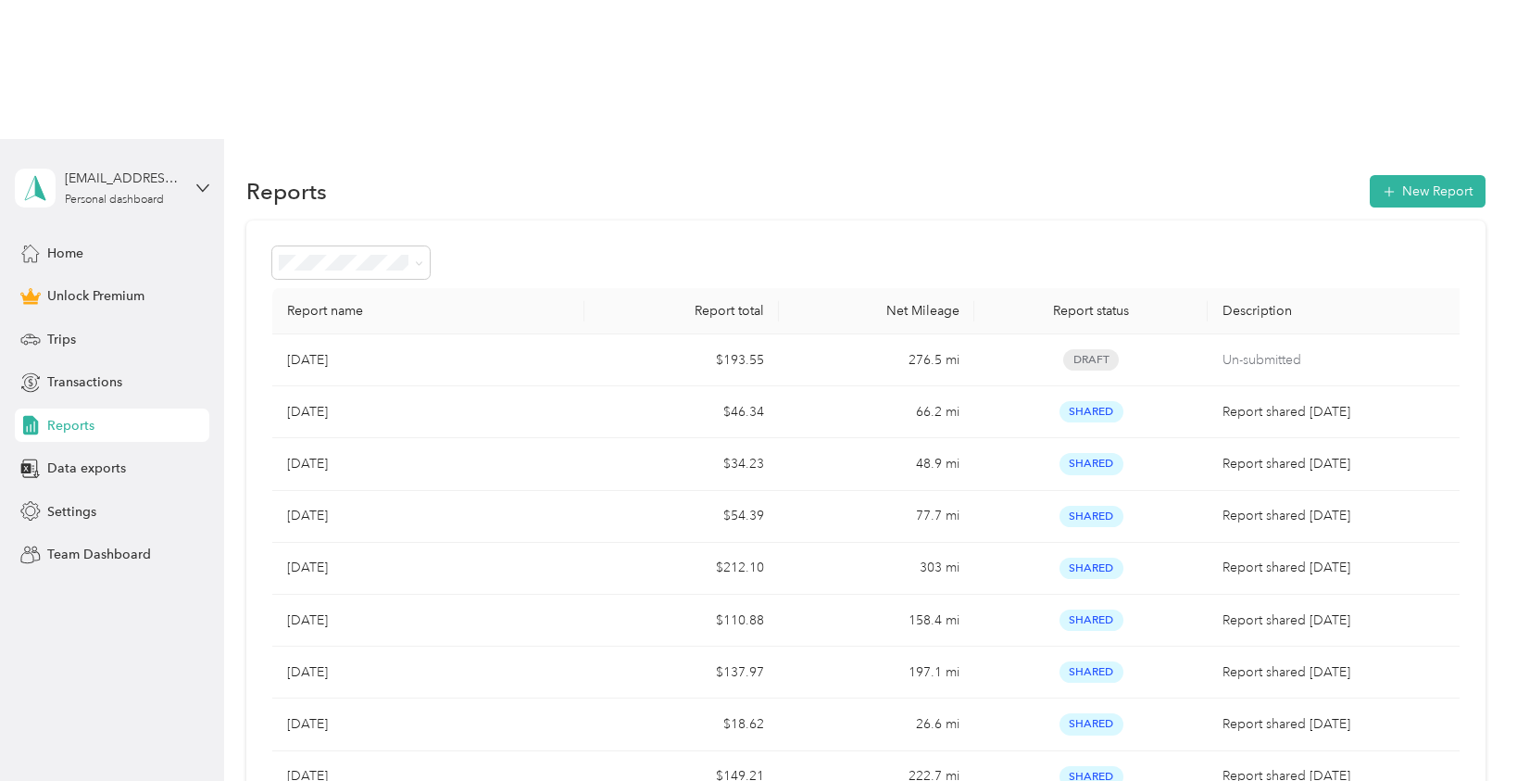
click at [117, 408] on div "Reports" at bounding box center [112, 424] width 194 height 33
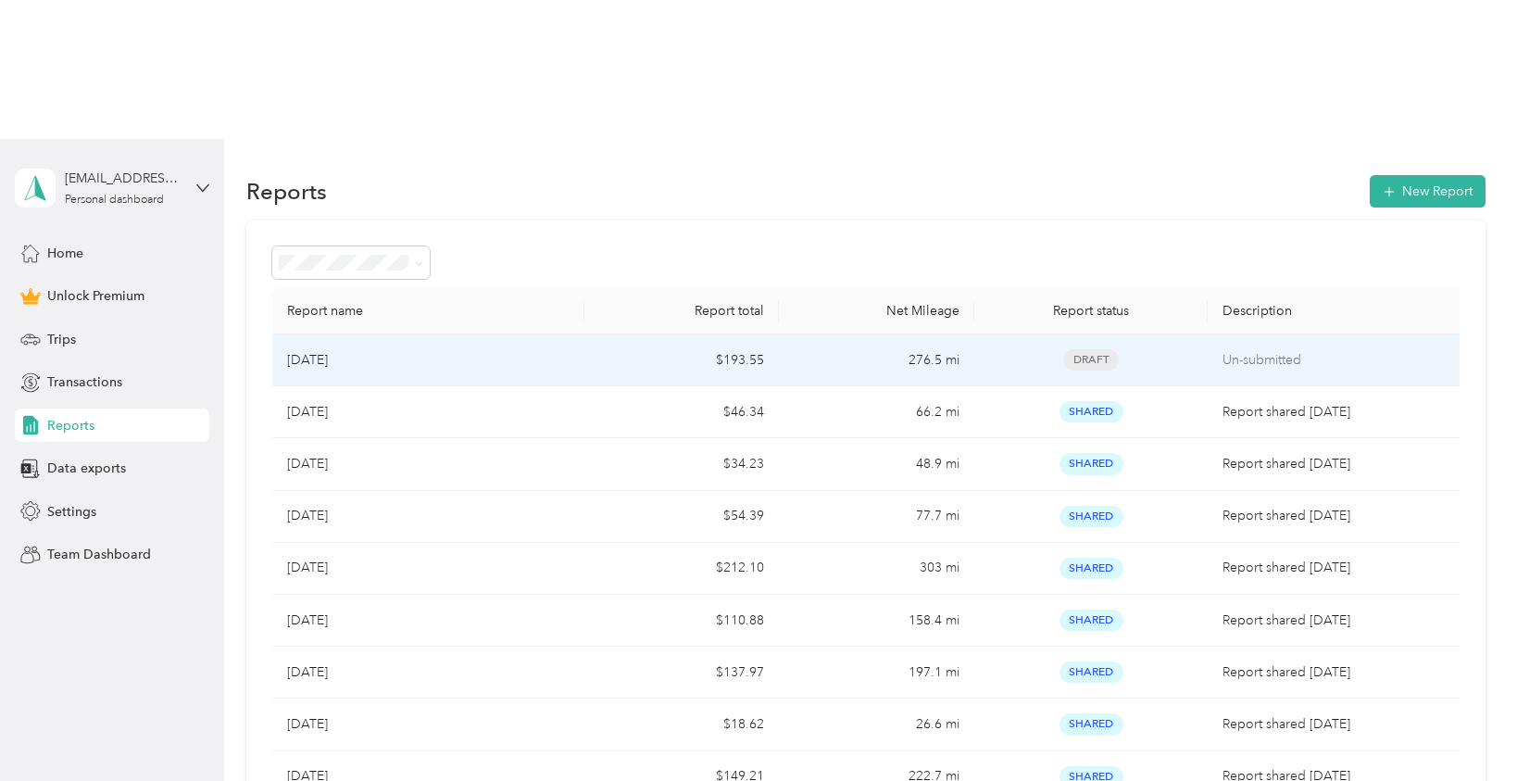
click at [328, 350] on p "[DATE]" at bounding box center [307, 360] width 41 height 20
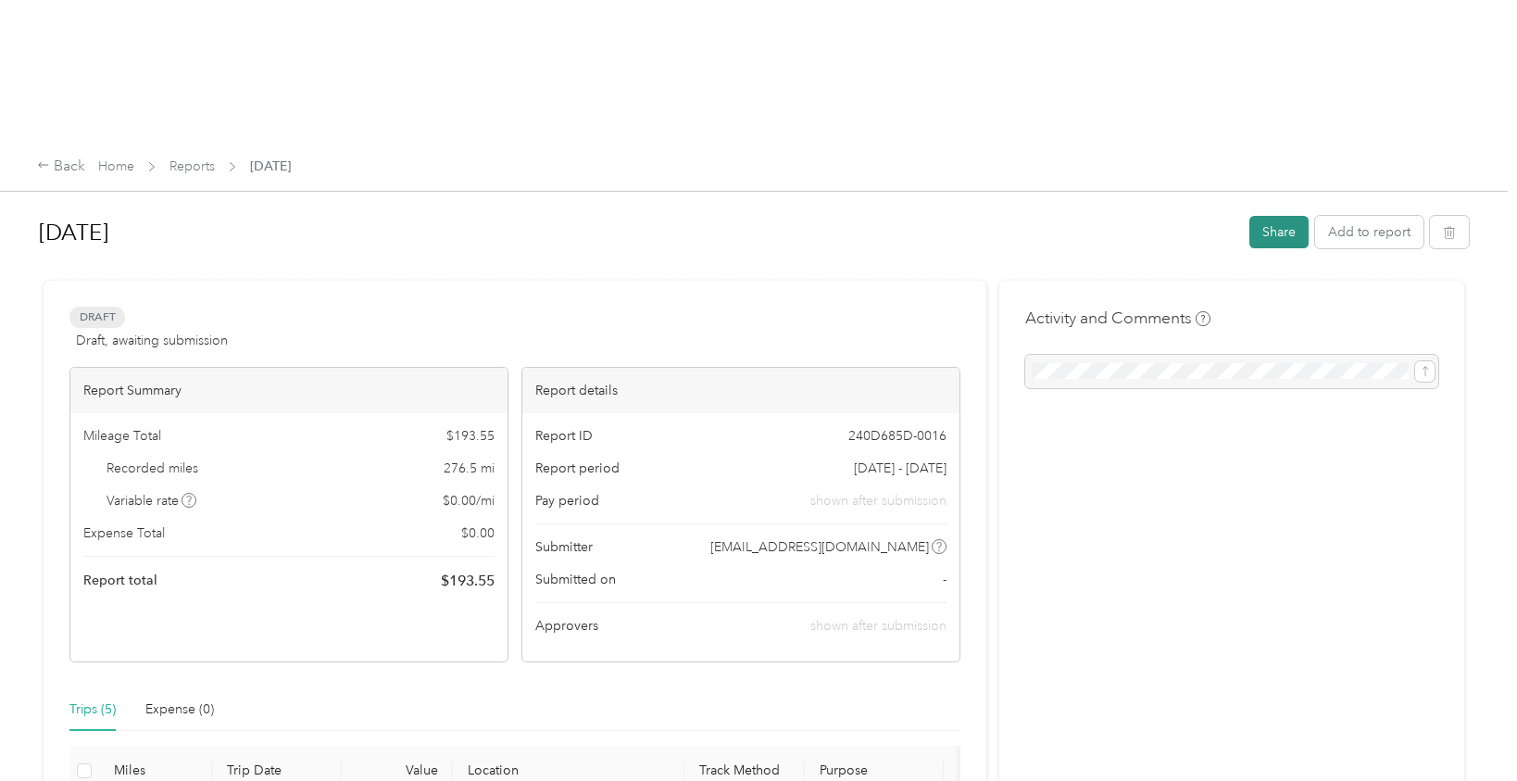
click at [1275, 216] on button "Share" at bounding box center [1278, 232] width 59 height 32
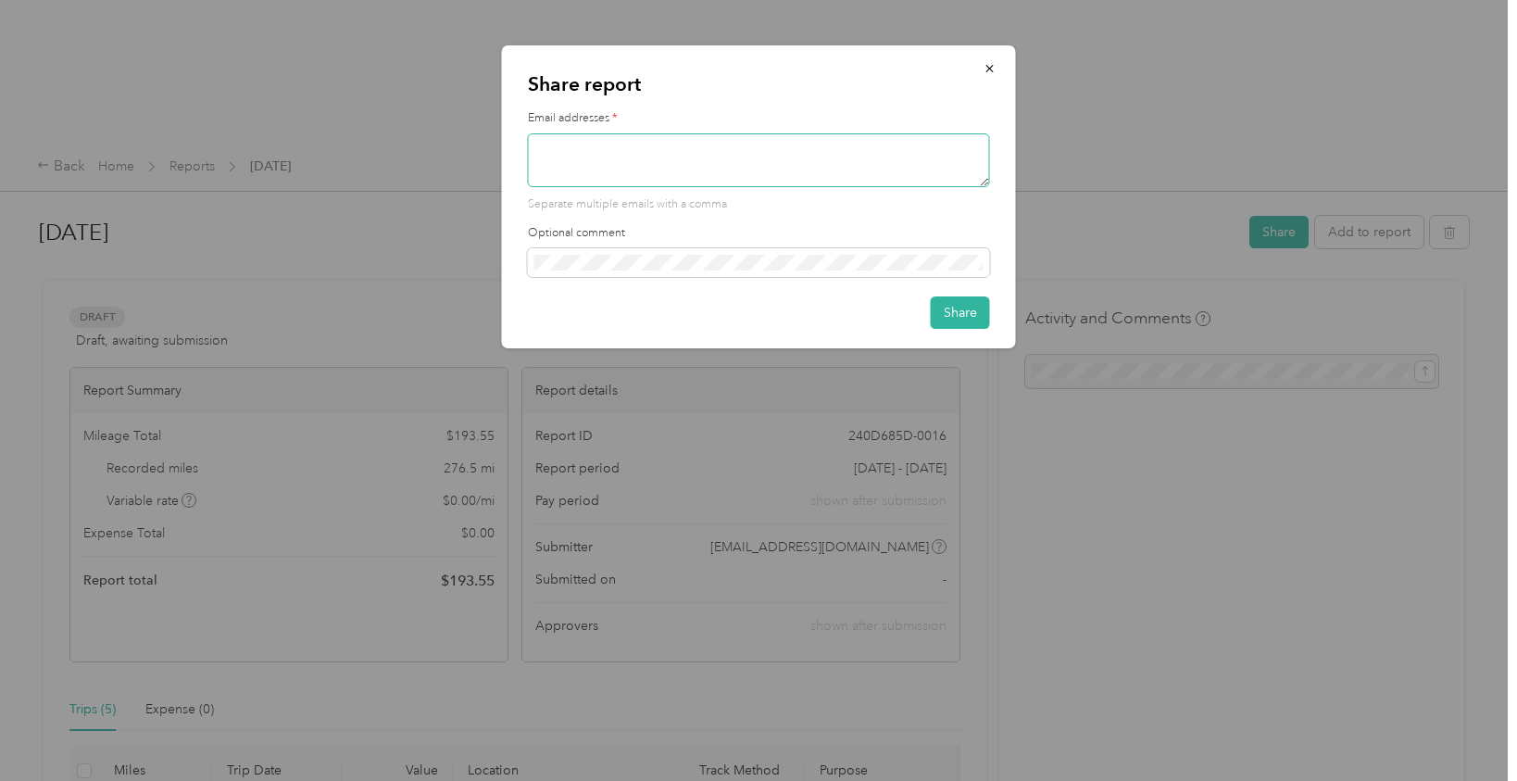
click at [647, 152] on textarea at bounding box center [759, 160] width 462 height 54
type textarea "[EMAIL_ADDRESS][DOMAIN_NAME]"
click at [941, 306] on button "Share" at bounding box center [960, 312] width 59 height 32
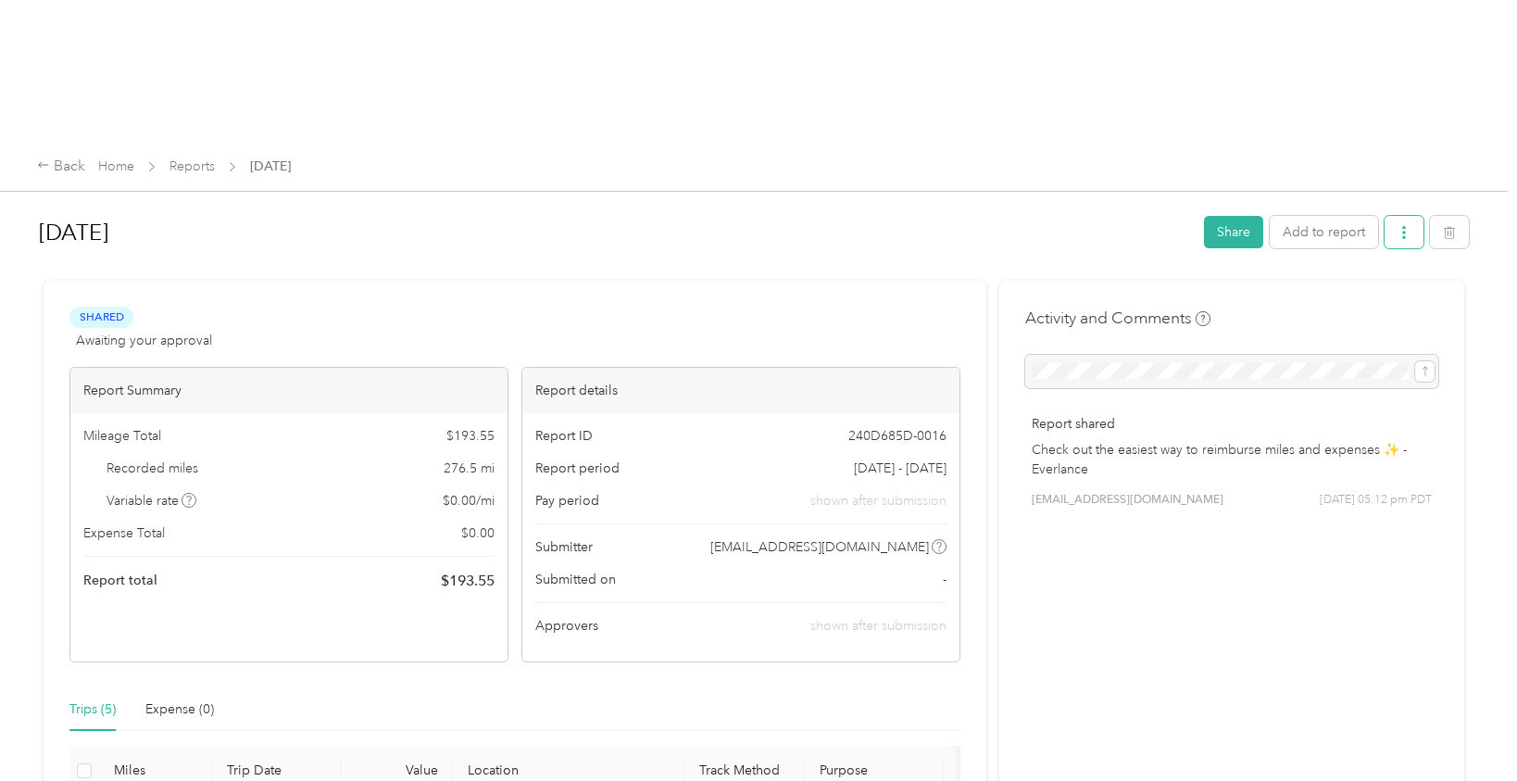
click at [1410, 226] on icon "button" at bounding box center [1403, 232] width 13 height 13
click at [1374, 147] on li "Download" at bounding box center [1365, 160] width 136 height 32
click at [1344, 172] on li "Download" at bounding box center [1365, 160] width 136 height 32
click at [1420, 216] on button "button" at bounding box center [1403, 232] width 39 height 32
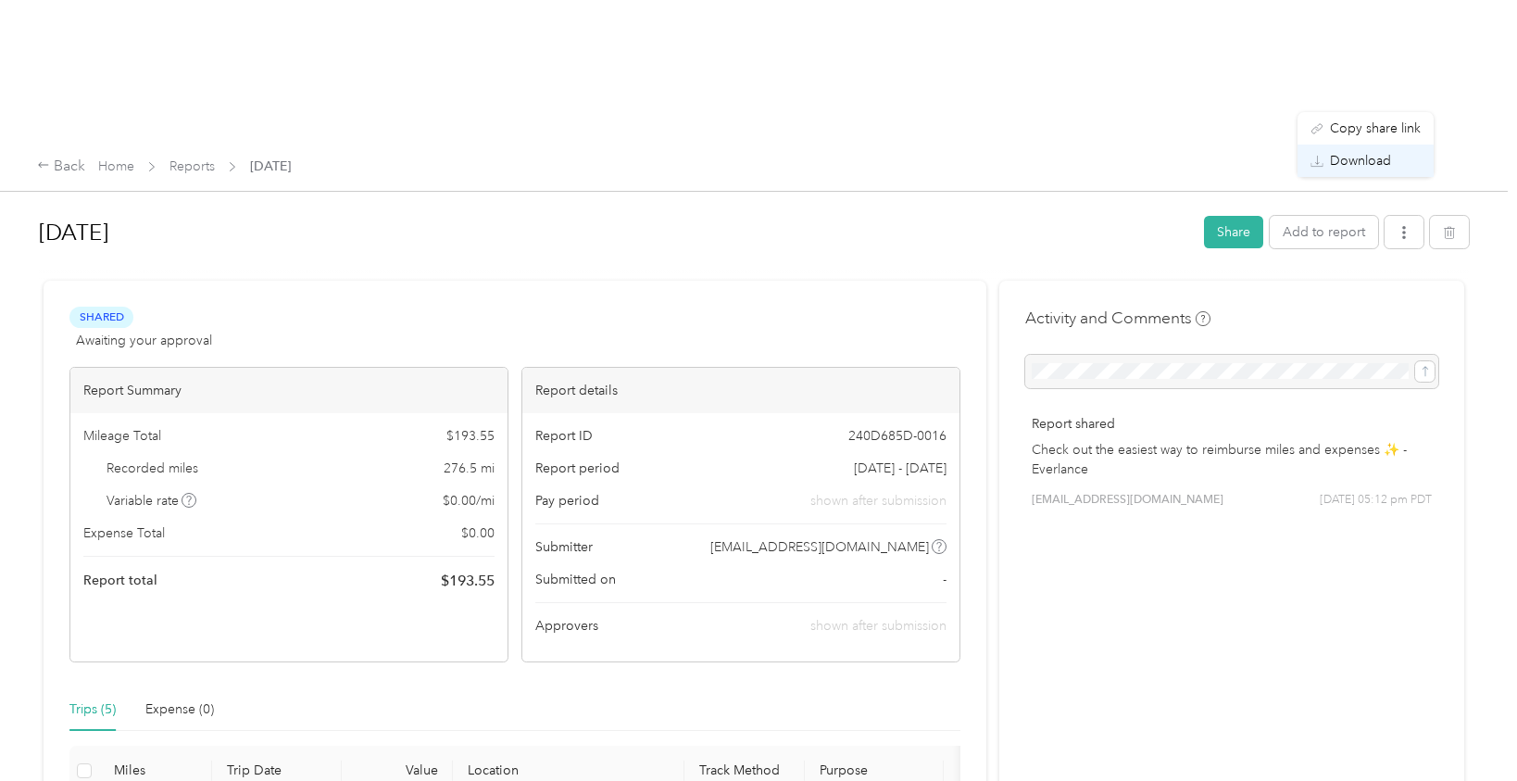
click at [1358, 162] on span "Download" at bounding box center [1360, 160] width 61 height 19
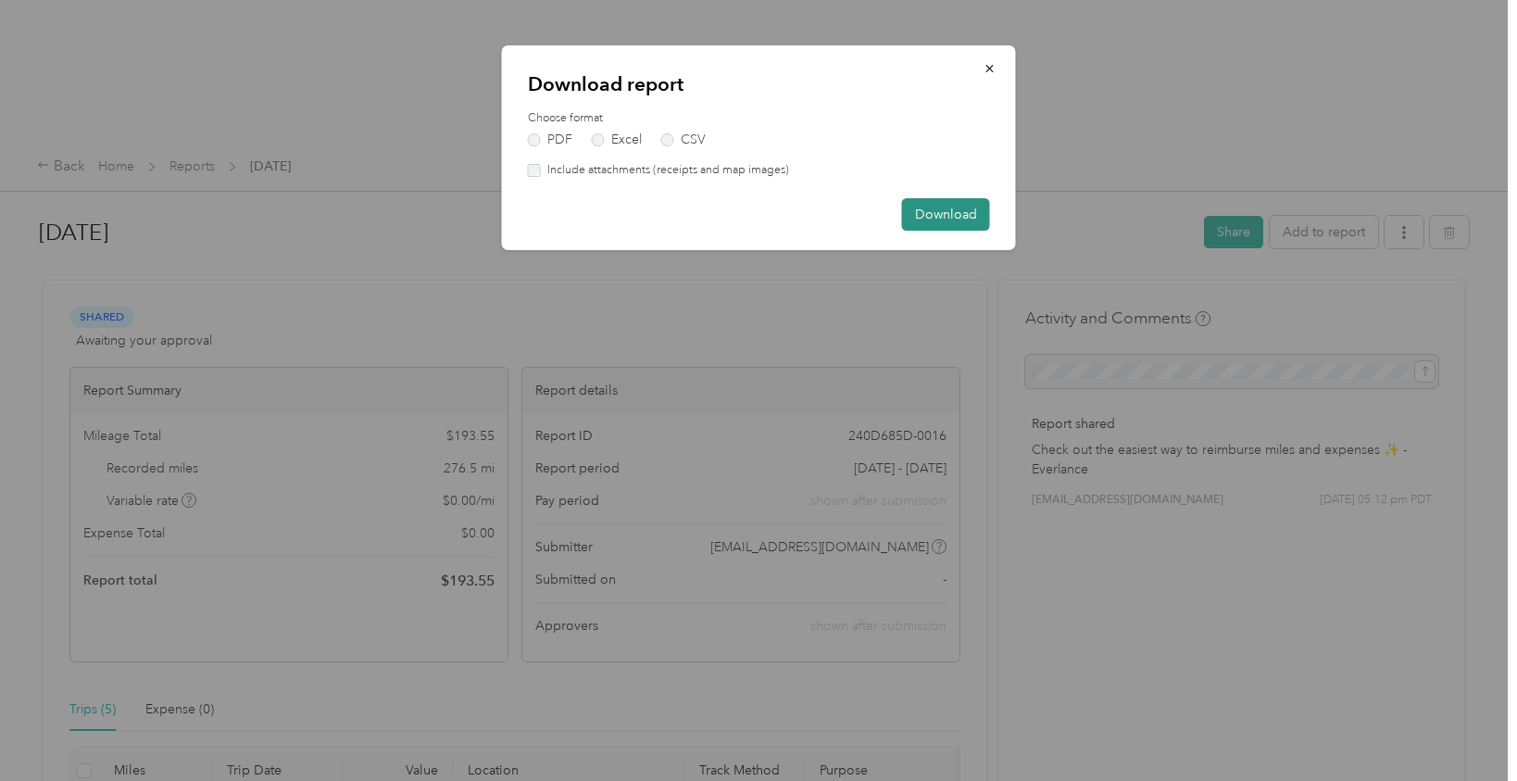
click at [948, 208] on button "Download" at bounding box center [946, 214] width 88 height 32
